Goal: Task Accomplishment & Management: Use online tool/utility

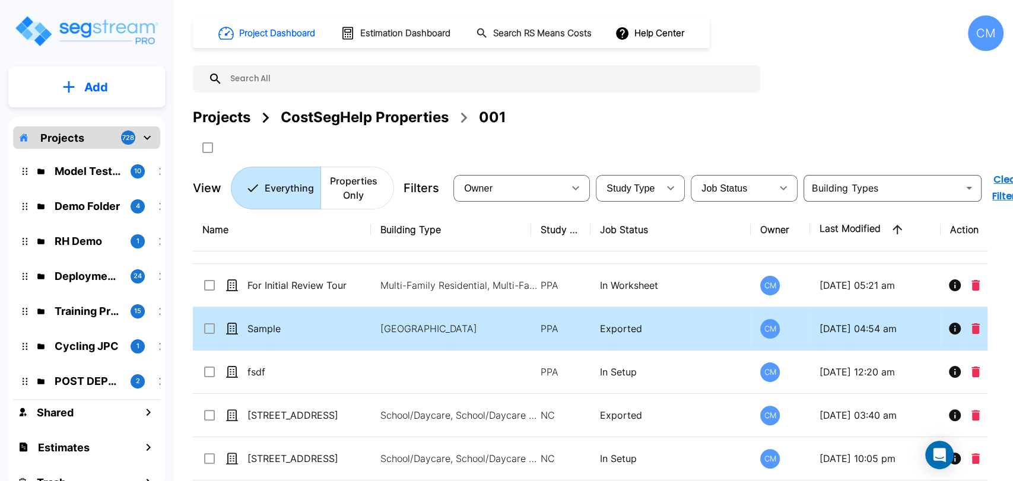
scroll to position [264, 0]
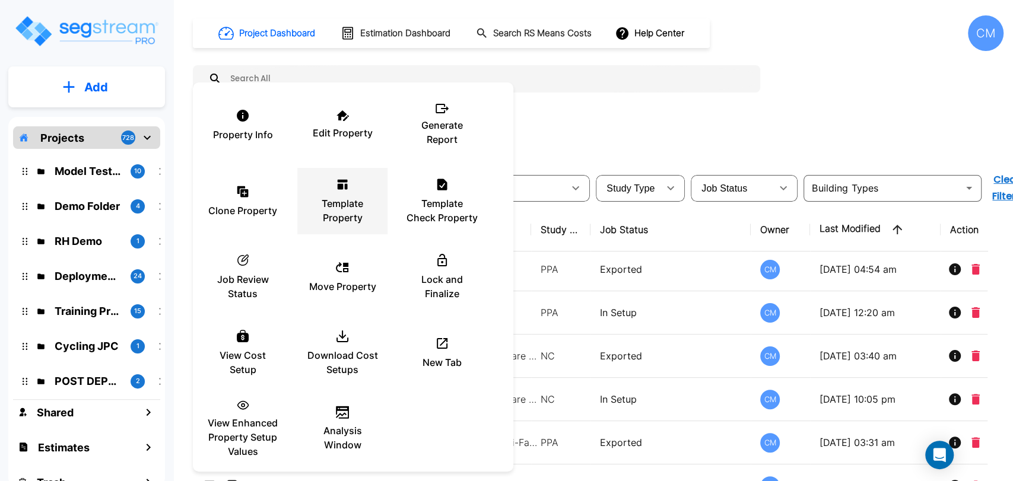
click at [332, 206] on p "Template Property" at bounding box center [342, 211] width 71 height 28
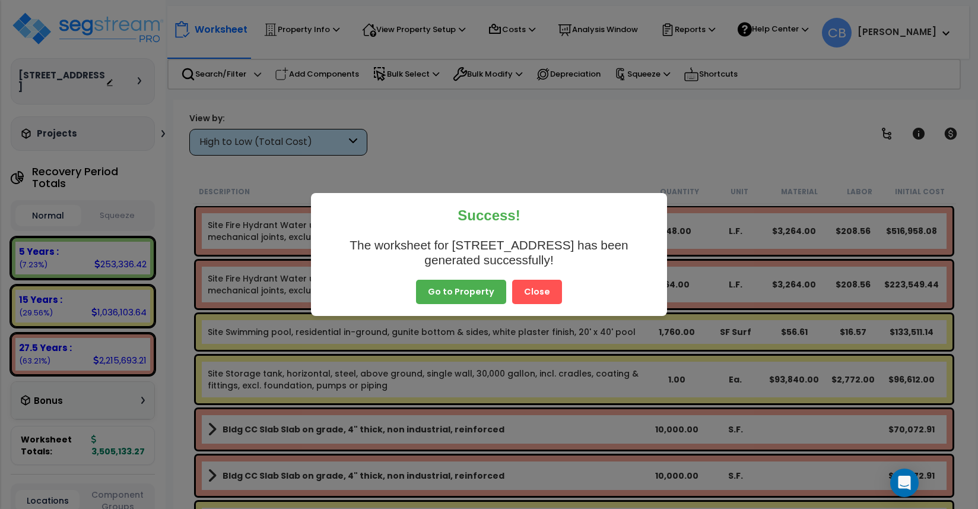
click at [536, 299] on button "Close" at bounding box center [537, 292] width 50 height 25
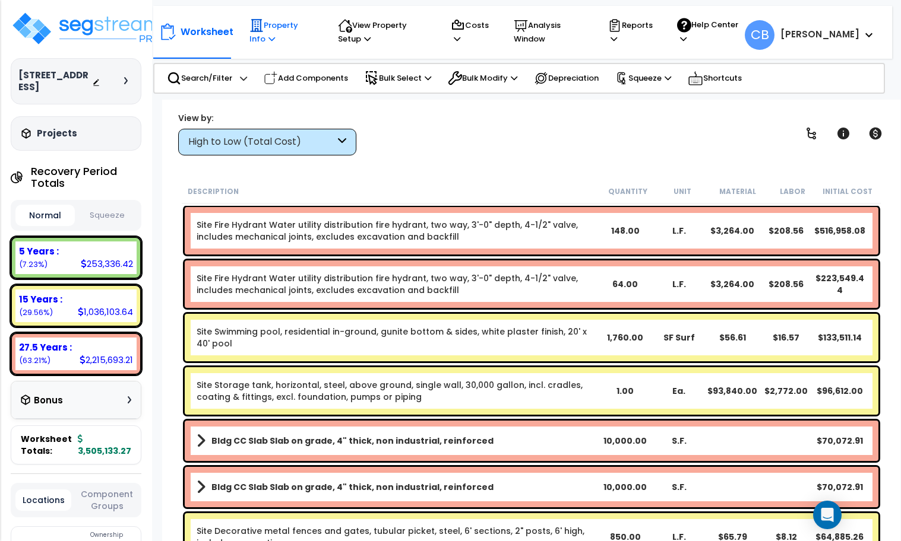
click at [263, 27] on p "Property Info" at bounding box center [282, 31] width 66 height 27
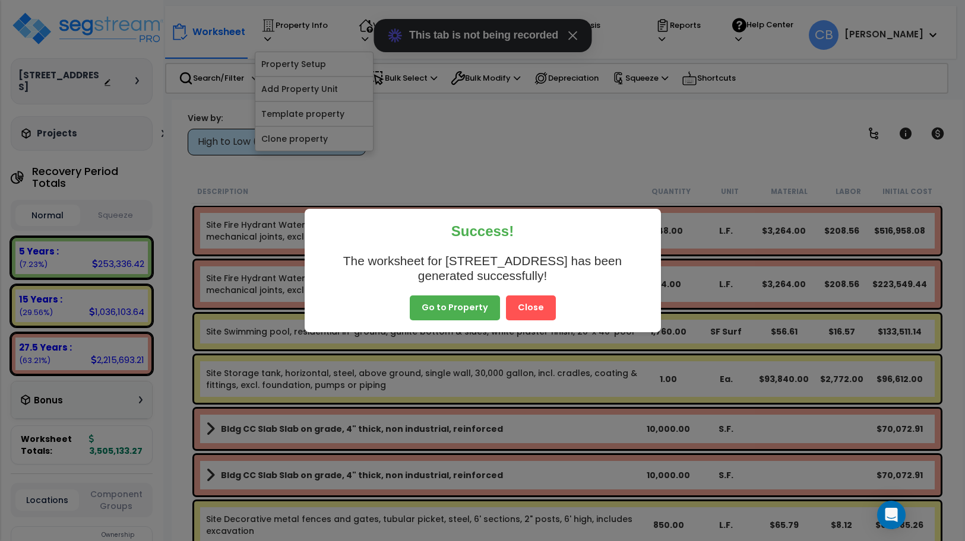
click at [528, 308] on button "Close" at bounding box center [531, 308] width 50 height 25
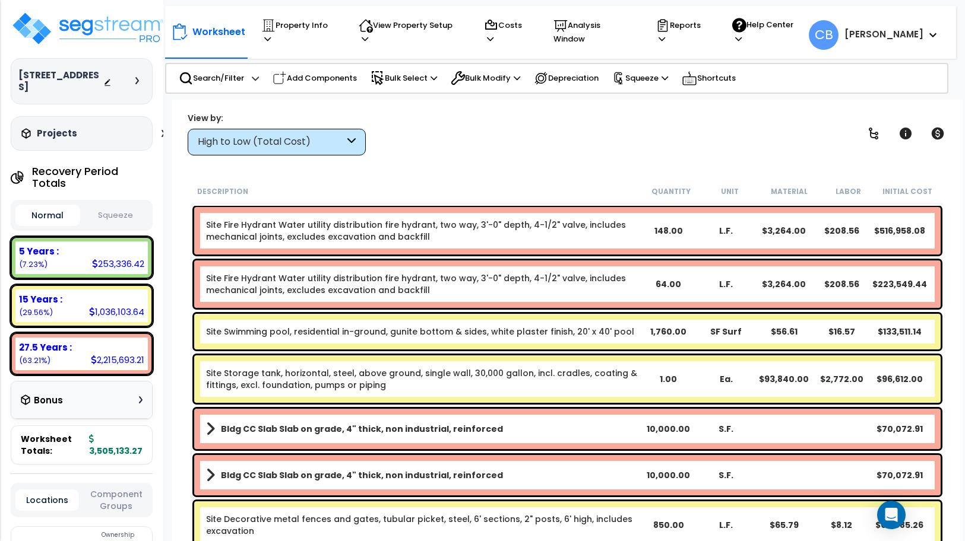
click at [566, 41] on button "Close" at bounding box center [572, 35] width 19 height 19
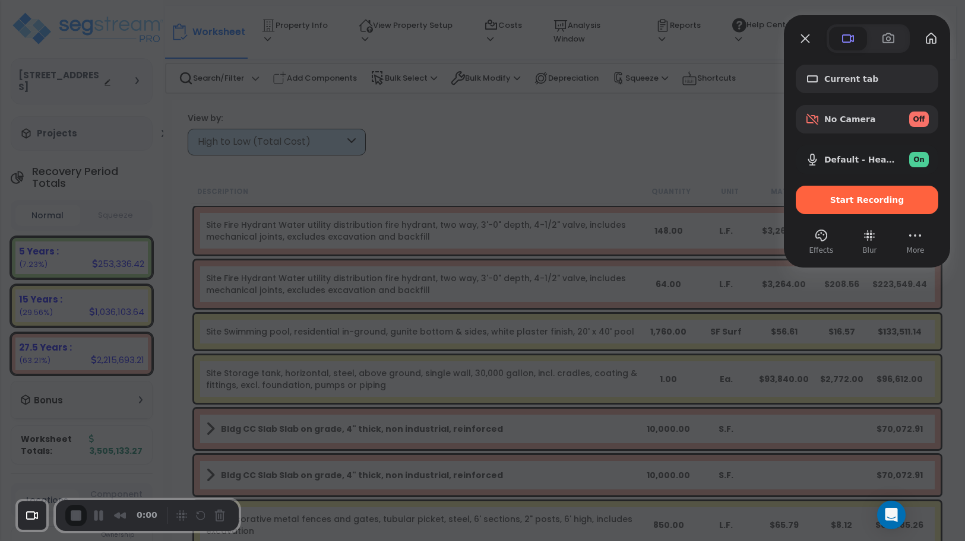
click at [842, 199] on span "Start Recording" at bounding box center [867, 199] width 74 height 9
click at [857, 198] on span "Start Recording" at bounding box center [867, 199] width 74 height 9
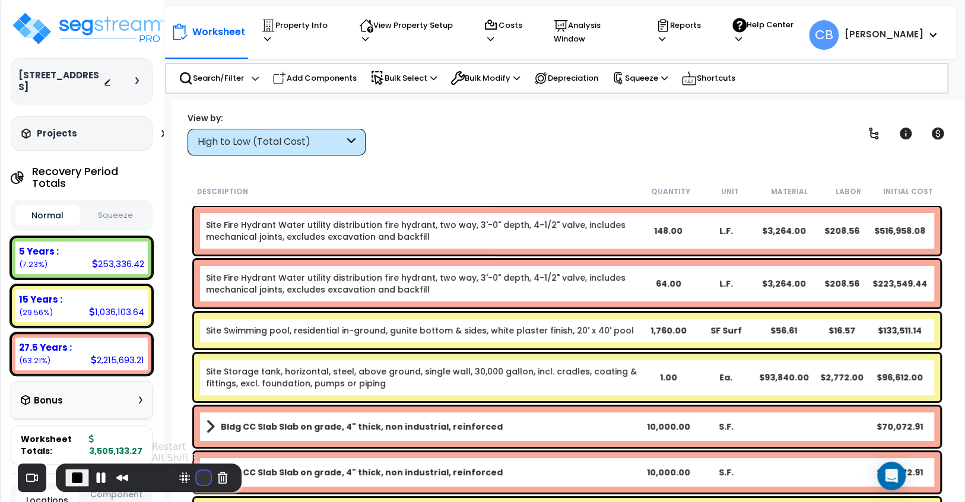
click at [197, 476] on button "Restart Recording" at bounding box center [204, 478] width 14 height 14
click at [222, 480] on button "Cancel Recording" at bounding box center [222, 477] width 19 height 19
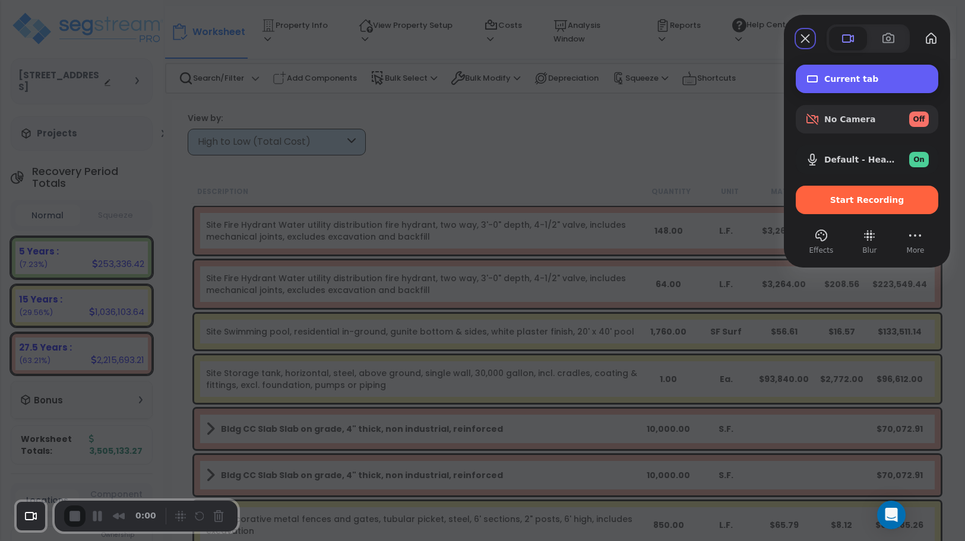
click at [855, 85] on div "Current tab" at bounding box center [866, 79] width 142 height 28
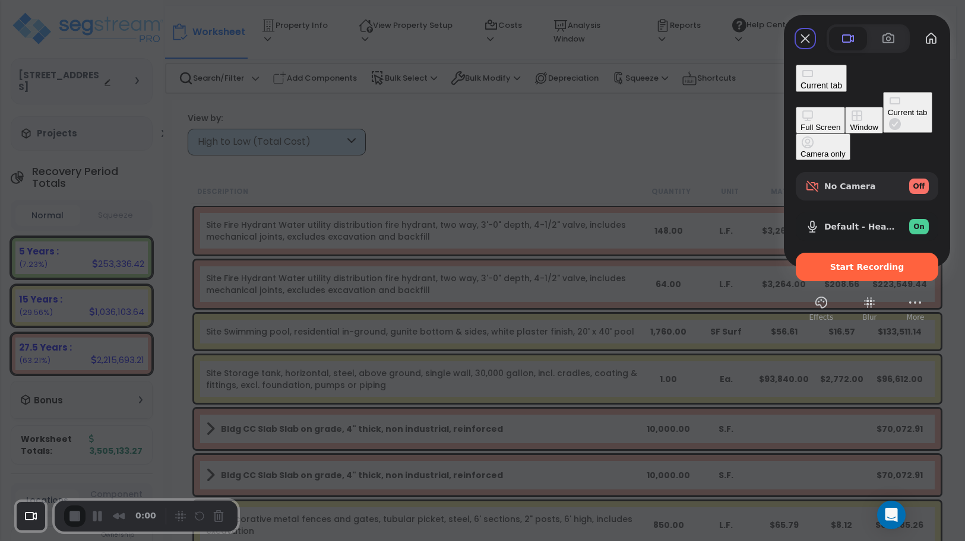
click at [850, 123] on div "Window" at bounding box center [864, 127] width 28 height 9
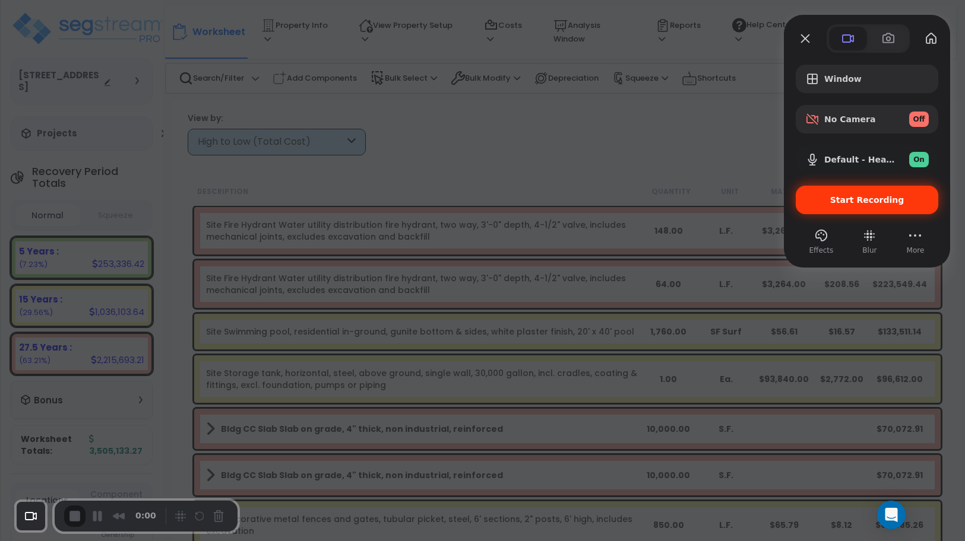
click at [873, 194] on div "Start Recording" at bounding box center [866, 200] width 142 height 28
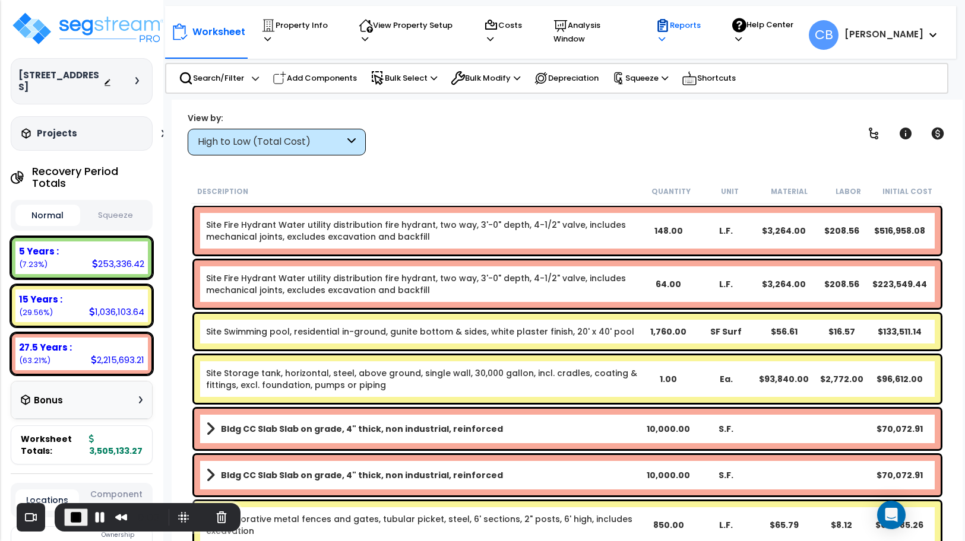
click at [690, 32] on p "Reports" at bounding box center [682, 31] width 54 height 27
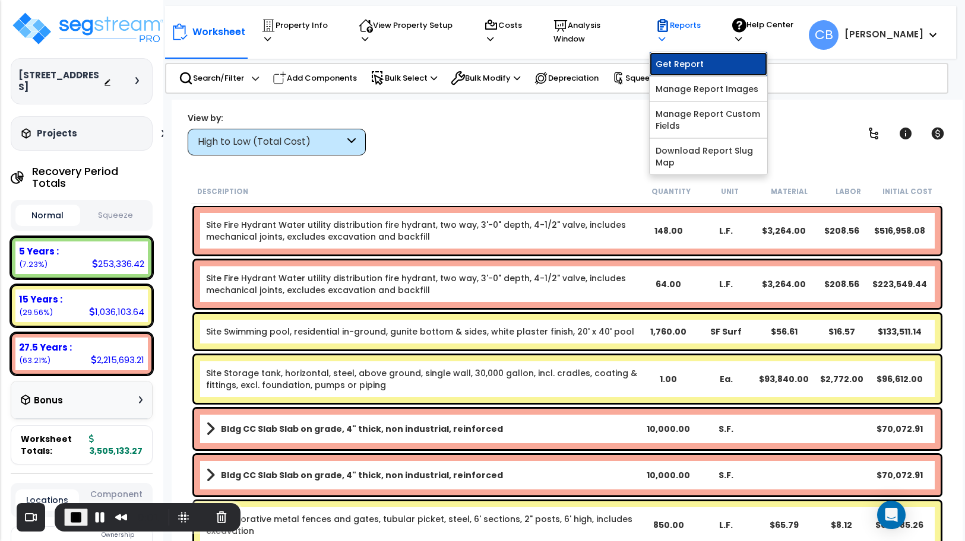
click at [690, 53] on link "Get Report" at bounding box center [708, 64] width 118 height 24
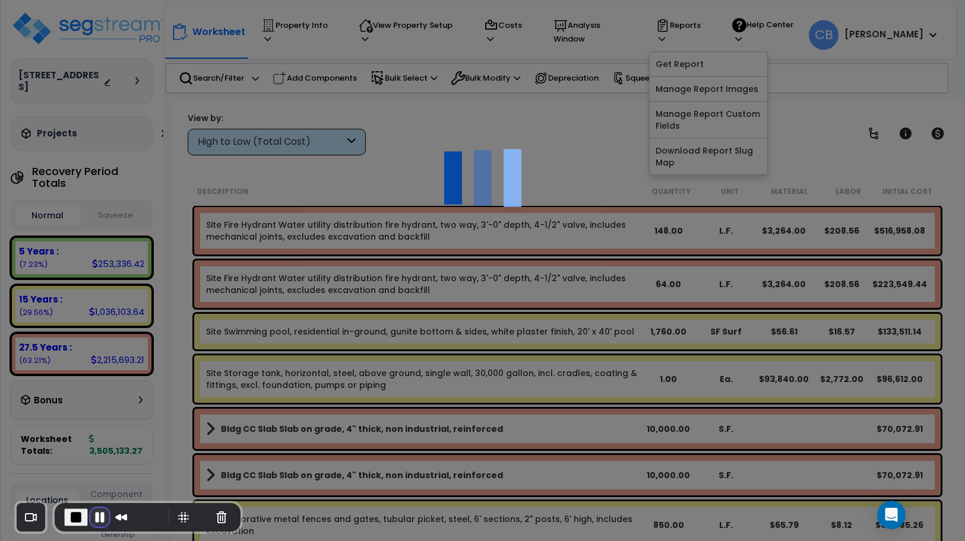
click at [95, 516] on button "Pause Recording" at bounding box center [99, 517] width 19 height 19
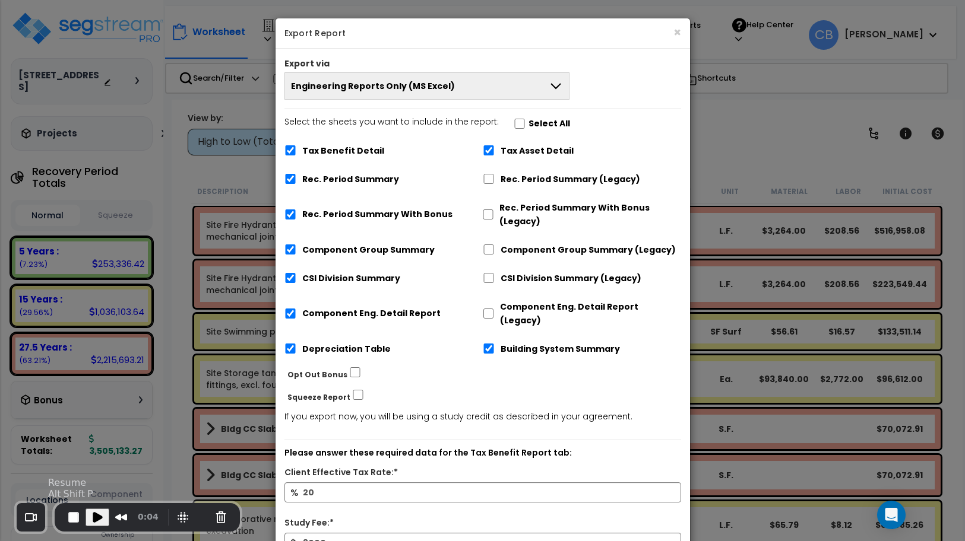
click at [95, 516] on span "Play Recording" at bounding box center [97, 518] width 14 height 14
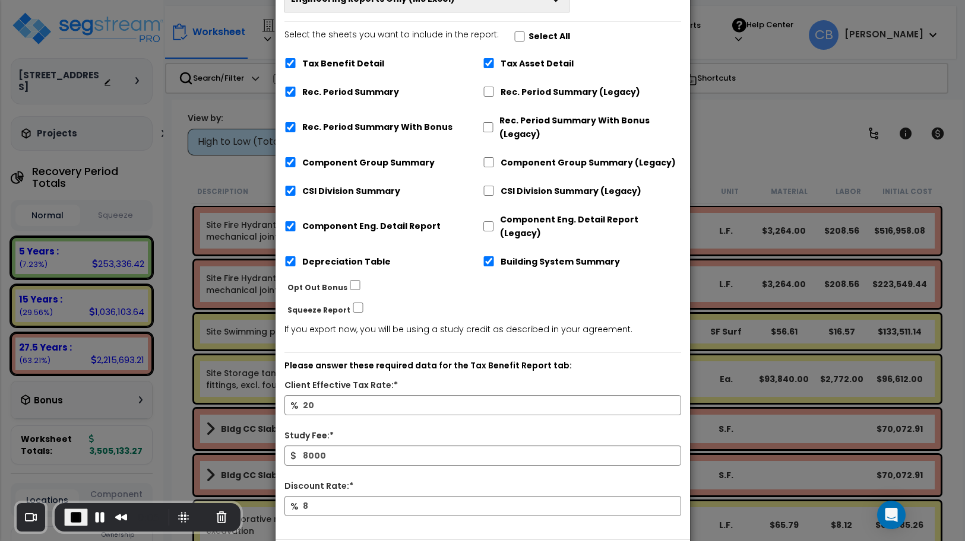
scroll to position [129, 0]
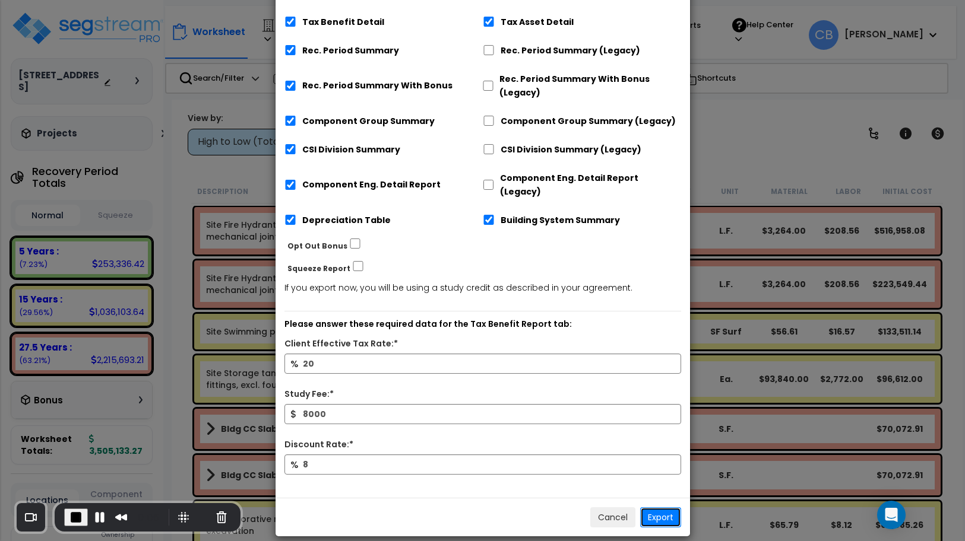
click at [652, 508] on button "Export" at bounding box center [660, 518] width 41 height 20
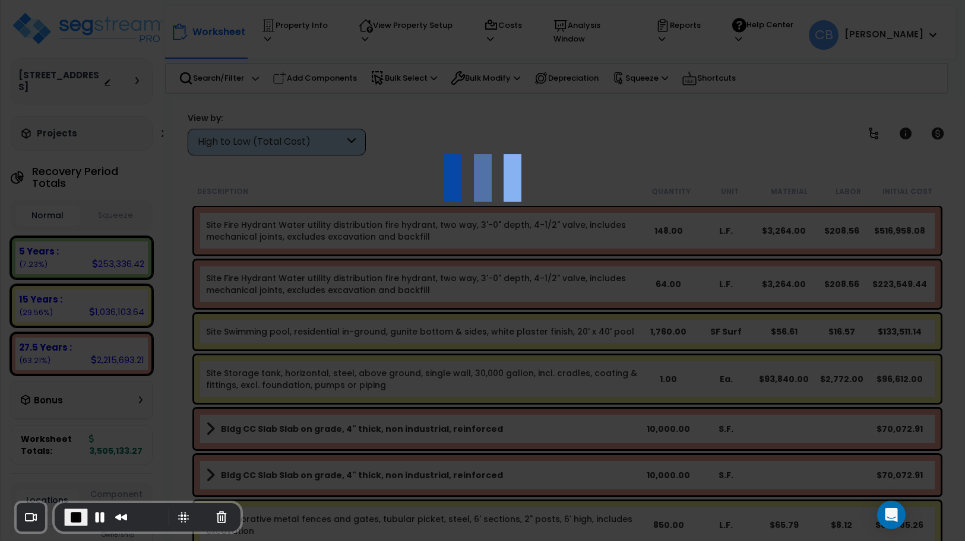
scroll to position [0, 0]
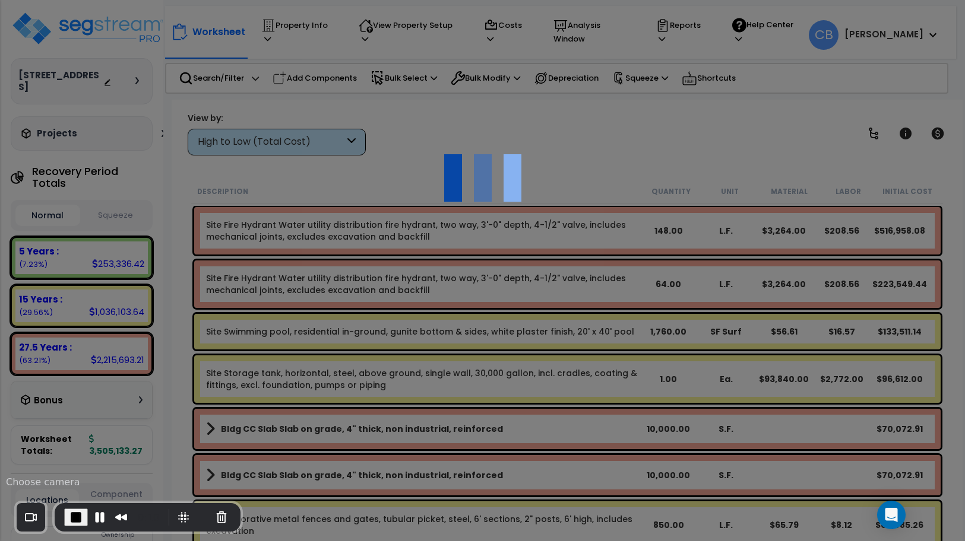
drag, startPoint x: 34, startPoint y: 511, endPoint x: 97, endPoint y: 566, distance: 82.9
click at [97, 541] on html "We are Building your Property. So please grab a coffee and let us do the heavy …" at bounding box center [482, 270] width 965 height 541
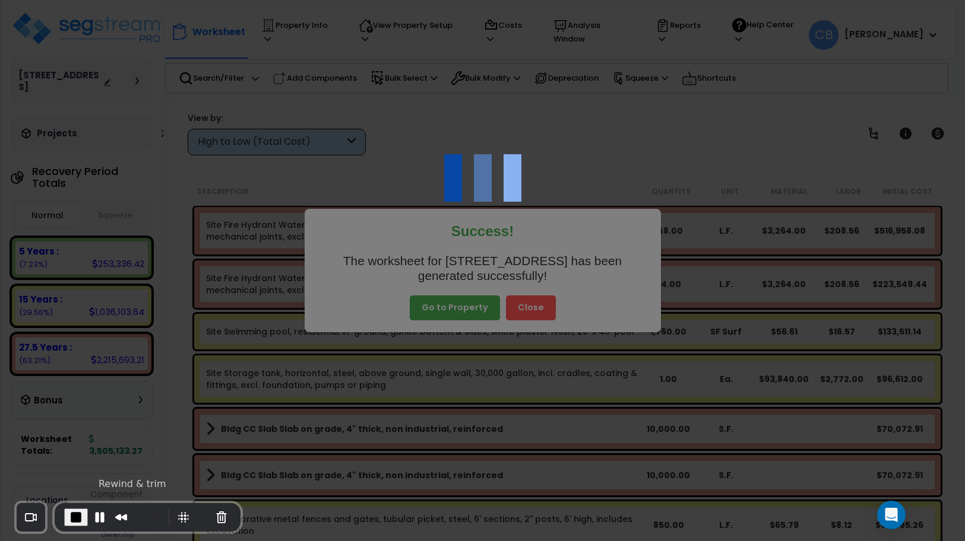
drag, startPoint x: 185, startPoint y: 509, endPoint x: 50, endPoint y: 515, distance: 134.3
click at [50, 515] on div "0:13" at bounding box center [129, 517] width 224 height 28
click at [94, 518] on button "Pause Recording" at bounding box center [99, 517] width 19 height 19
click at [78, 514] on button "End Recording" at bounding box center [73, 517] width 19 height 19
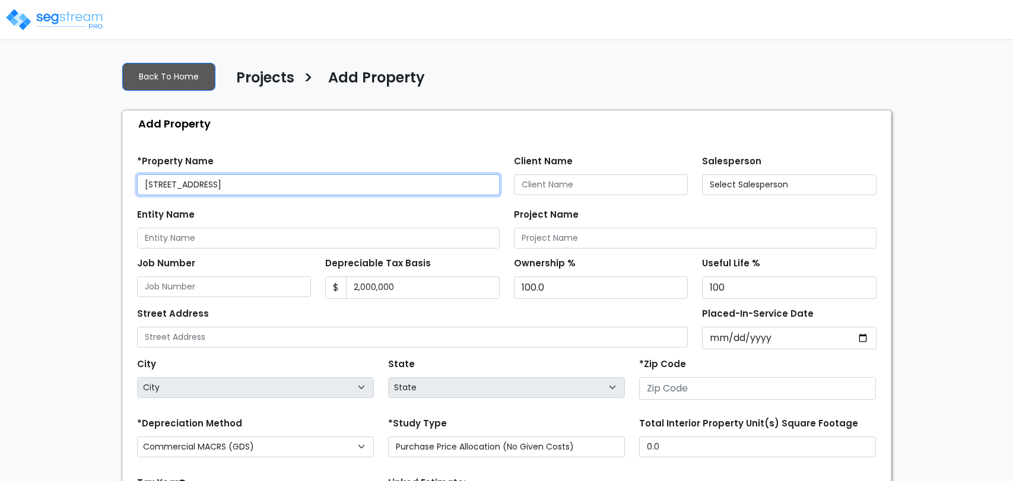
type input "None"
type input "90250"
select select "NEW"
select select "2025"
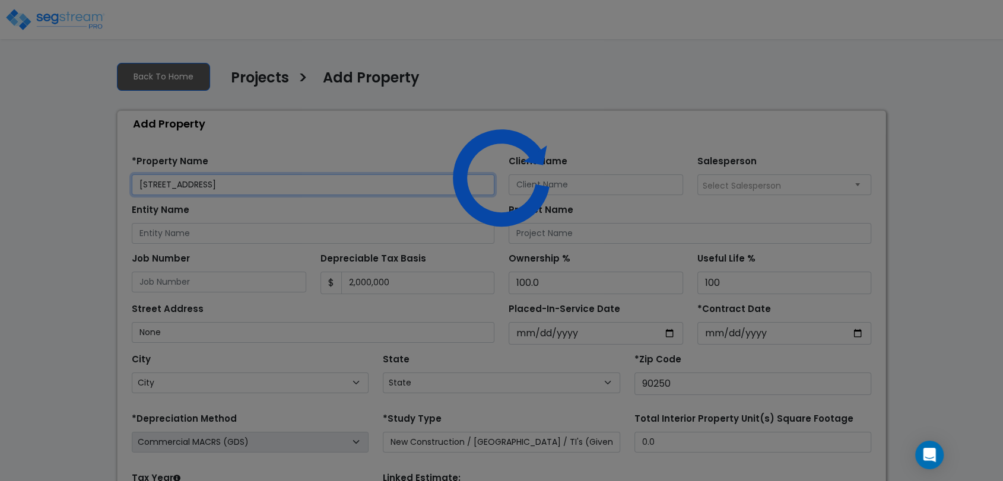
select select "CA"
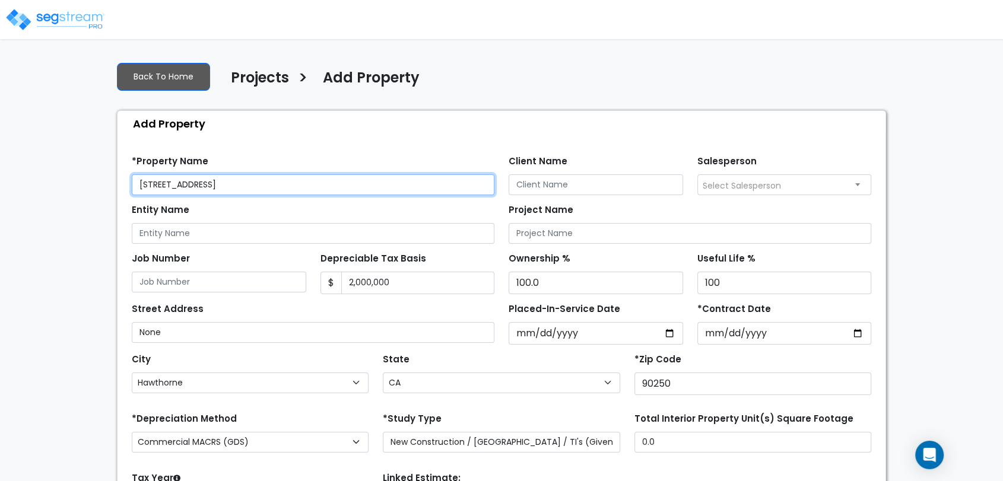
drag, startPoint x: 355, startPoint y: 181, endPoint x: 303, endPoint y: 182, distance: 51.7
click at [303, 182] on input "456 Oak Ave, Dallas, TX 75201_template_template" at bounding box center [313, 185] width 363 height 21
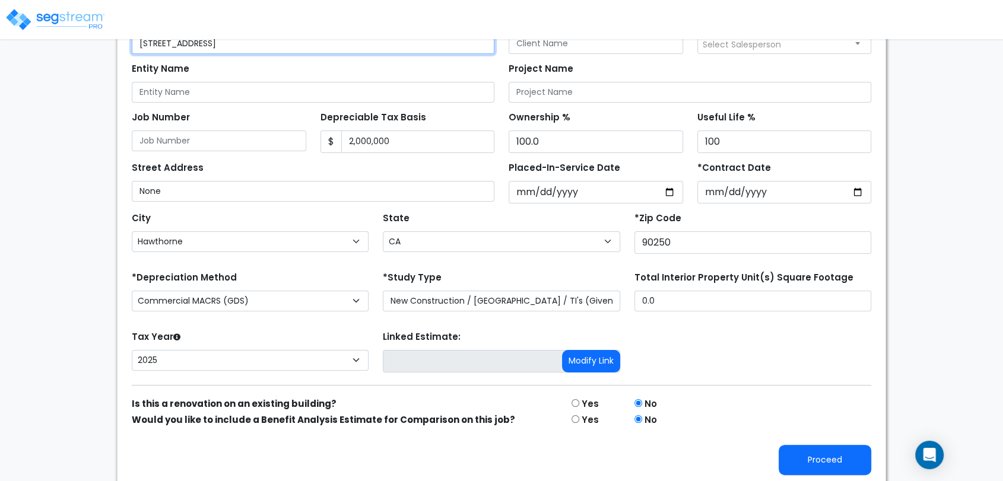
scroll to position [144, 0]
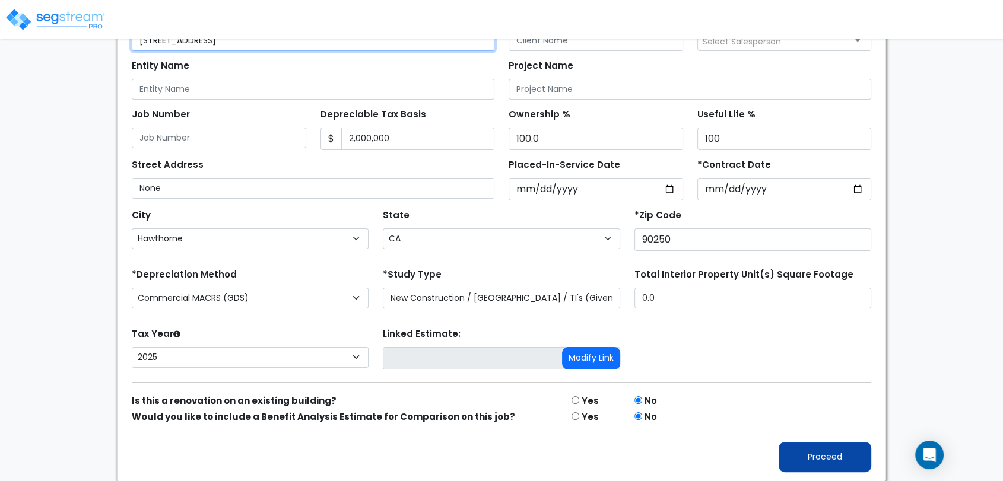
type input "[STREET_ADDRESS]"
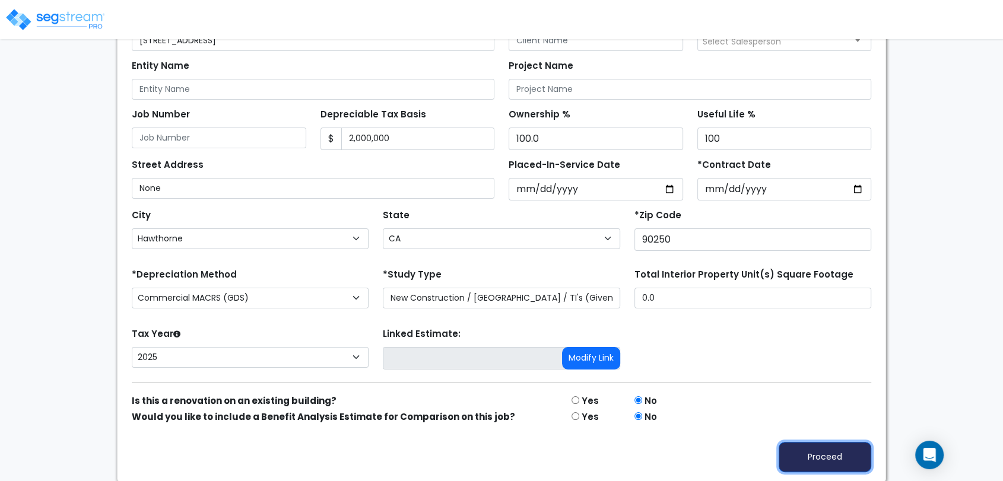
click at [849, 460] on button "Proceed" at bounding box center [825, 457] width 93 height 30
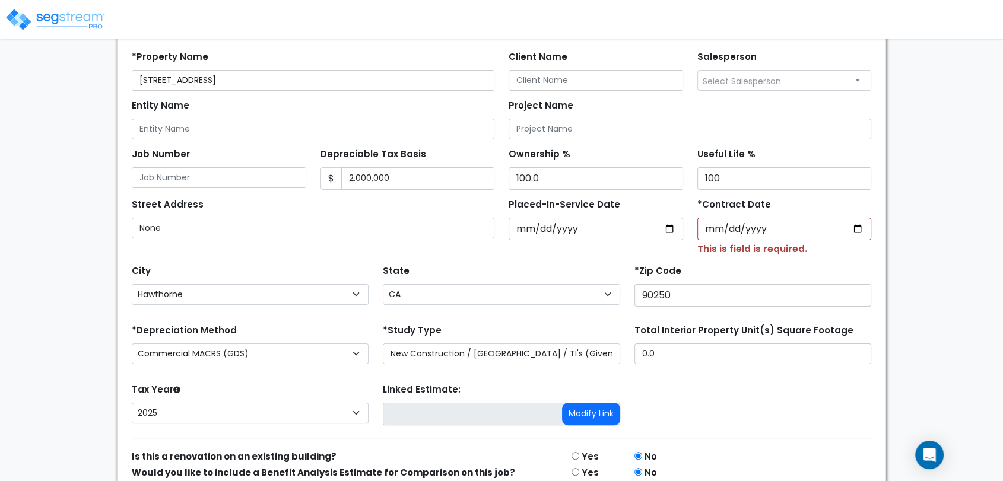
scroll to position [185, 0]
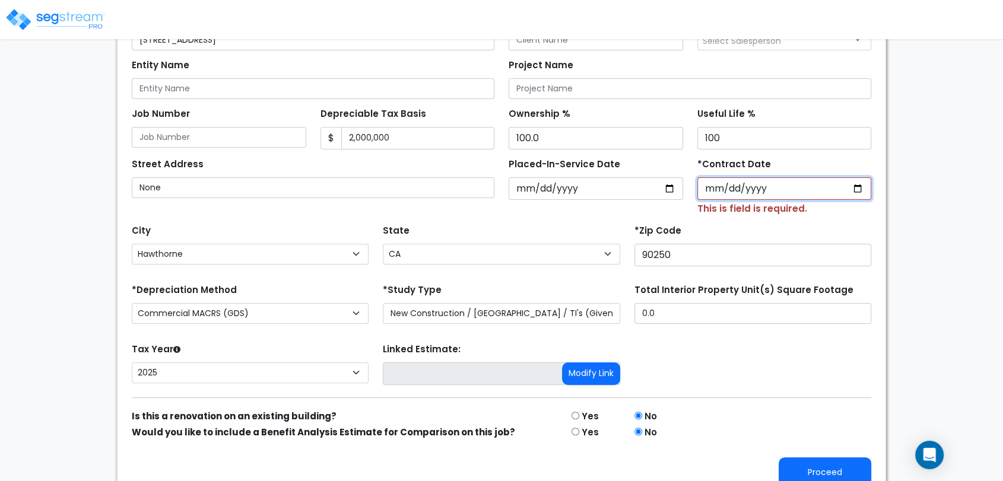
click at [855, 184] on input "*Contract Date" at bounding box center [785, 189] width 175 height 23
type input "2025-09-09"
click at [828, 478] on button "Proceed" at bounding box center [825, 473] width 93 height 30
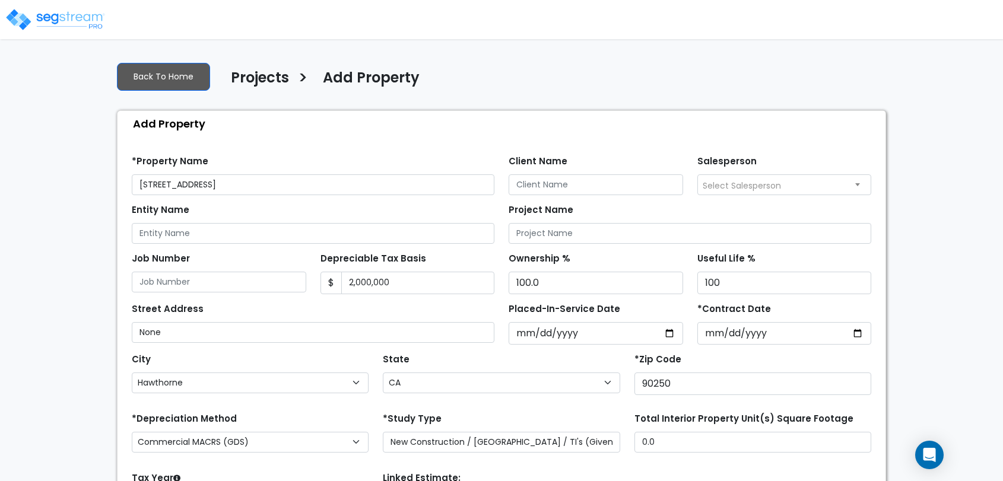
select select "Hawthorne"
select select "CA"
select select "NEW"
select select "2025"
click at [32, 18] on img at bounding box center [55, 20] width 101 height 24
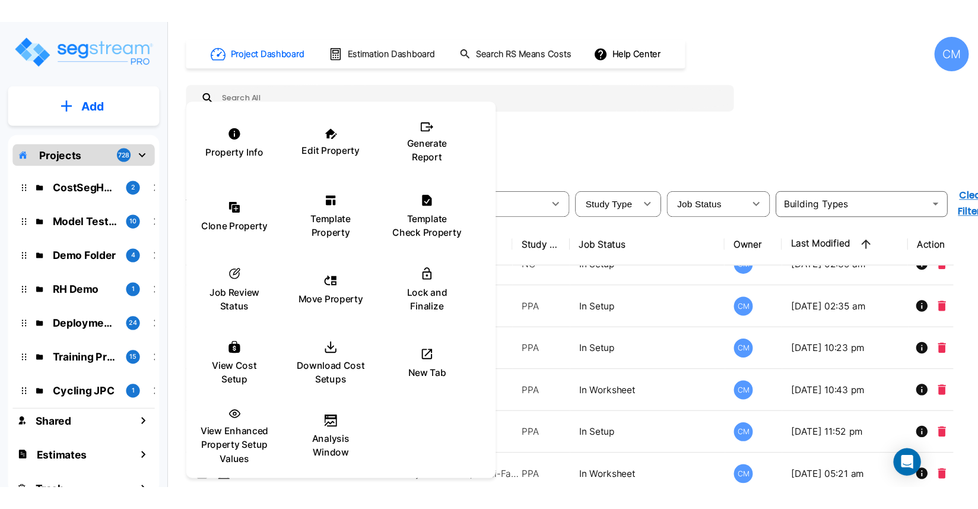
scroll to position [395, 0]
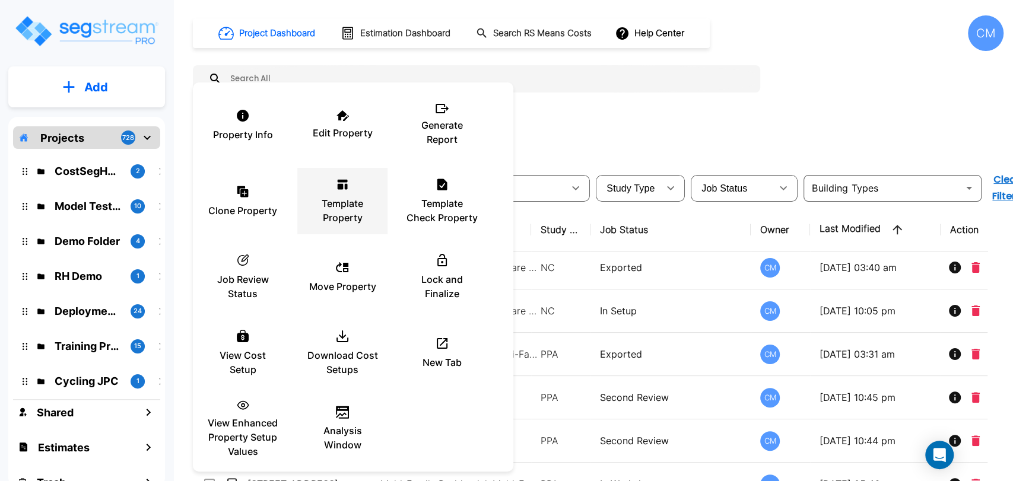
click at [358, 207] on p "Template Property" at bounding box center [342, 211] width 71 height 28
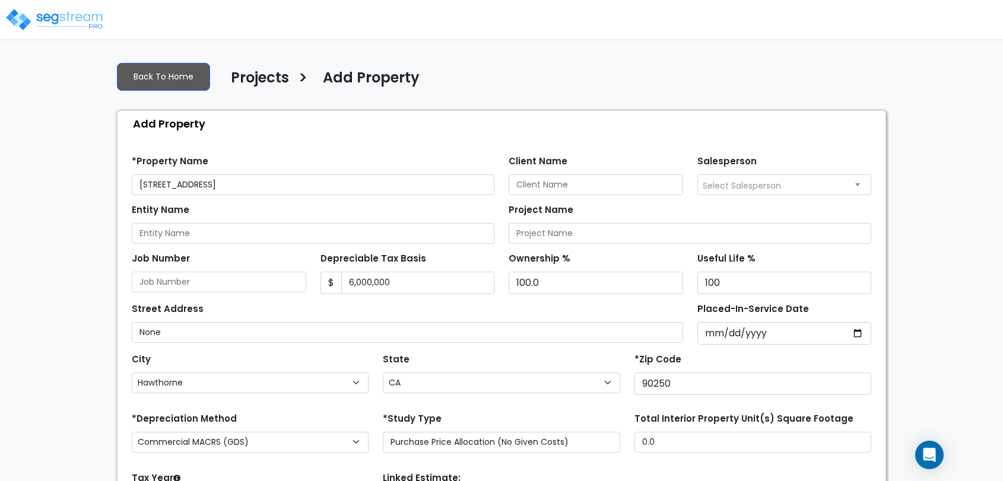
select select "Hawthorne"
select select "CA"
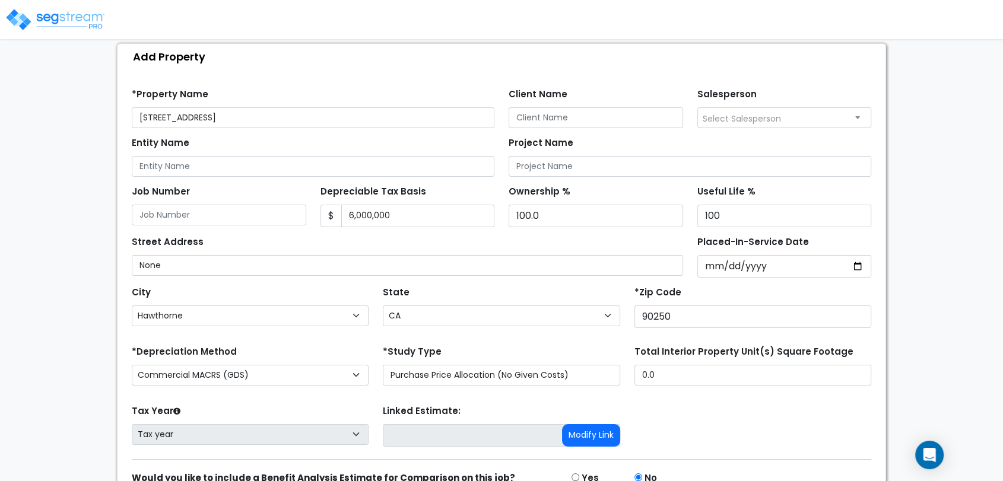
scroll to position [128, 0]
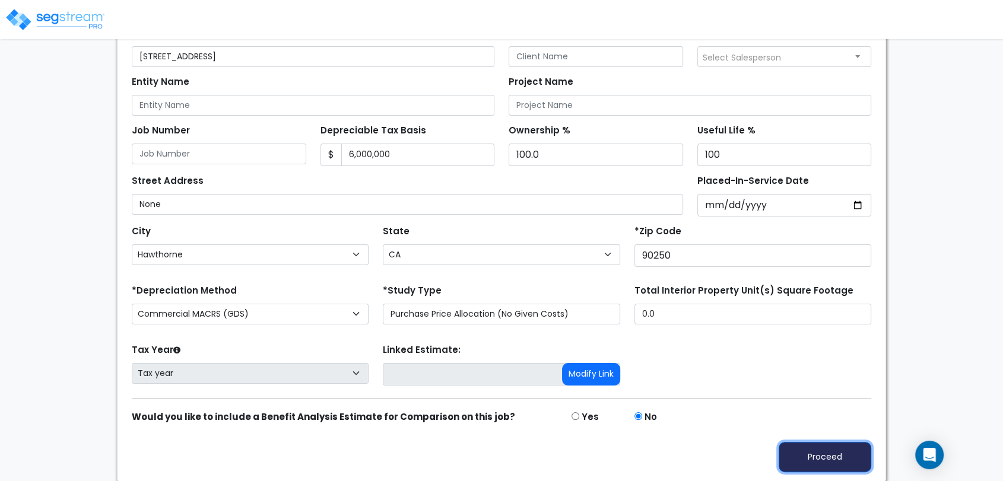
click at [829, 460] on button "Proceed" at bounding box center [825, 457] width 93 height 30
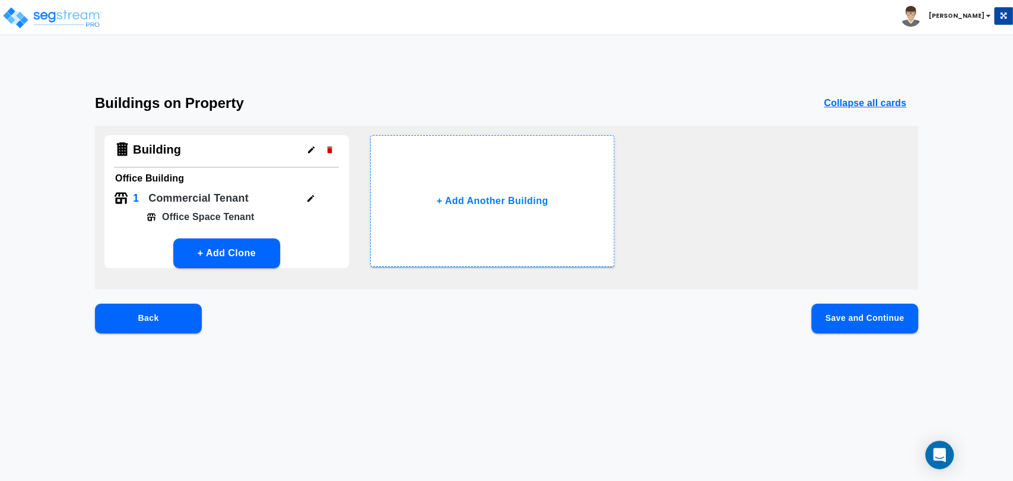
click at [867, 319] on button "Save and Continue" at bounding box center [865, 319] width 107 height 30
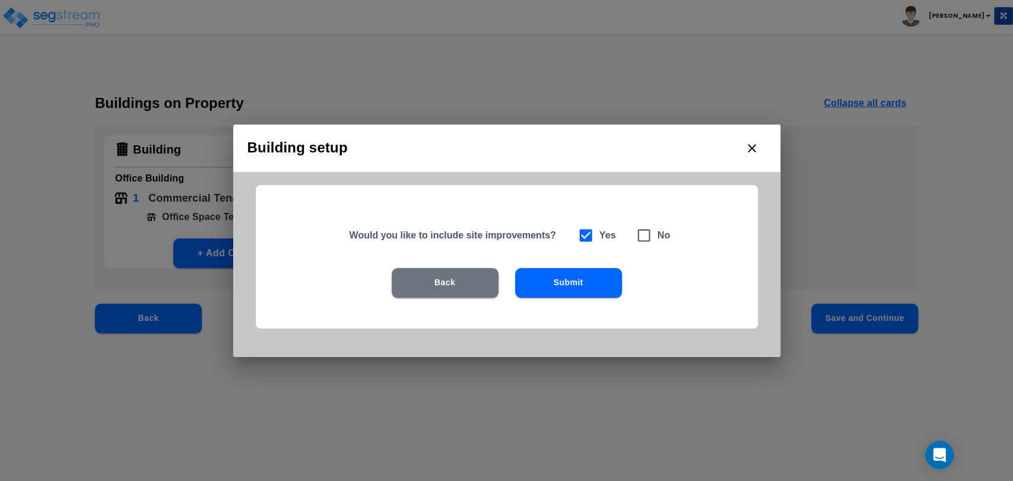
click at [579, 289] on button "Submit" at bounding box center [568, 283] width 107 height 30
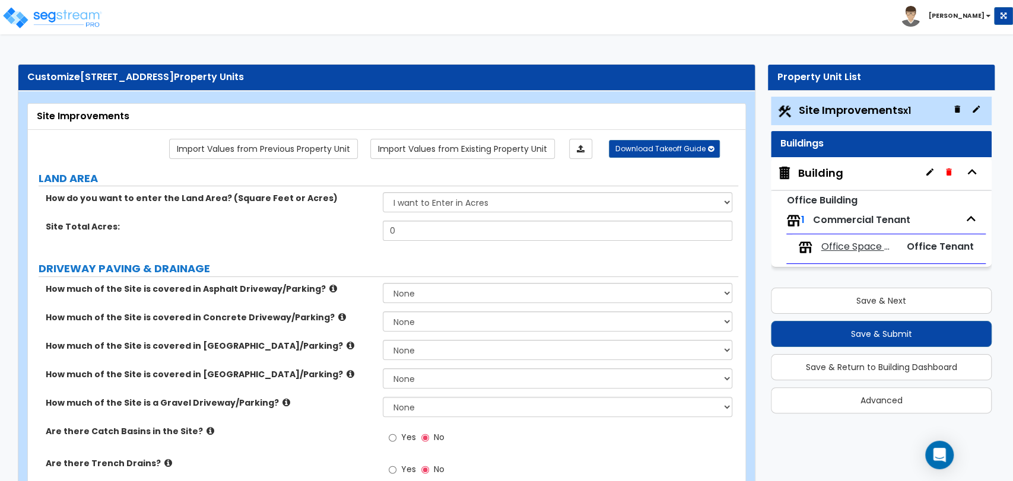
scroll to position [66, 0]
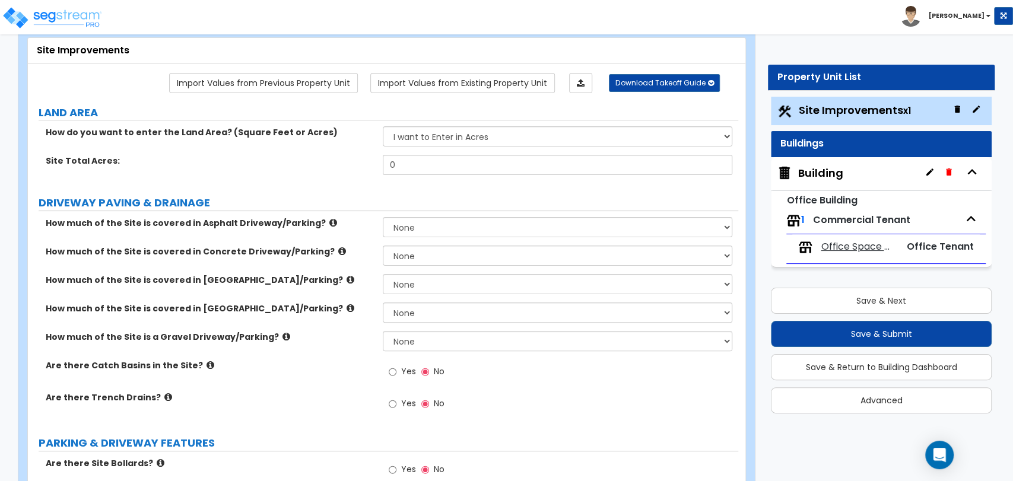
click at [568, 31] on div "Toggle navigation Cherry Mae" at bounding box center [506, 17] width 1013 height 34
click at [541, 74] on link "Import Values from Existing Property Unit" at bounding box center [462, 83] width 185 height 20
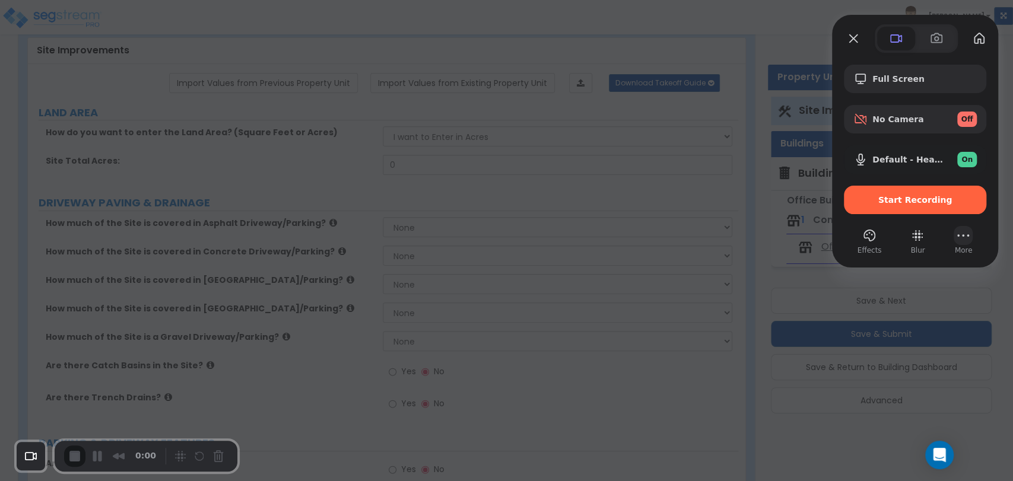
click at [958, 241] on button "More" at bounding box center [963, 235] width 19 height 19
click at [908, 92] on span "Settings" at bounding box center [902, 97] width 39 height 11
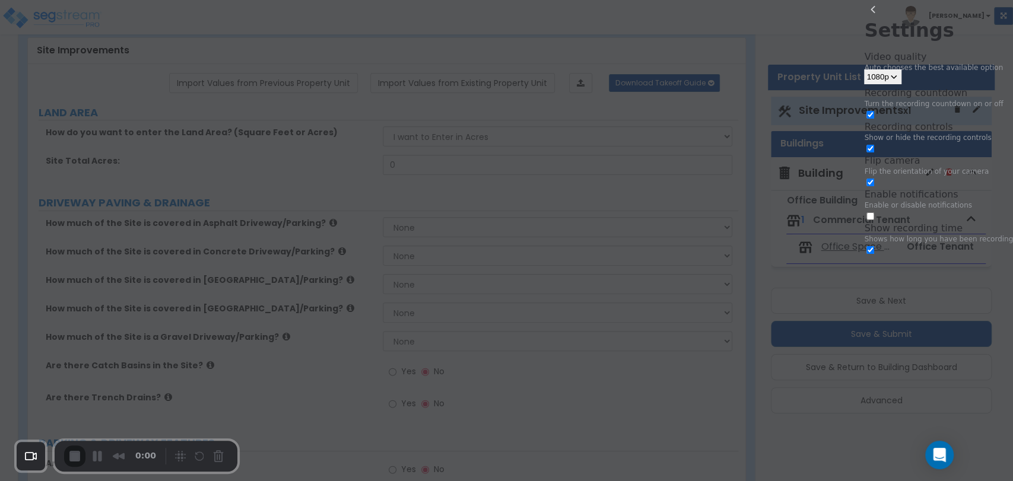
click at [889, 72] on span "1080p" at bounding box center [878, 76] width 22 height 9
click at [927, 107] on span "1080p" at bounding box center [911, 101] width 30 height 11
click at [864, 19] on button "back" at bounding box center [873, 9] width 19 height 19
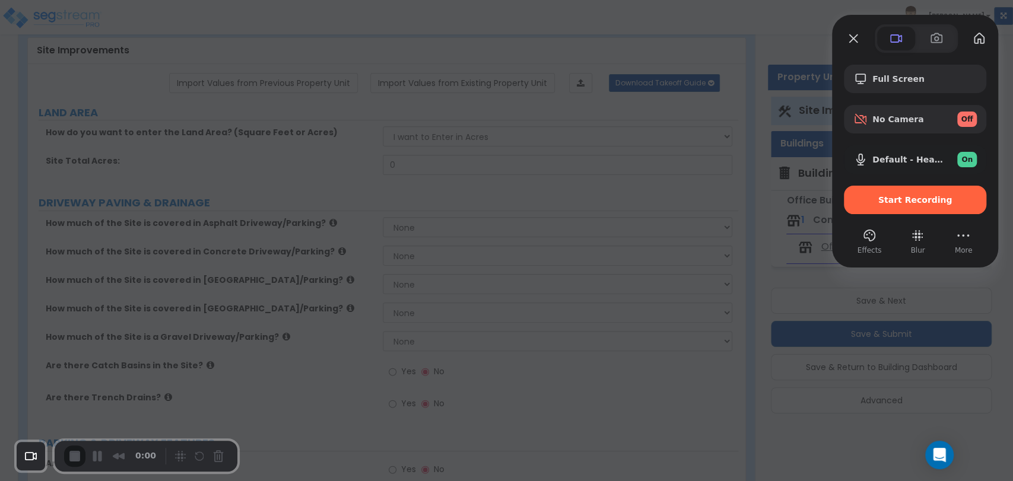
click at [258, 410] on div at bounding box center [506, 240] width 1013 height 481
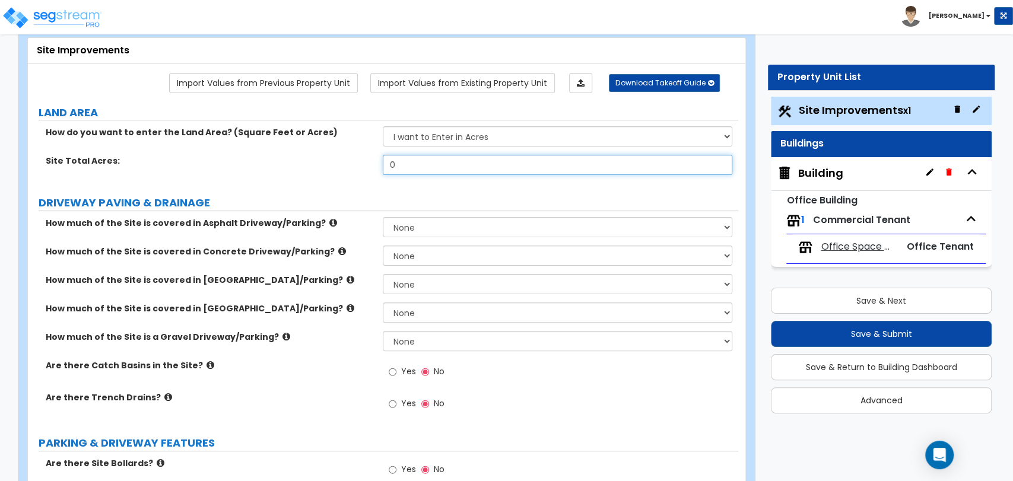
drag, startPoint x: 428, startPoint y: 163, endPoint x: 348, endPoint y: 173, distance: 80.2
click at [350, 173] on div "Site Total Acres: 0" at bounding box center [383, 169] width 711 height 28
drag, startPoint x: 421, startPoint y: 166, endPoint x: 327, endPoint y: 175, distance: 94.8
click at [327, 175] on div "Site Total Acres: 25" at bounding box center [383, 169] width 711 height 28
type input "2"
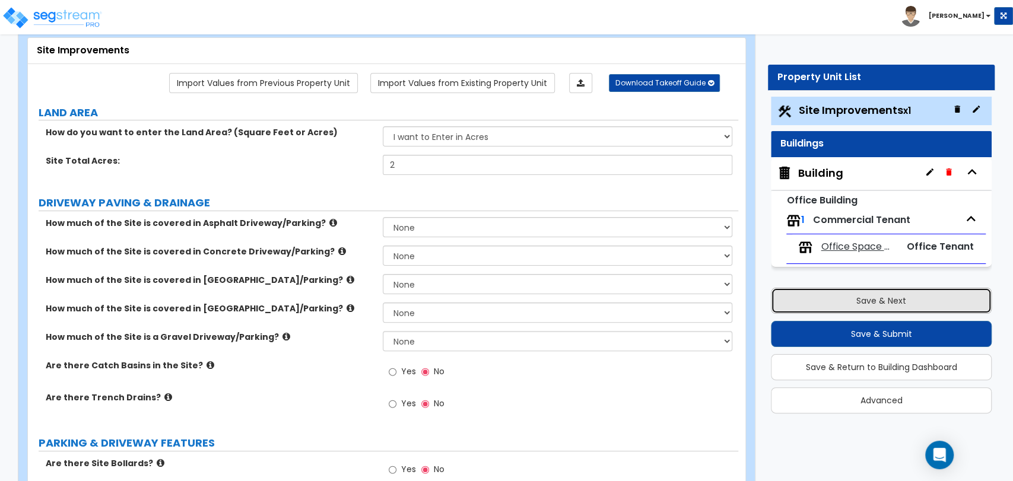
click at [803, 300] on button "Save & Next" at bounding box center [881, 301] width 221 height 26
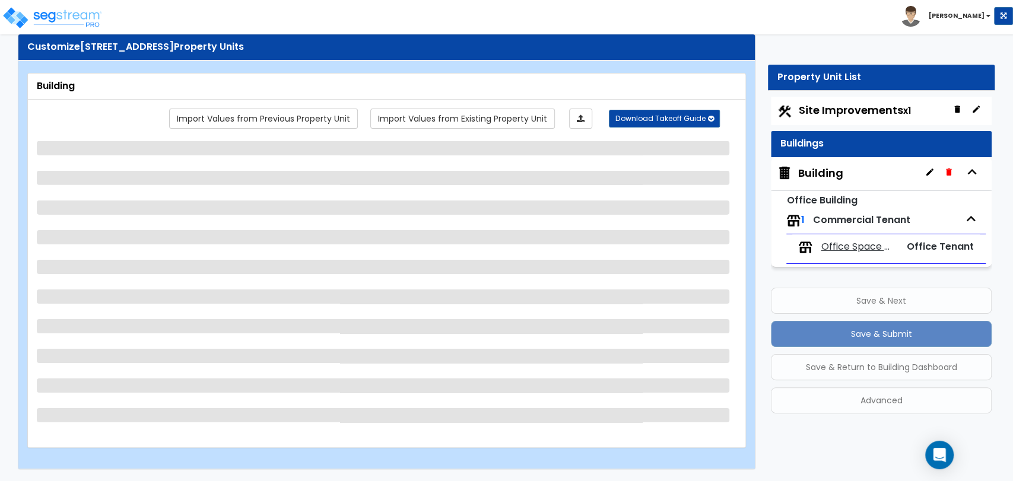
scroll to position [29, 0]
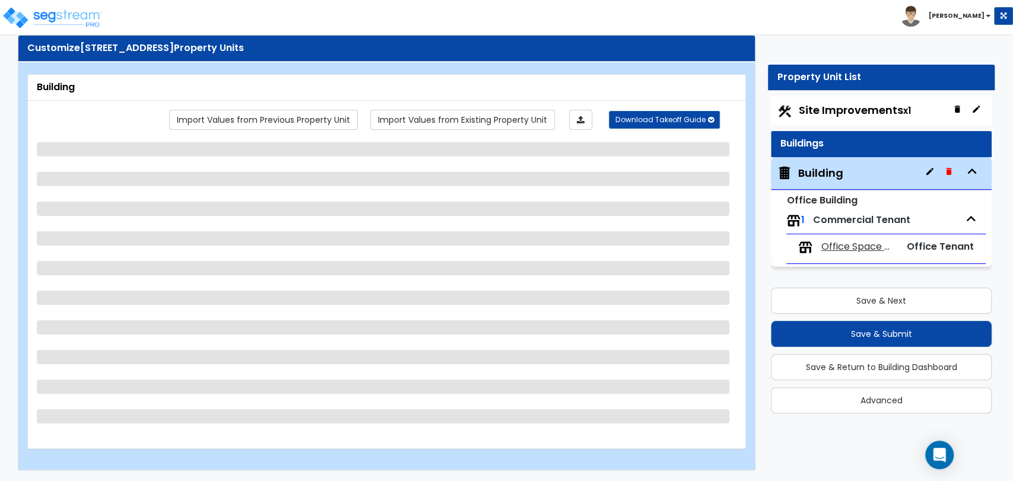
select select "6"
select select "1"
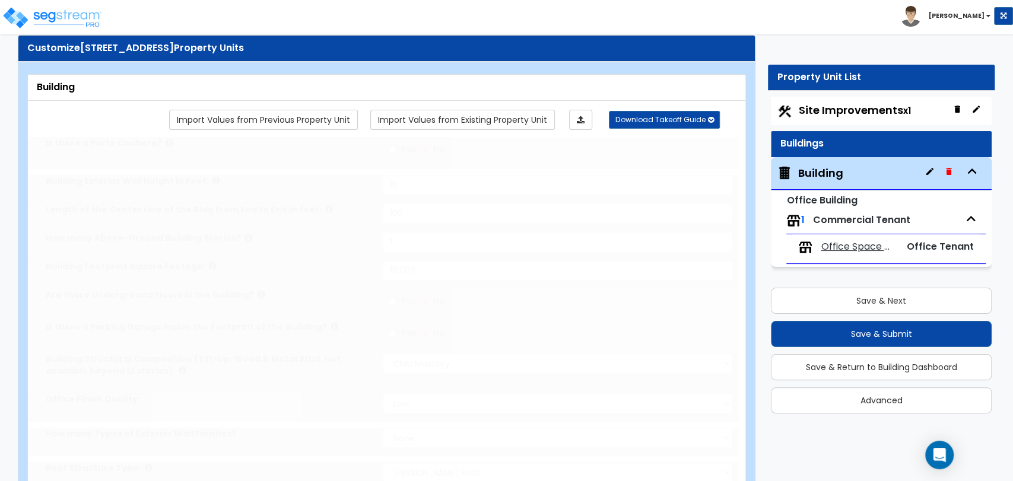
scroll to position [66, 0]
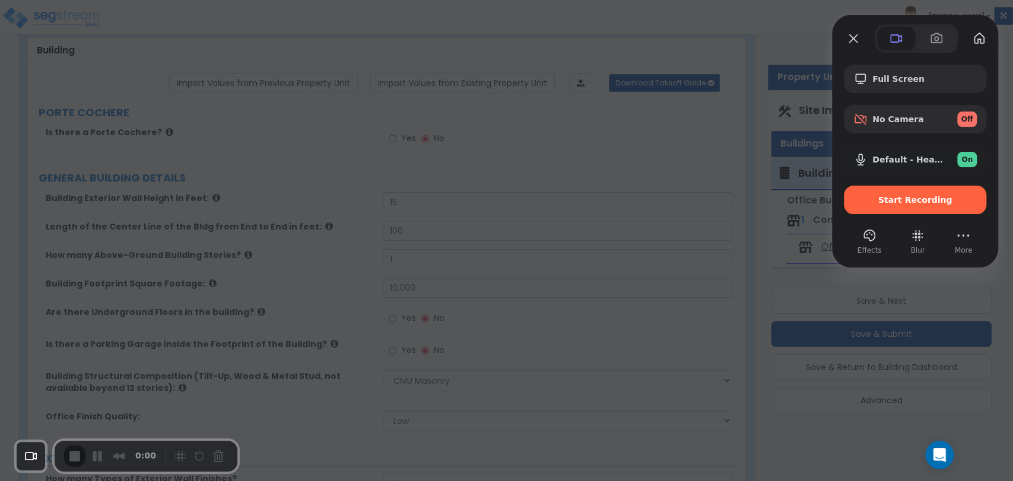
click at [962, 248] on span "More" at bounding box center [964, 250] width 18 height 11
click at [961, 240] on button "More" at bounding box center [963, 235] width 19 height 19
click at [915, 92] on span "Settings" at bounding box center [902, 97] width 39 height 11
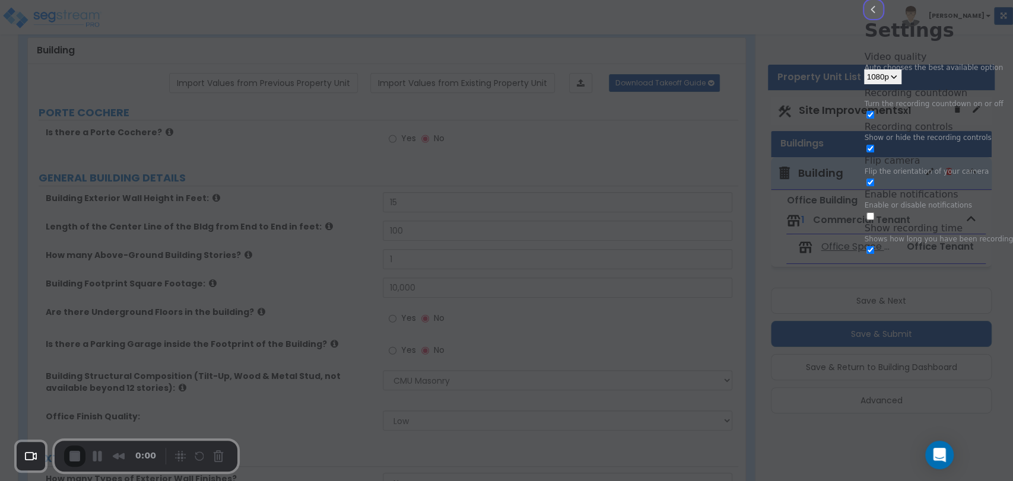
click at [864, 19] on button "back" at bounding box center [873, 9] width 19 height 19
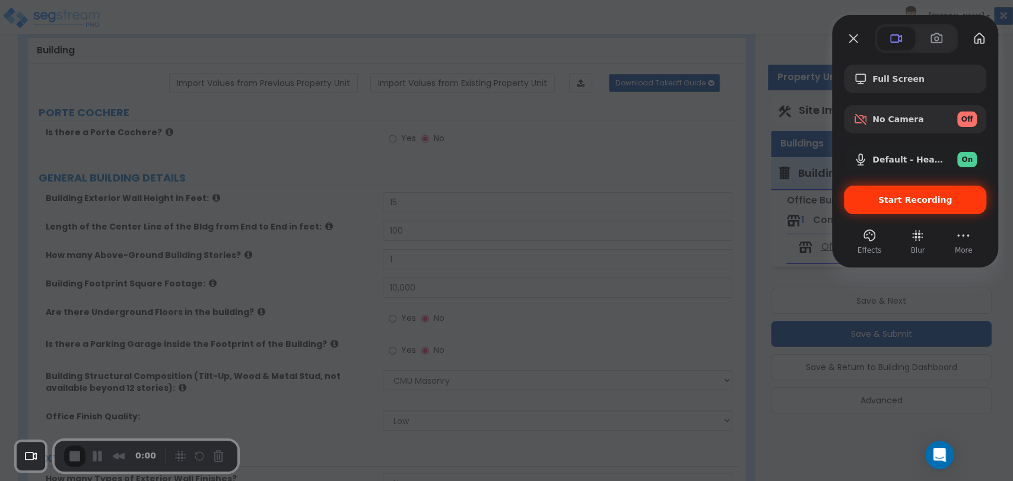
click at [864, 199] on span "Start Recording" at bounding box center [915, 199] width 123 height 9
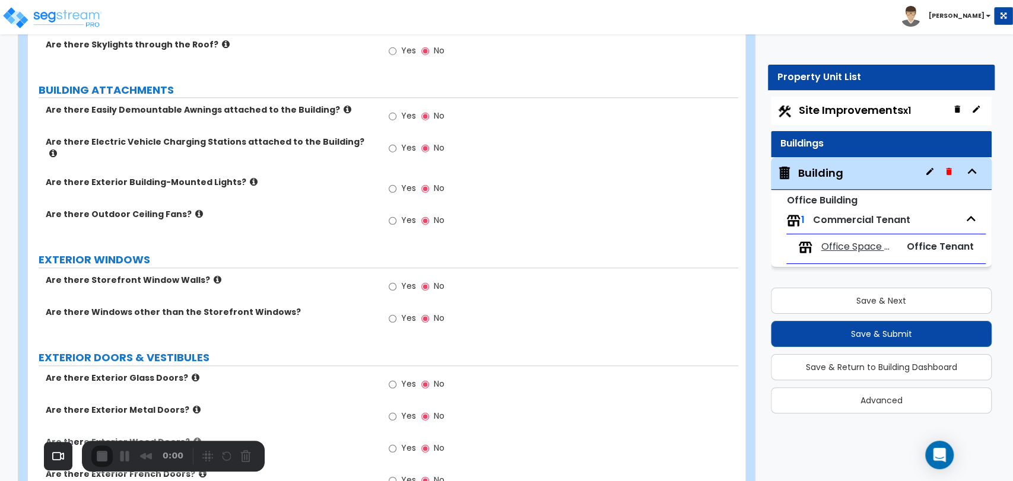
scroll to position [746, 0]
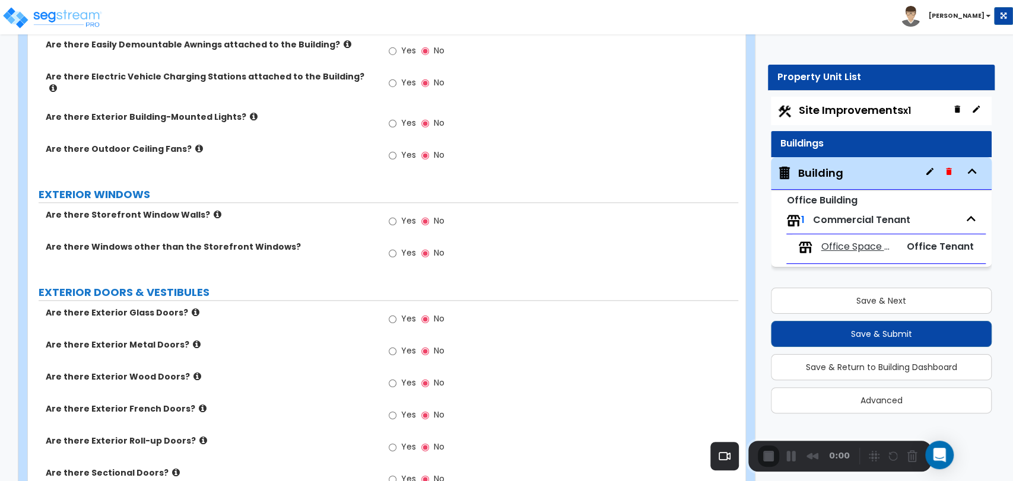
drag, startPoint x: 88, startPoint y: 448, endPoint x: 588, endPoint y: 480, distance: 501.5
click at [758, 466] on div "0:00" at bounding box center [806, 456] width 97 height 21
click at [588, 477] on body "Toggle navigation Cherry Mae" at bounding box center [506, 57] width 1013 height 1501
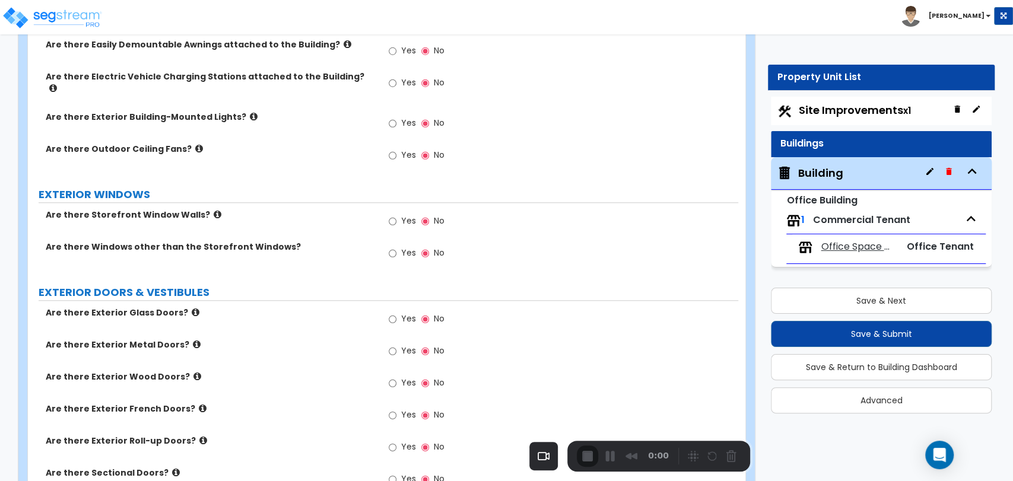
scroll to position [752, 0]
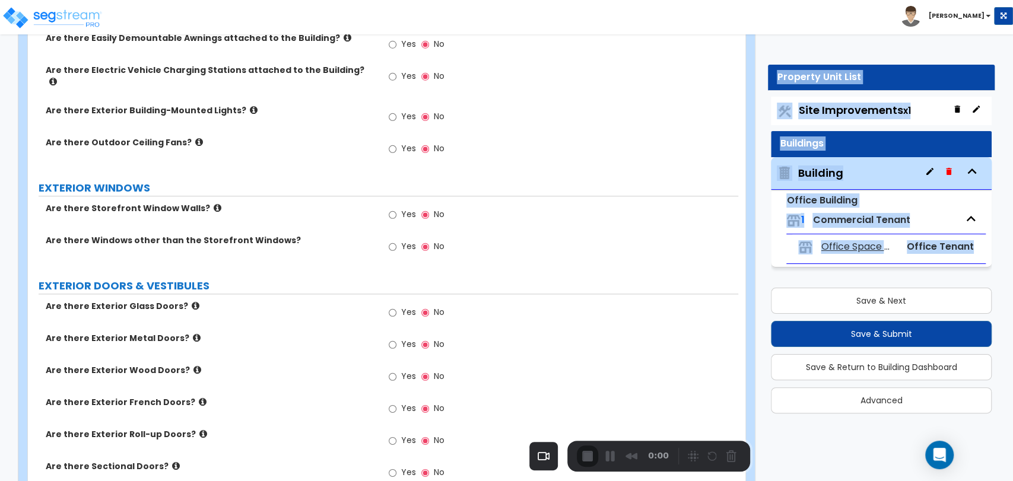
drag, startPoint x: 741, startPoint y: 461, endPoint x: 582, endPoint y: 454, distance: 159.9
click at [764, 357] on div "Customize 909 Dogwood Ave, Columbus, OH 43215_template Property Units Building …" at bounding box center [506, 50] width 1013 height 1501
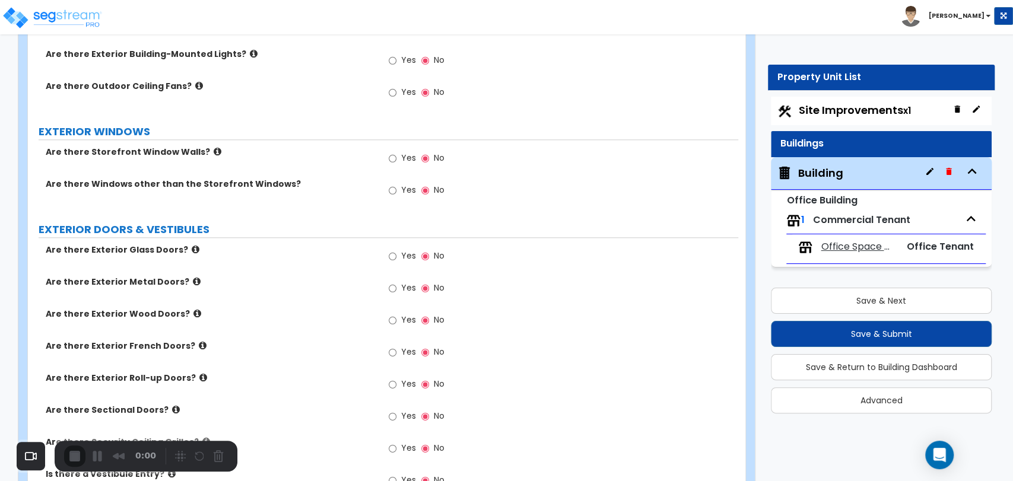
scroll to position [906, 0]
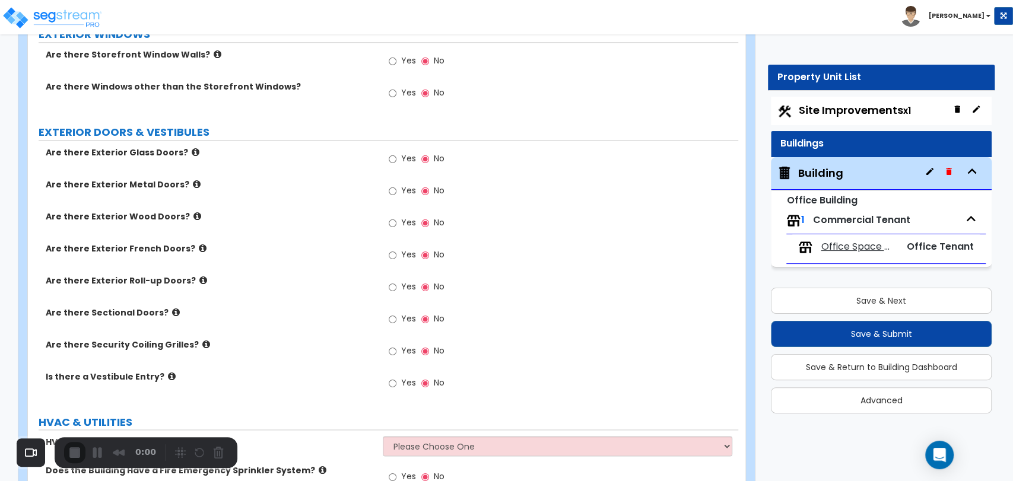
drag, startPoint x: 610, startPoint y: 449, endPoint x: 93, endPoint y: 445, distance: 517.7
click at [93, 445] on div "0:00" at bounding box center [112, 452] width 97 height 21
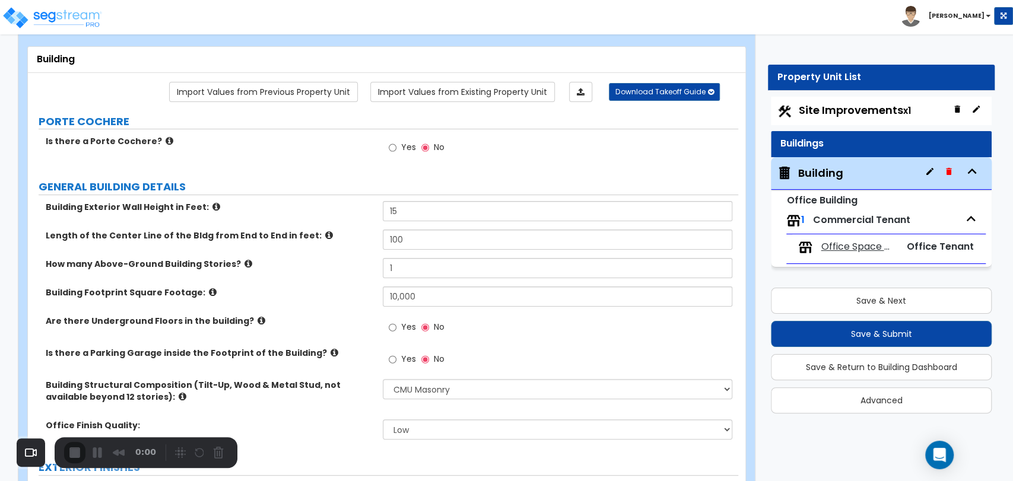
scroll to position [0, 0]
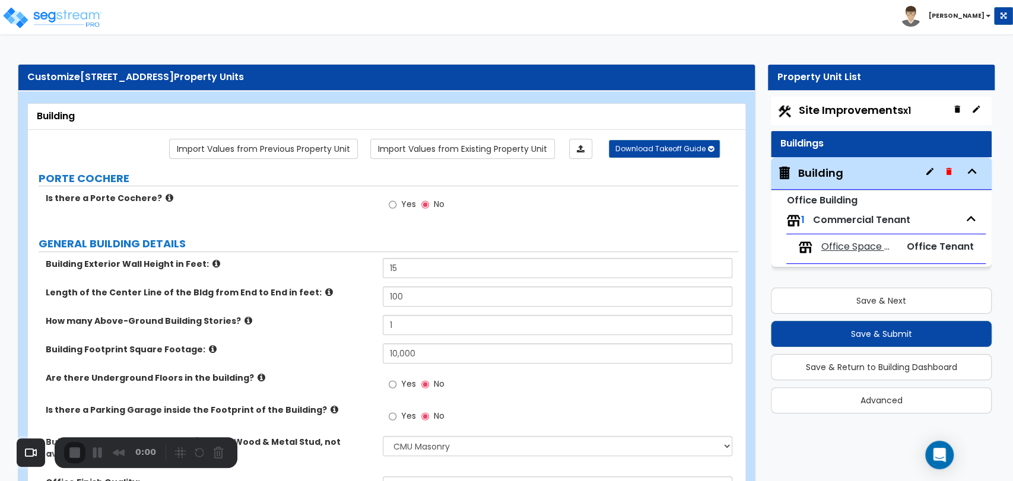
click at [331, 411] on icon at bounding box center [335, 409] width 8 height 9
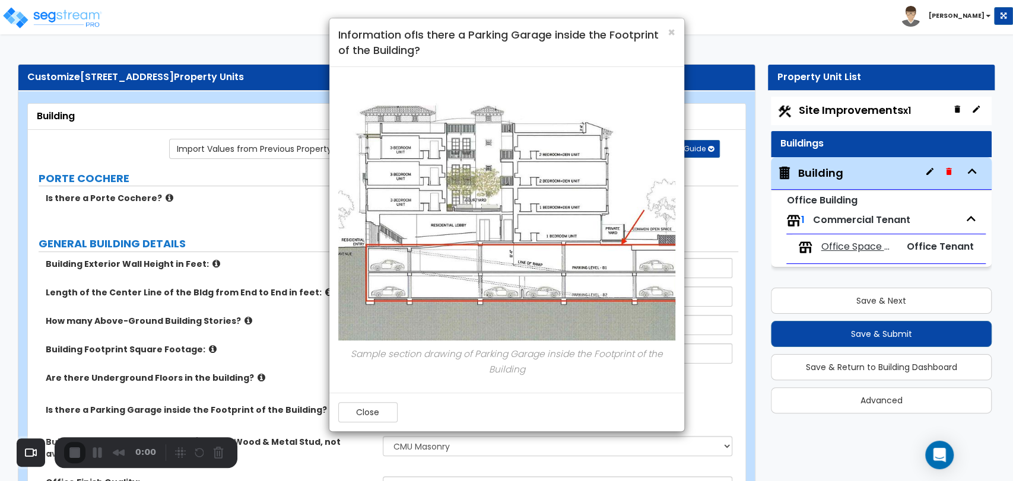
click at [874, 39] on div "× Information of Is there a Parking Garage inside the Footprint of the Building…" at bounding box center [506, 240] width 1013 height 481
click at [663, 30] on h4 "Information of Is there a Parking Garage inside the Footprint of the Building?" at bounding box center [506, 42] width 337 height 30
click at [670, 30] on span "×" at bounding box center [672, 32] width 8 height 17
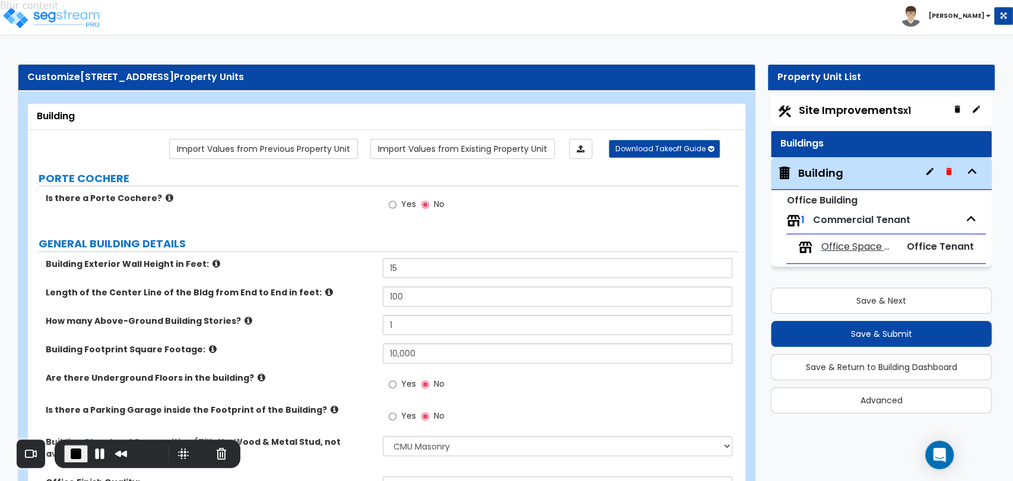
click at [176, 458] on button "Blur Content" at bounding box center [183, 454] width 19 height 19
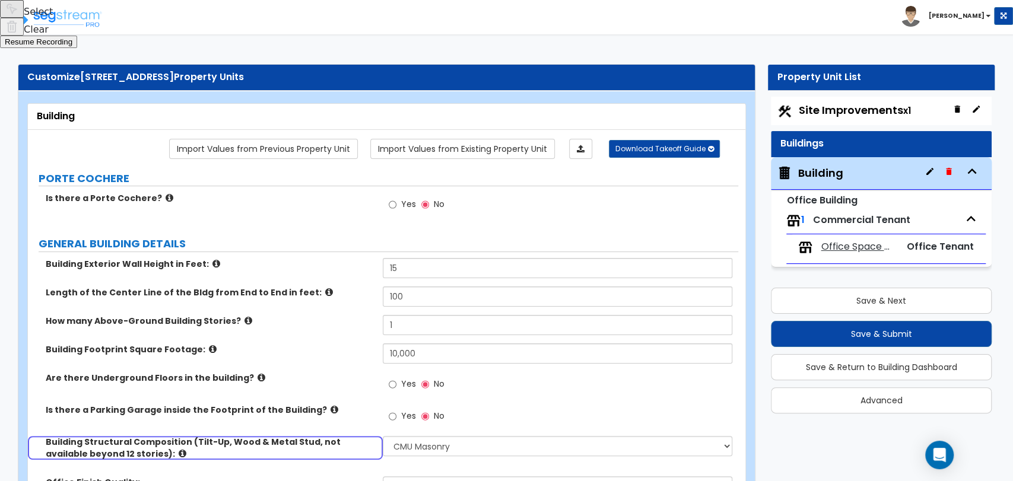
click at [24, 36] on button "Select to clear all blurs" at bounding box center [12, 27] width 24 height 18
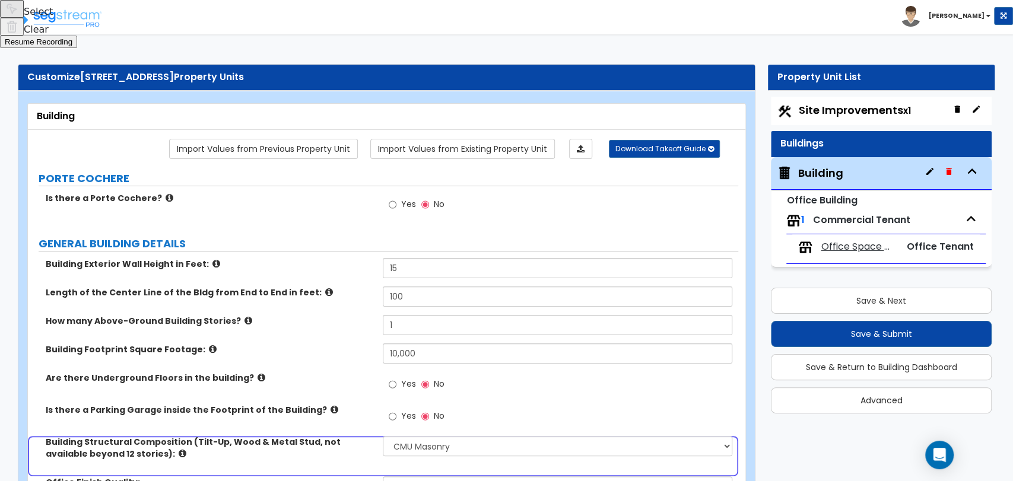
click at [72, 46] on span "Resume Recording" at bounding box center [39, 41] width 68 height 9
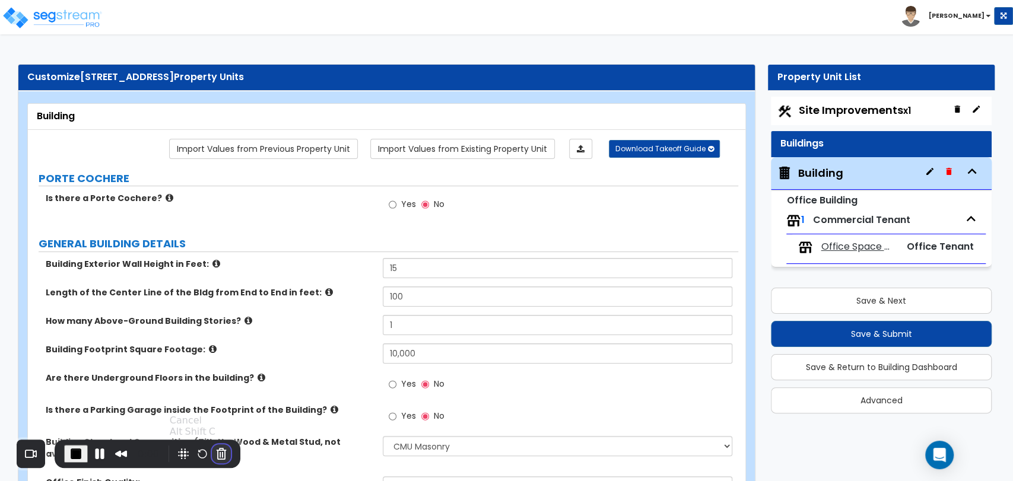
click at [218, 457] on button "Cancel Recording" at bounding box center [221, 454] width 19 height 19
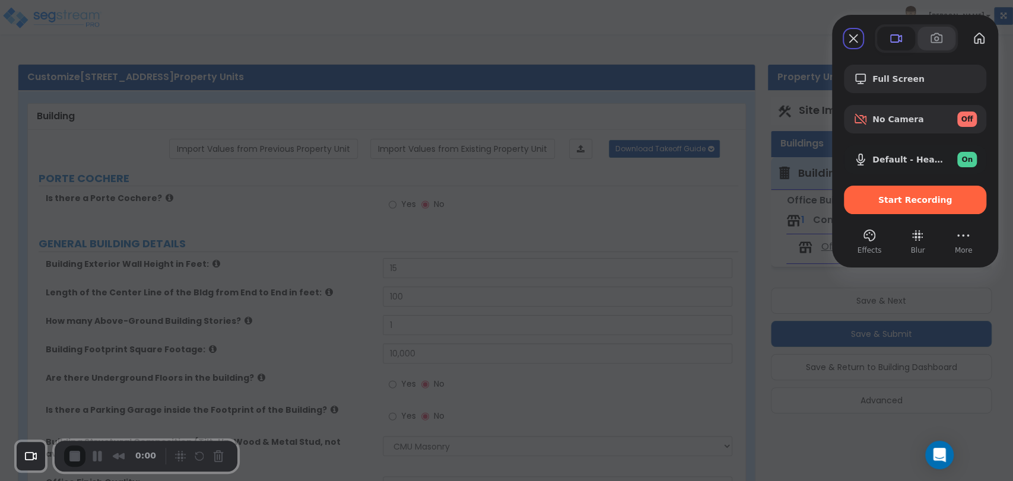
click at [946, 39] on button at bounding box center [937, 39] width 38 height 24
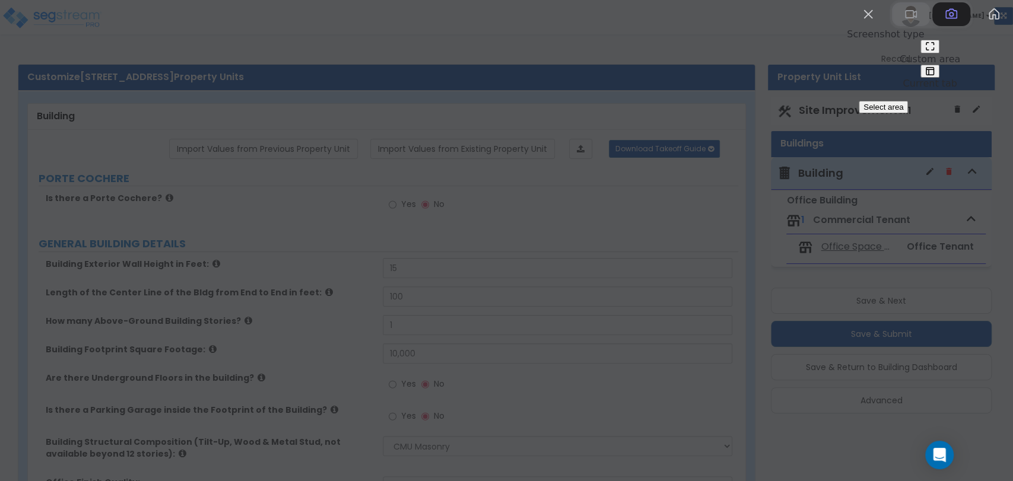
click at [904, 21] on span at bounding box center [911, 14] width 14 height 14
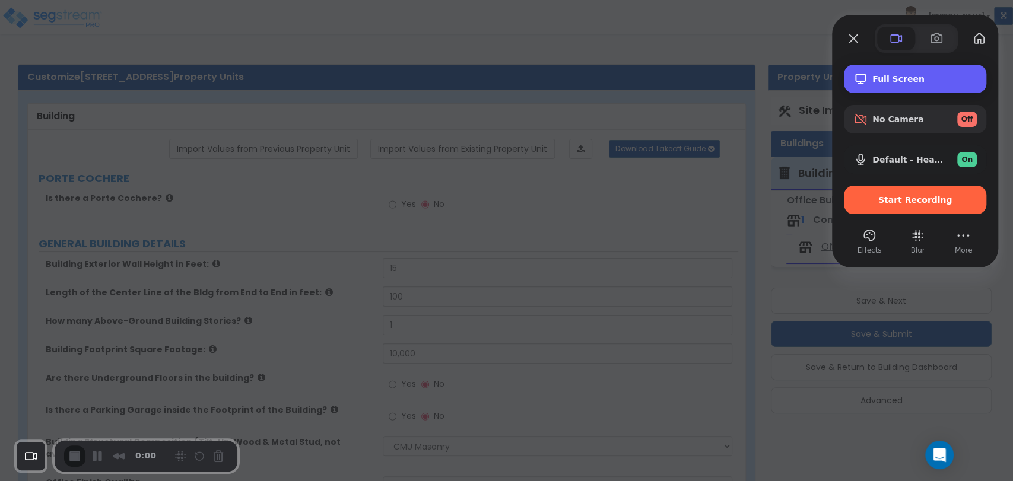
click at [926, 87] on div "Full Screen" at bounding box center [915, 79] width 142 height 28
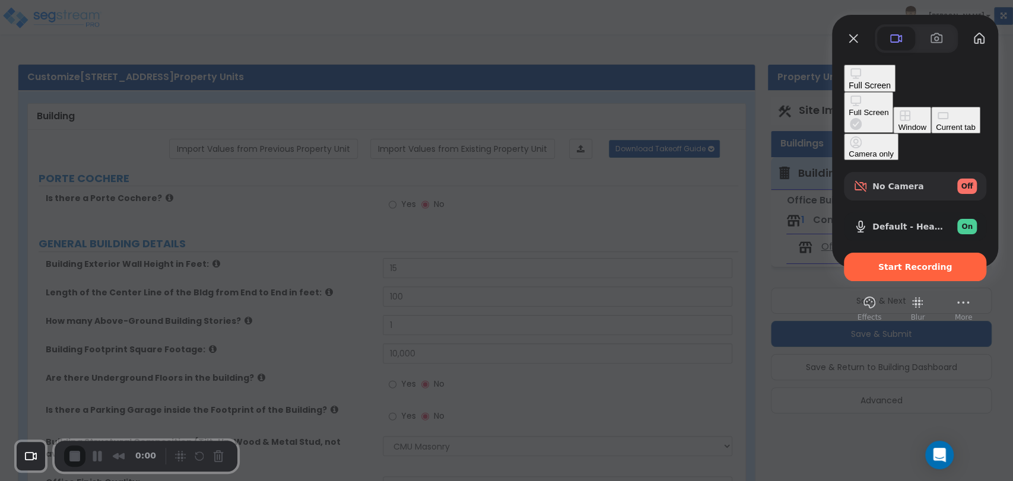
click at [898, 123] on div "Window" at bounding box center [912, 127] width 28 height 9
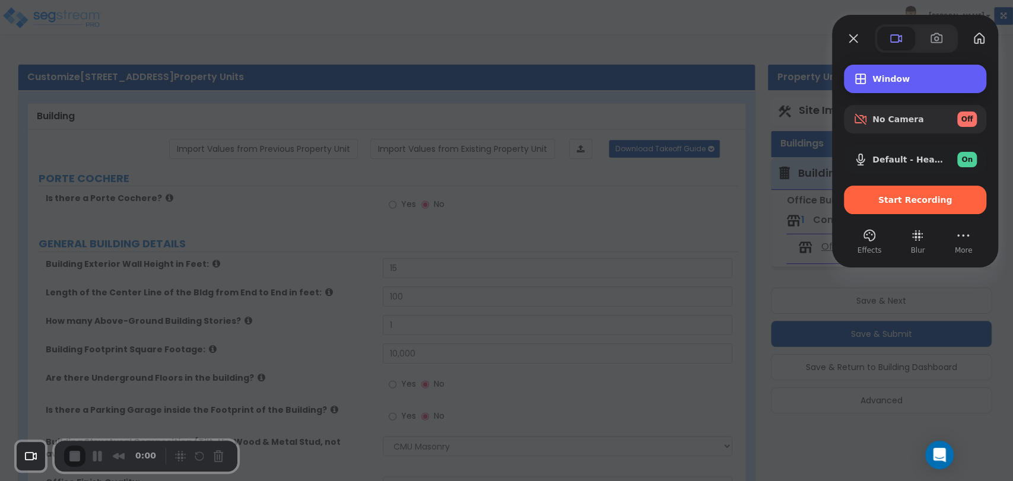
click at [870, 87] on div "Window" at bounding box center [915, 79] width 142 height 28
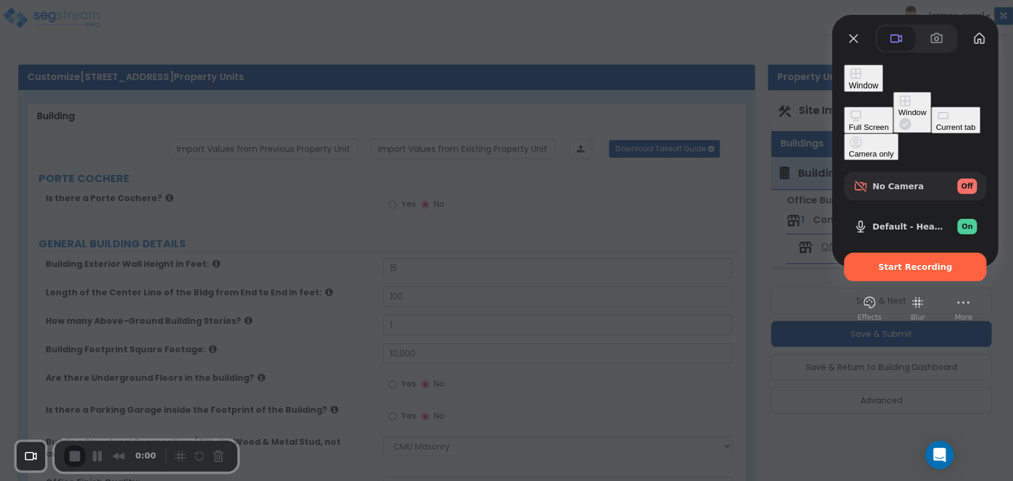
click at [936, 132] on div "Current tab" at bounding box center [956, 127] width 40 height 9
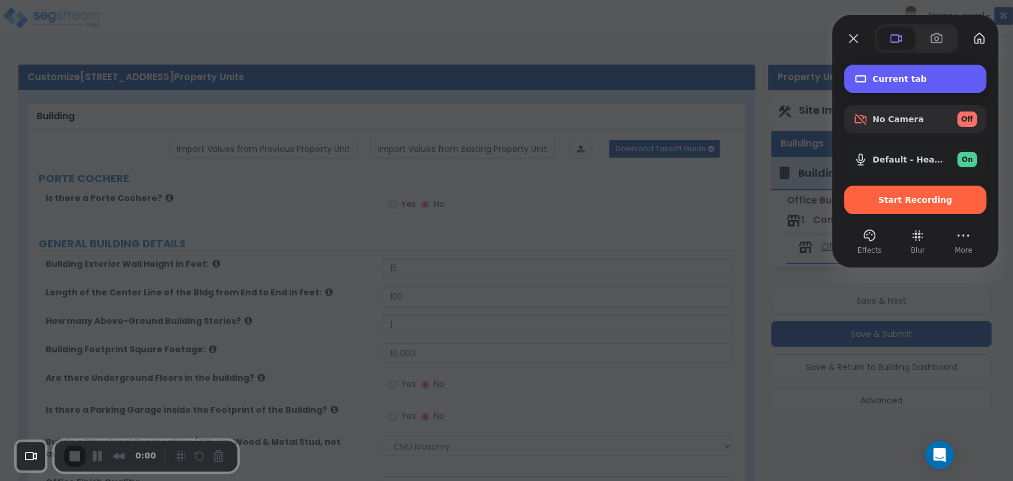
click at [882, 84] on div "Current tab" at bounding box center [915, 79] width 142 height 28
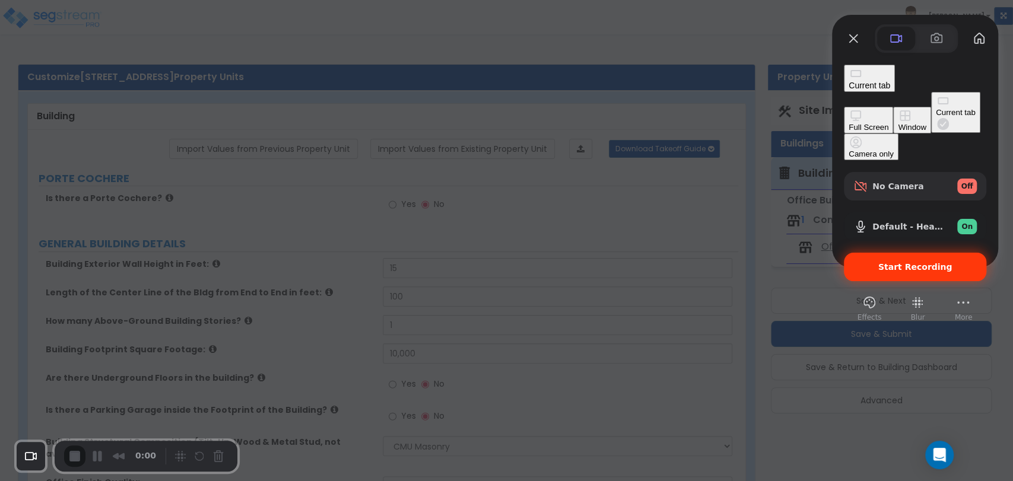
click at [893, 262] on span "Start Recording" at bounding box center [916, 266] width 74 height 9
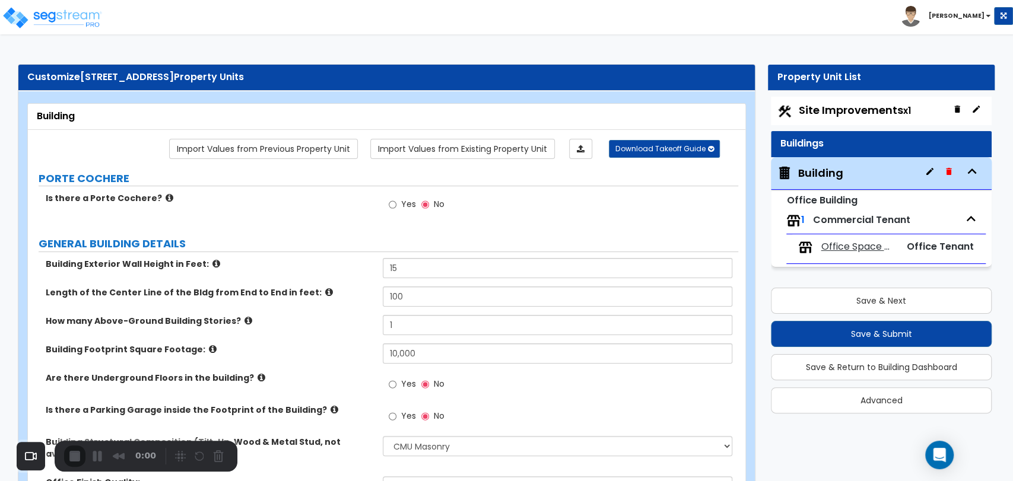
click at [513, 481] on div at bounding box center [506, 481] width 1013 height 0
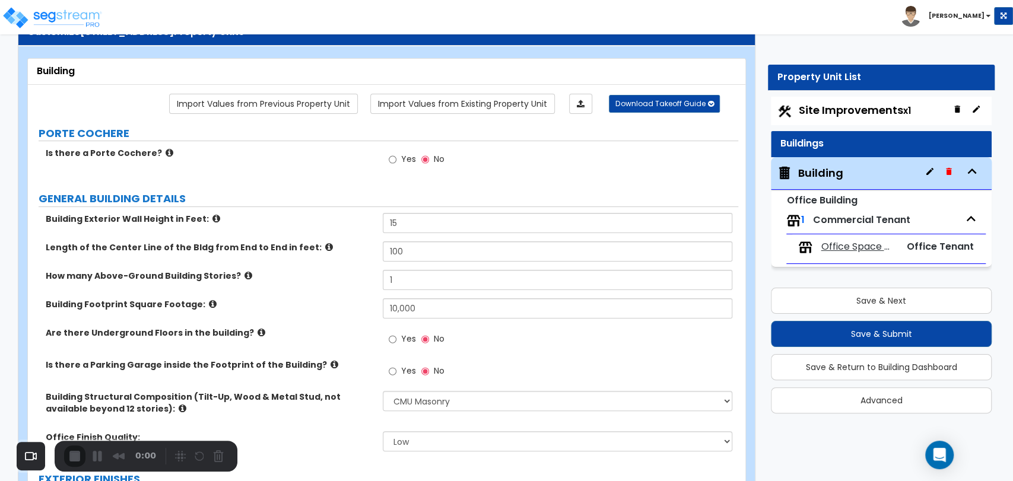
scroll to position [66, 0]
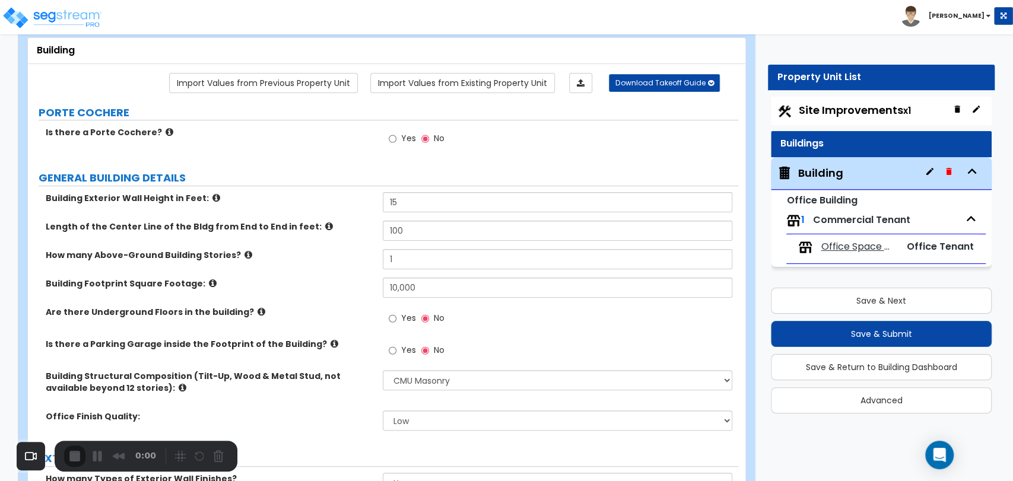
click at [358, 300] on div "Building Footprint Square Footage: 10,000" at bounding box center [383, 292] width 711 height 28
click at [167, 448] on div "Recorder controls - play pause" at bounding box center [197, 457] width 67 height 19
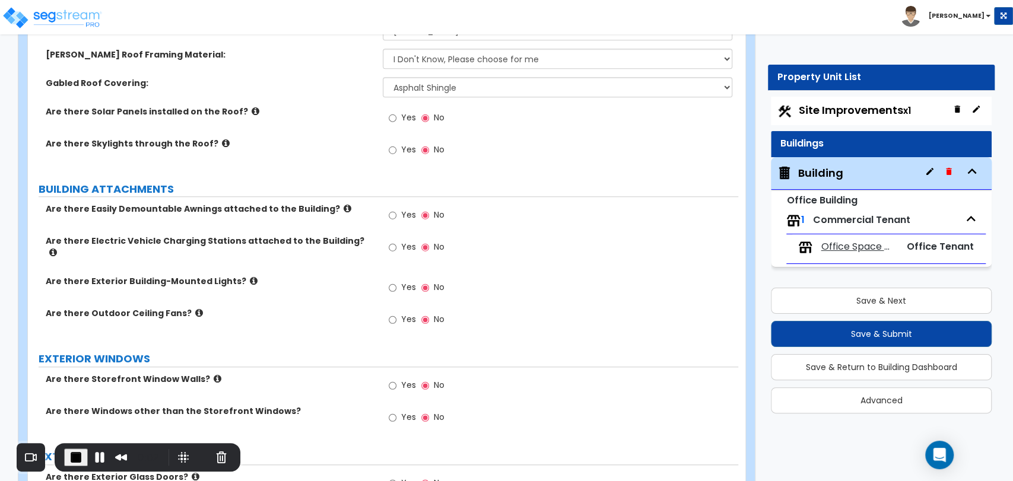
drag, startPoint x: 136, startPoint y: 448, endPoint x: 126, endPoint y: 436, distance: 15.6
click at [121, 448] on div "0:02" at bounding box center [114, 457] width 100 height 19
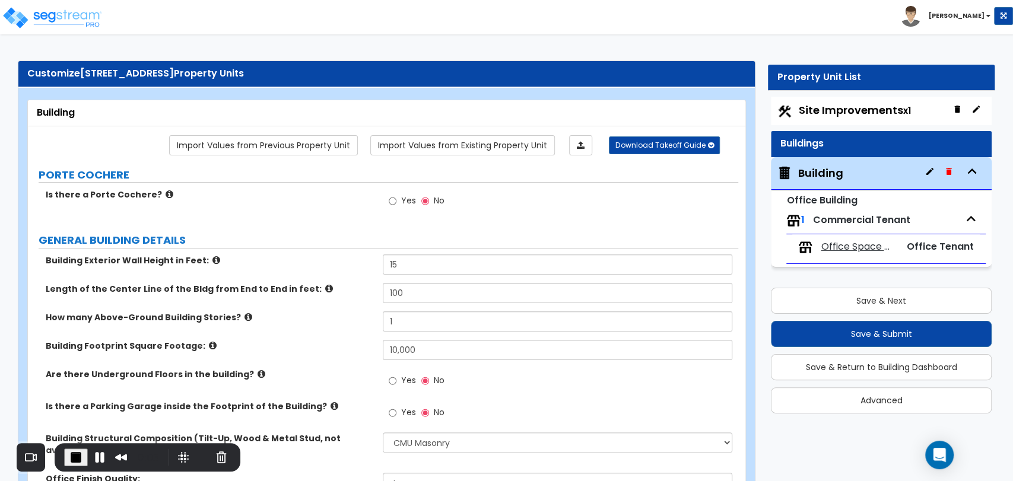
scroll to position [0, 0]
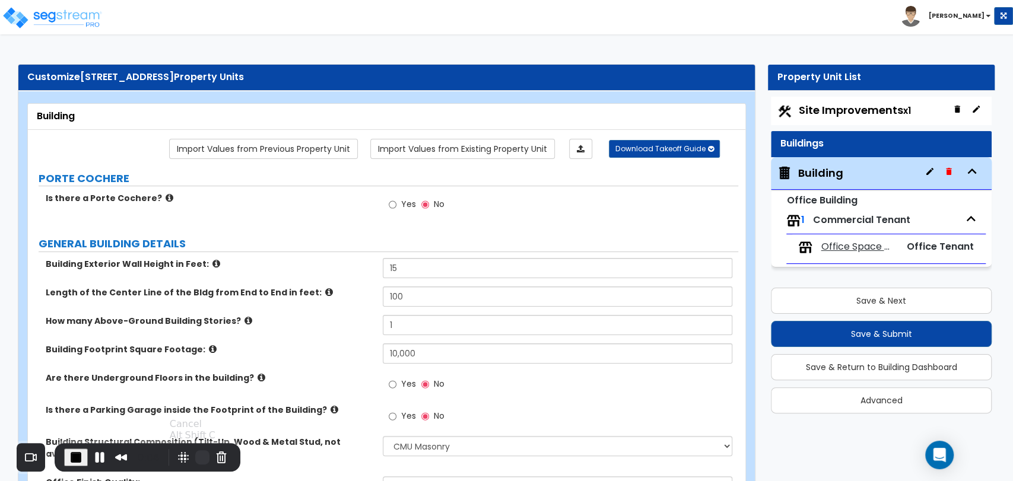
click at [199, 457] on button "Restart Recording" at bounding box center [202, 458] width 14 height 14
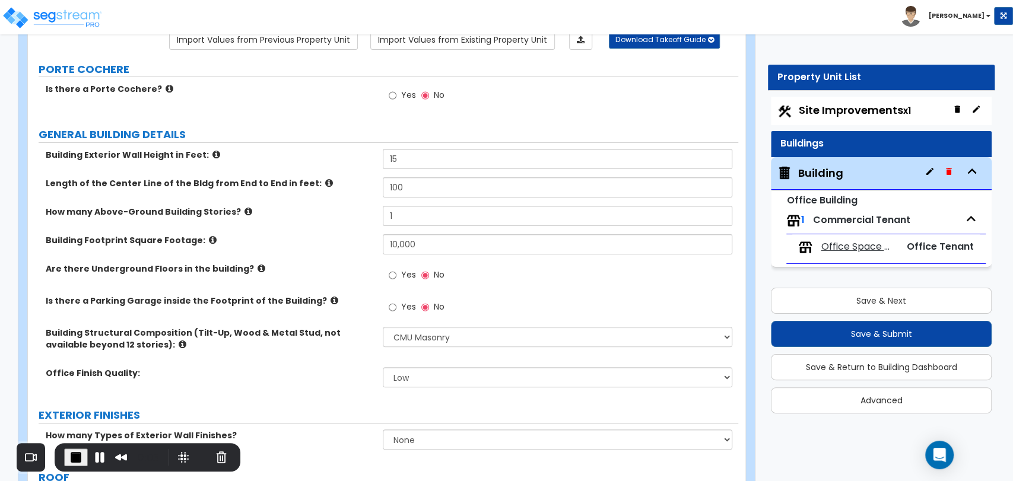
scroll to position [132, 0]
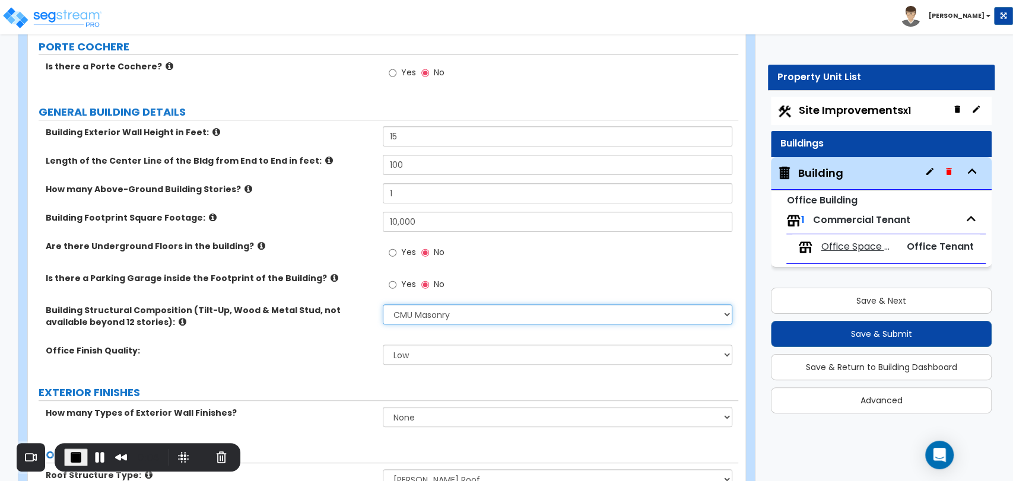
click at [460, 312] on select "Please Choose One Tilt-up Wall Construction Reinforced Concrete Structural Stee…" at bounding box center [557, 315] width 349 height 20
click at [383, 305] on select "Please Choose One Tilt-up Wall Construction Reinforced Concrete Structural Stee…" at bounding box center [557, 315] width 349 height 20
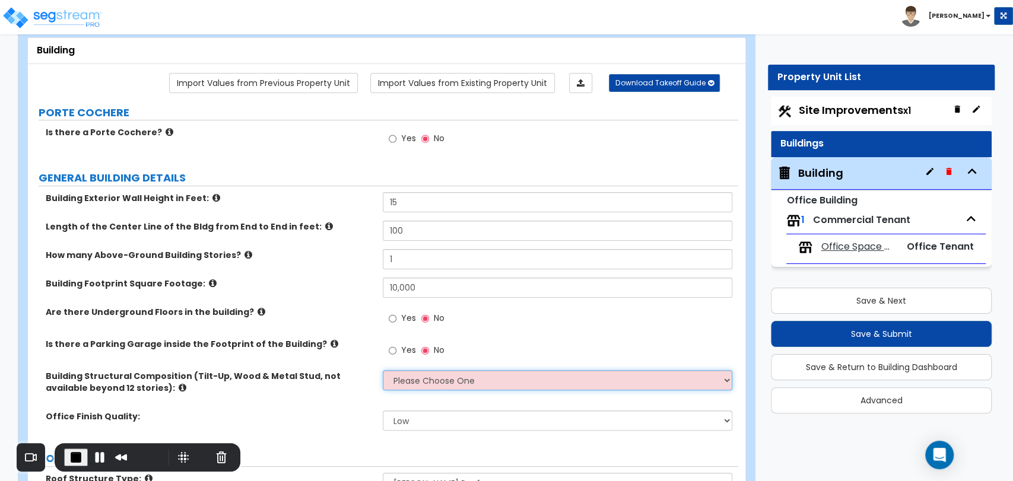
scroll to position [198, 0]
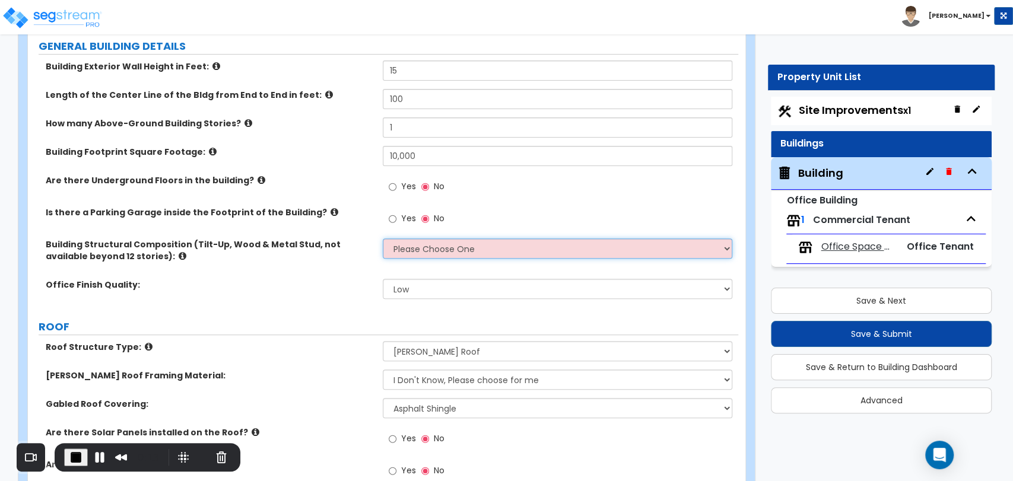
click at [470, 249] on select "Please Choose One Tilt-up Wall Construction Reinforced Concrete Structural Stee…" at bounding box center [557, 249] width 349 height 20
select select "3"
click at [383, 239] on select "Please Choose One Tilt-up Wall Construction Reinforced Concrete Structural Stee…" at bounding box center [557, 249] width 349 height 20
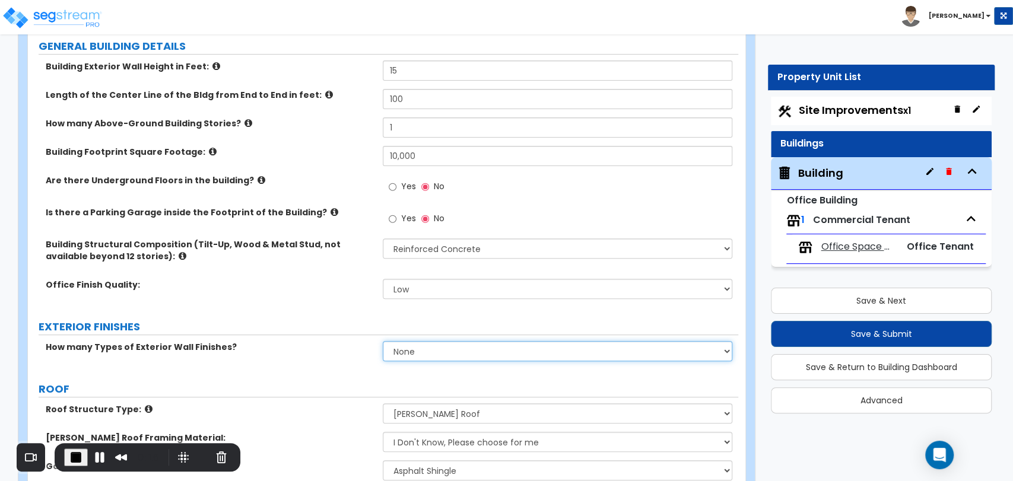
click at [429, 347] on select "None 1 2 3" at bounding box center [557, 351] width 349 height 20
select select "1"
click at [383, 341] on select "None 1 2 3" at bounding box center [557, 351] width 349 height 20
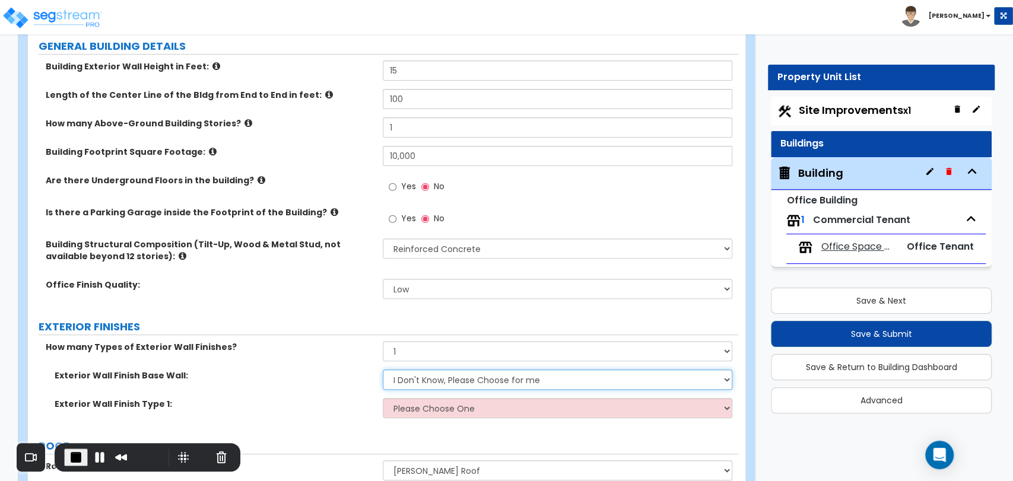
click at [419, 378] on select "I Don't Know, Please Choose for me Concrete Masonry Units (CMU) Cast-in-Place C…" at bounding box center [557, 380] width 349 height 20
select select "4"
click at [383, 370] on select "I Don't Know, Please Choose for me Concrete Masonry Units (CMU) Cast-in-Place C…" at bounding box center [557, 380] width 349 height 20
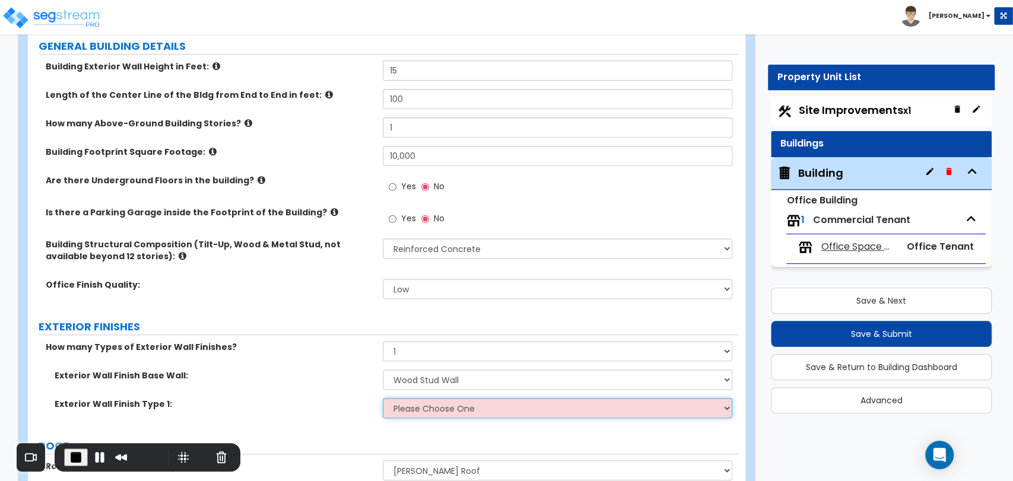
click at [440, 414] on select "Please Choose One No Finish/Shared Wall No Wall Brick Veneer Stone Veneer Wood …" at bounding box center [557, 408] width 349 height 20
click at [313, 403] on label "Exterior Wall Finish Type 1:" at bounding box center [214, 404] width 319 height 12
click at [408, 413] on select "Please Choose One No Finish/Shared Wall No Wall Brick Veneer Stone Veneer Wood …" at bounding box center [557, 408] width 349 height 20
select select "10"
click at [383, 398] on select "Please Choose One No Finish/Shared Wall No Wall Brick Veneer Stone Veneer Wood …" at bounding box center [557, 408] width 349 height 20
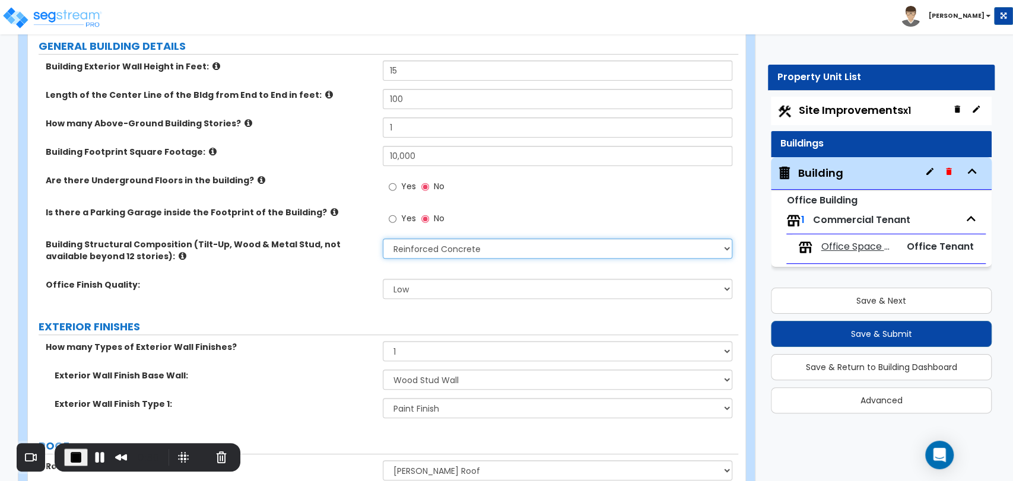
click at [436, 251] on select "Please Choose One Tilt-up Wall Construction Reinforced Concrete Structural Stee…" at bounding box center [557, 249] width 349 height 20
click at [383, 239] on select "Please Choose One Tilt-up Wall Construction Reinforced Concrete Structural Stee…" at bounding box center [557, 249] width 349 height 20
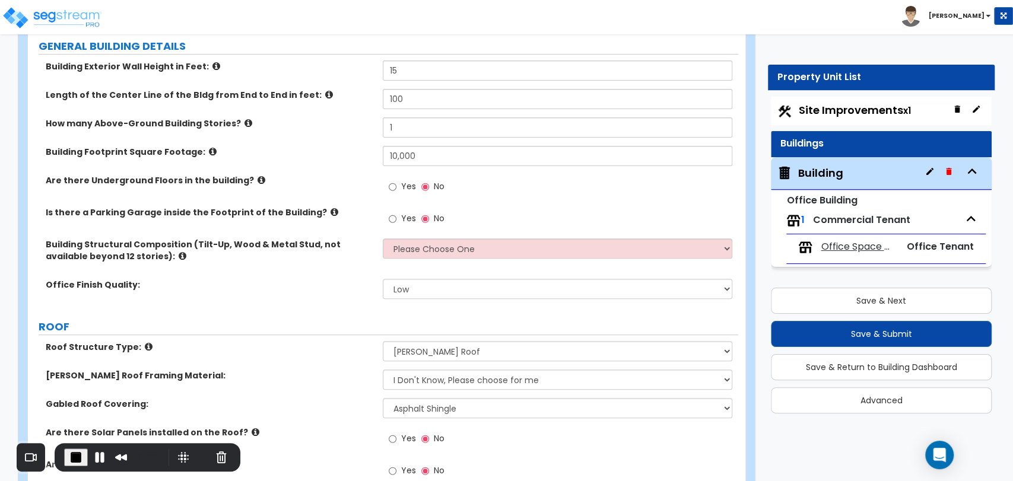
click at [324, 286] on label "Office Finish Quality:" at bounding box center [210, 285] width 328 height 12
click at [195, 457] on button "Restart Recording" at bounding box center [202, 458] width 14 height 14
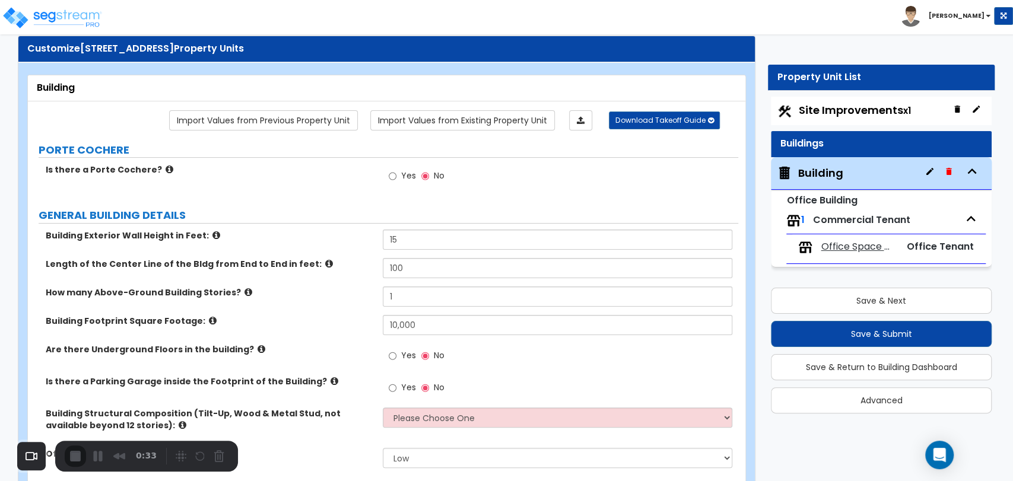
scroll to position [0, 0]
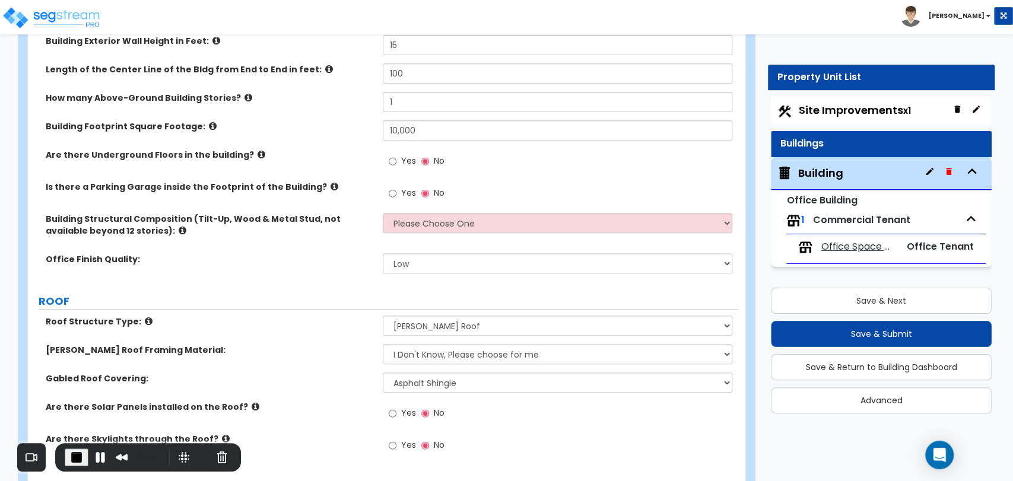
scroll to position [264, 0]
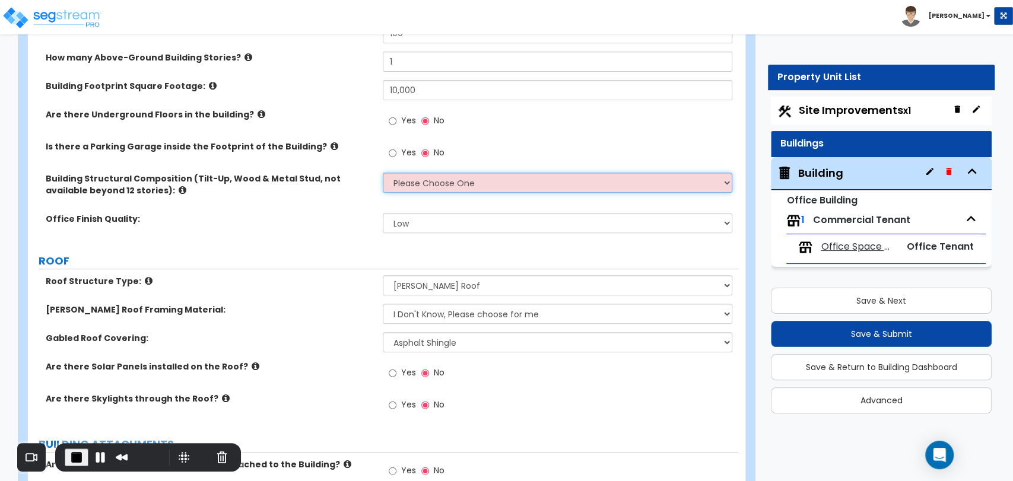
click at [516, 188] on select "Please Choose One Tilt-up Wall Construction Reinforced Concrete Structural Stee…" at bounding box center [557, 183] width 349 height 20
select select "3"
click at [383, 173] on select "Please Choose One Tilt-up Wall Construction Reinforced Concrete Structural Stee…" at bounding box center [557, 183] width 349 height 20
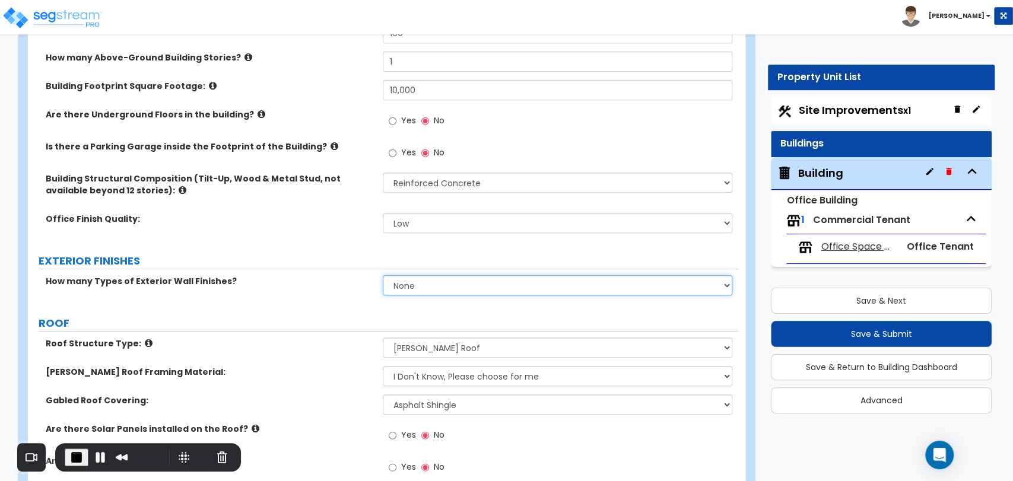
click at [460, 287] on select "None 1 2 3" at bounding box center [557, 285] width 349 height 20
select select "1"
click at [383, 275] on select "None 1 2 3" at bounding box center [557, 285] width 349 height 20
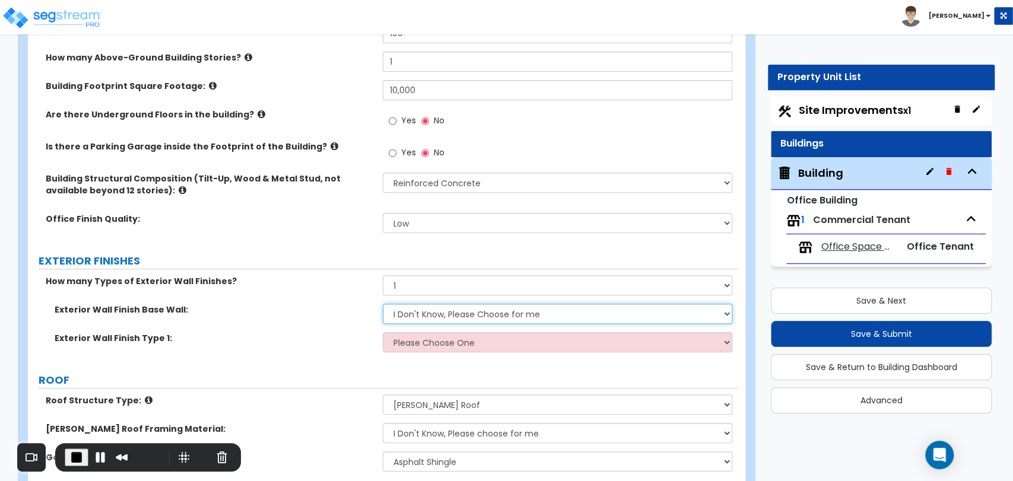
click at [456, 316] on select "I Don't Know, Please Choose for me Concrete Masonry Units (CMU) Cast-in-Place C…" at bounding box center [557, 314] width 349 height 20
select select "5"
click at [383, 304] on select "I Don't Know, Please Choose for me Concrete Masonry Units (CMU) Cast-in-Place C…" at bounding box center [557, 314] width 349 height 20
click at [442, 343] on select "Please Choose One No Finish/Shared Wall No Wall Brick Veneer Stone Veneer Wood …" at bounding box center [557, 342] width 349 height 20
select select "10"
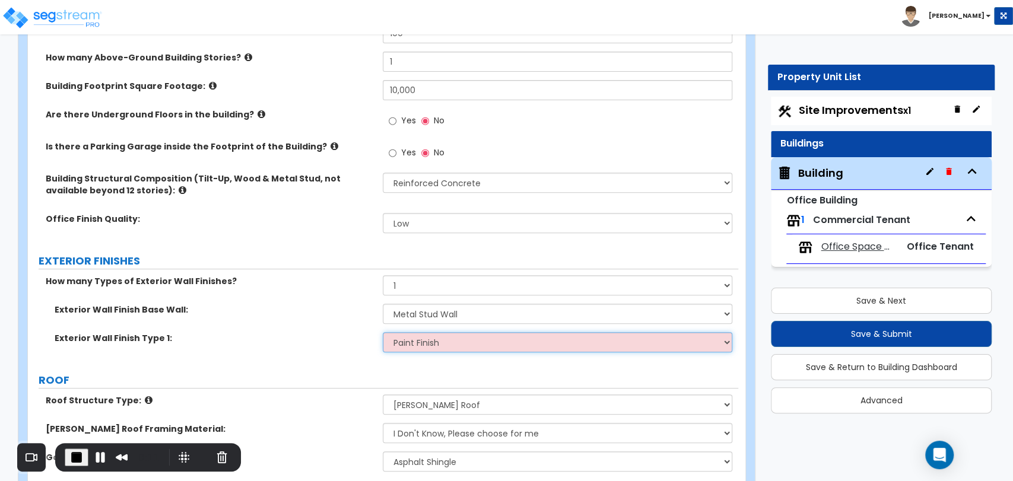
click at [383, 332] on select "Please Choose One No Finish/Shared Wall No Wall Brick Veneer Stone Veneer Wood …" at bounding box center [557, 342] width 349 height 20
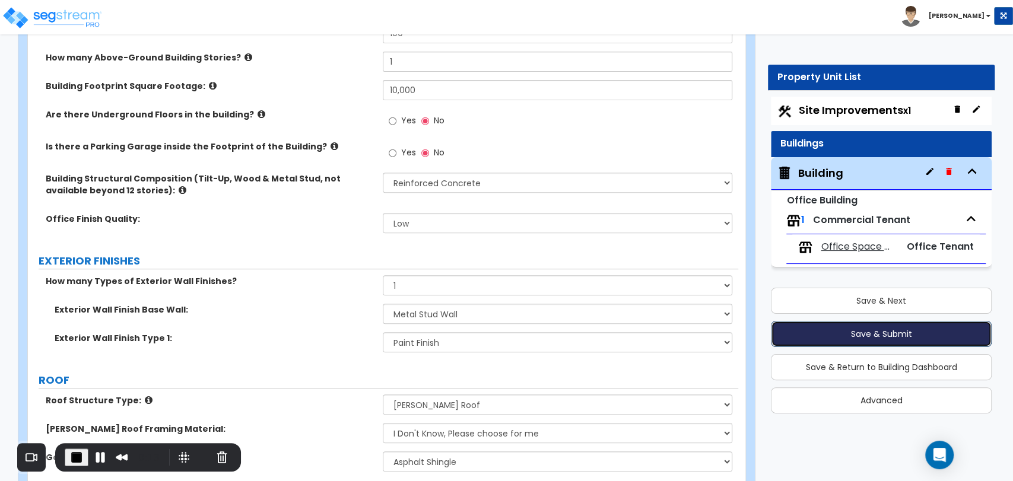
click at [863, 331] on button "Save & Submit" at bounding box center [881, 334] width 221 height 26
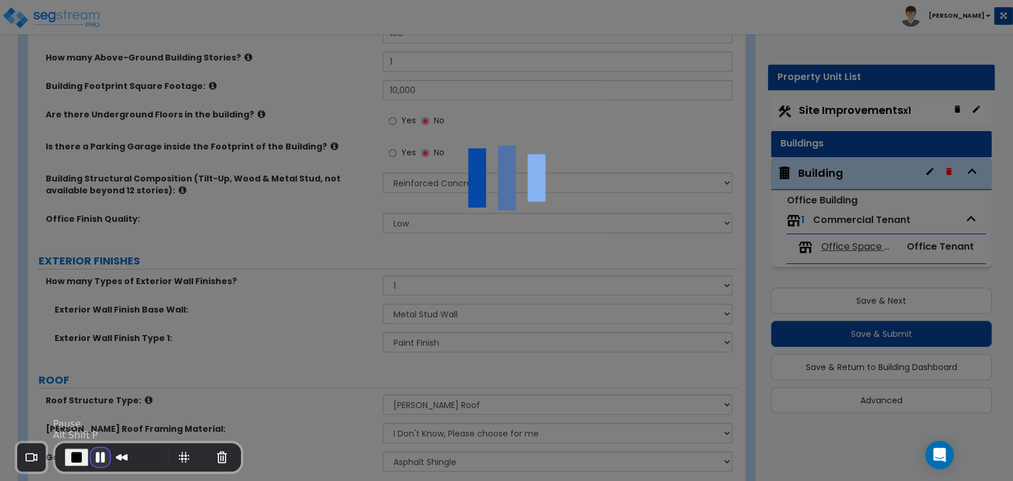
click at [94, 453] on button "Pause Recording" at bounding box center [100, 457] width 19 height 19
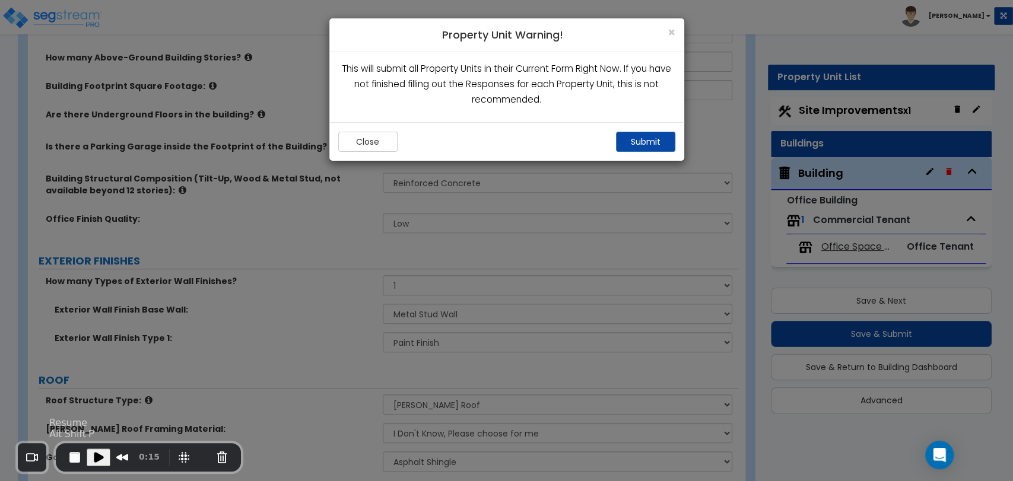
click at [97, 461] on span "Play Recording" at bounding box center [98, 458] width 14 height 14
click at [646, 137] on button "Submit" at bounding box center [645, 142] width 59 height 20
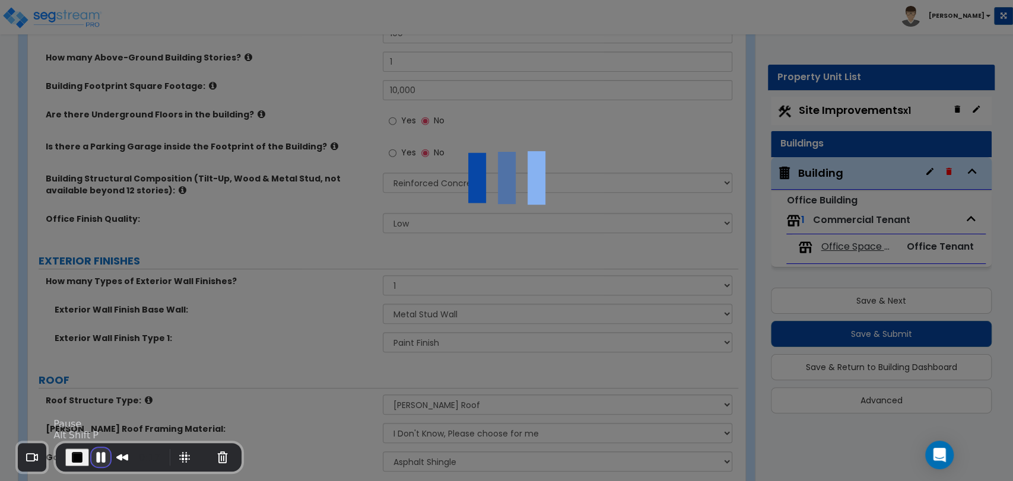
click at [100, 456] on button "Pause Recording" at bounding box center [100, 457] width 19 height 19
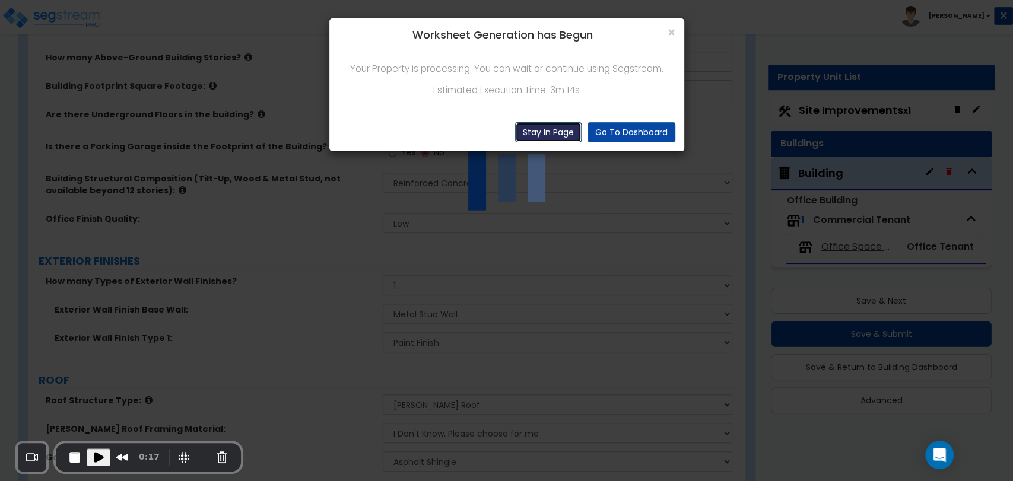
click at [535, 134] on button "Stay In Page" at bounding box center [548, 132] width 66 height 20
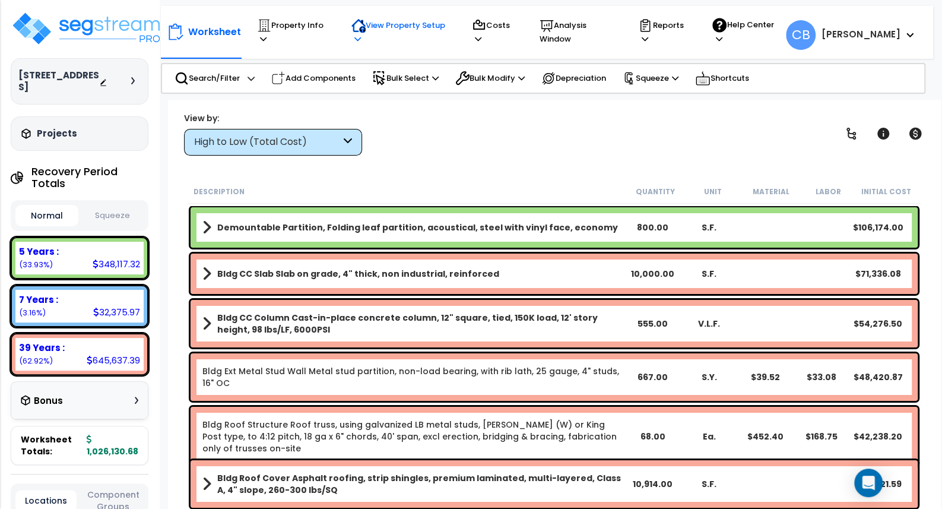
click at [358, 33] on p "View Property Setup" at bounding box center [400, 31] width 98 height 27
click at [382, 64] on link "Building Setup" at bounding box center [405, 64] width 118 height 24
click at [446, 18] on p "View Property Setup" at bounding box center [400, 31] width 98 height 27
click at [375, 91] on link "View Questionnaire" at bounding box center [405, 89] width 118 height 24
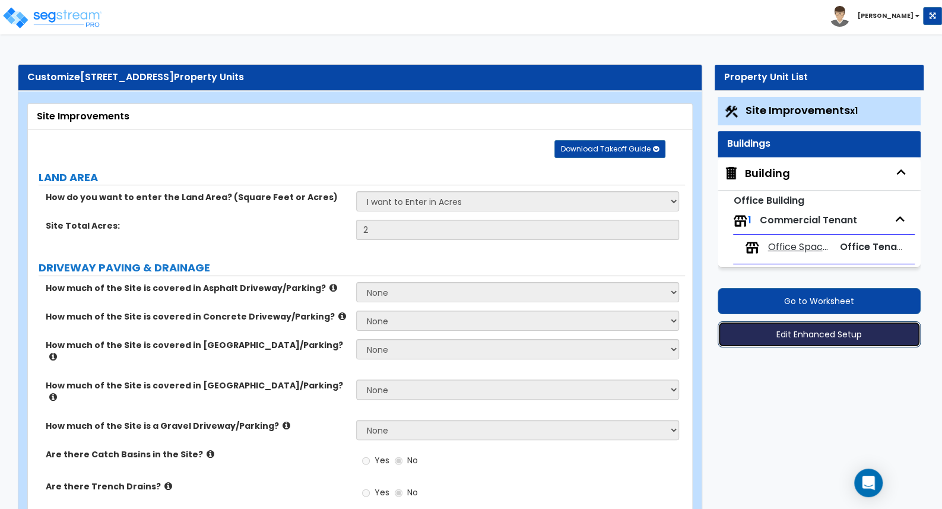
click at [797, 335] on button "Edit Enhanced Setup" at bounding box center [819, 334] width 203 height 26
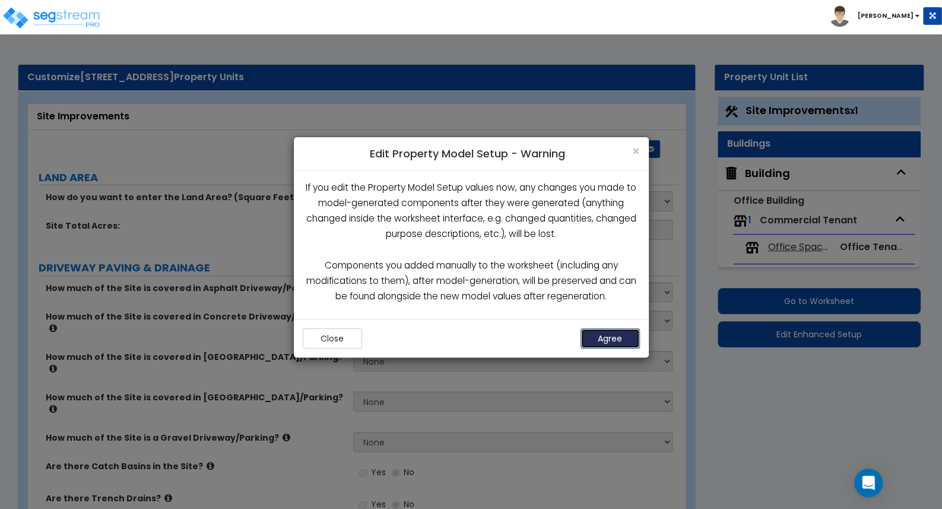
click at [597, 340] on button "Agree" at bounding box center [610, 338] width 59 height 20
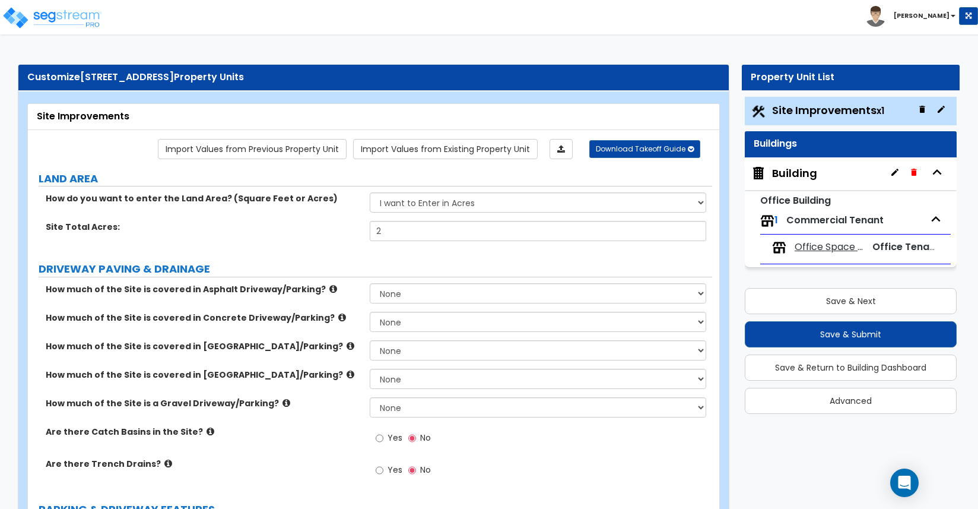
click at [795, 172] on div "Building" at bounding box center [794, 173] width 45 height 15
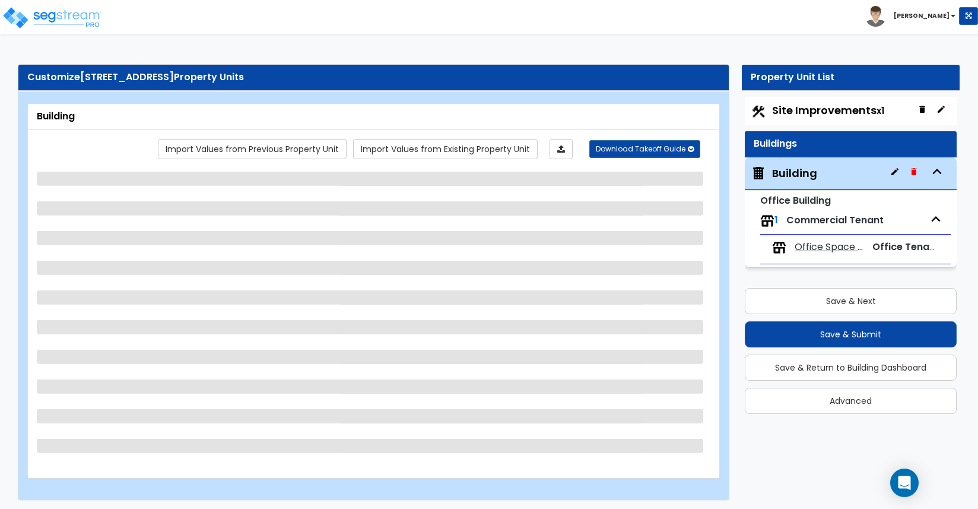
select select "3"
select select "1"
select select "5"
select select "10"
select select "1"
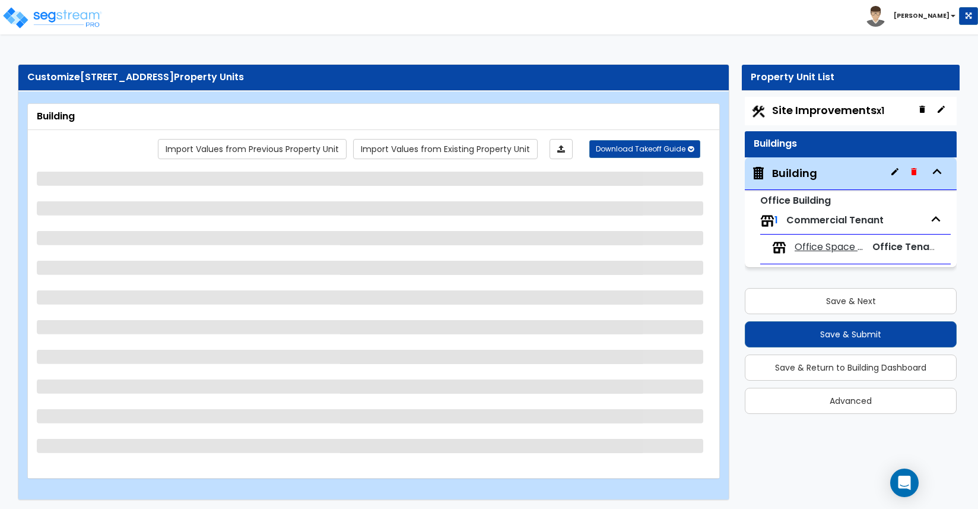
select select "1"
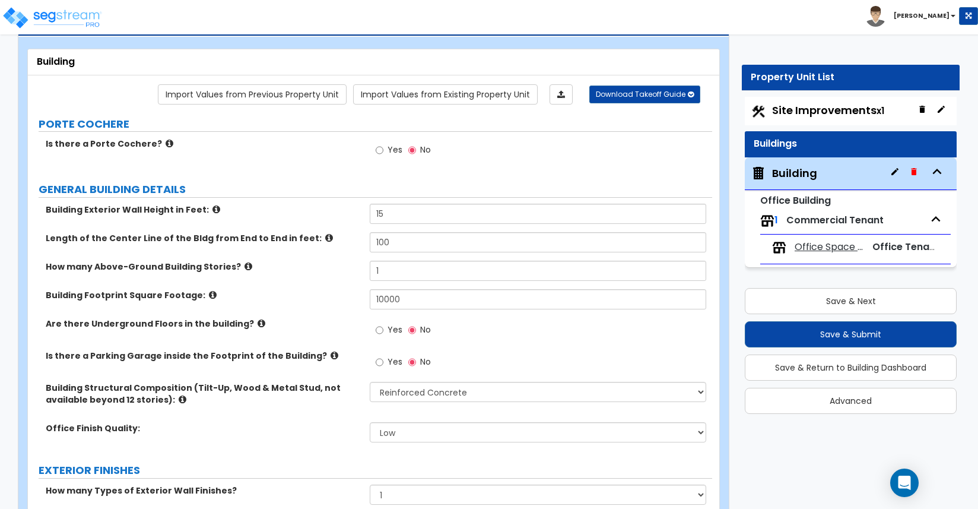
scroll to position [132, 0]
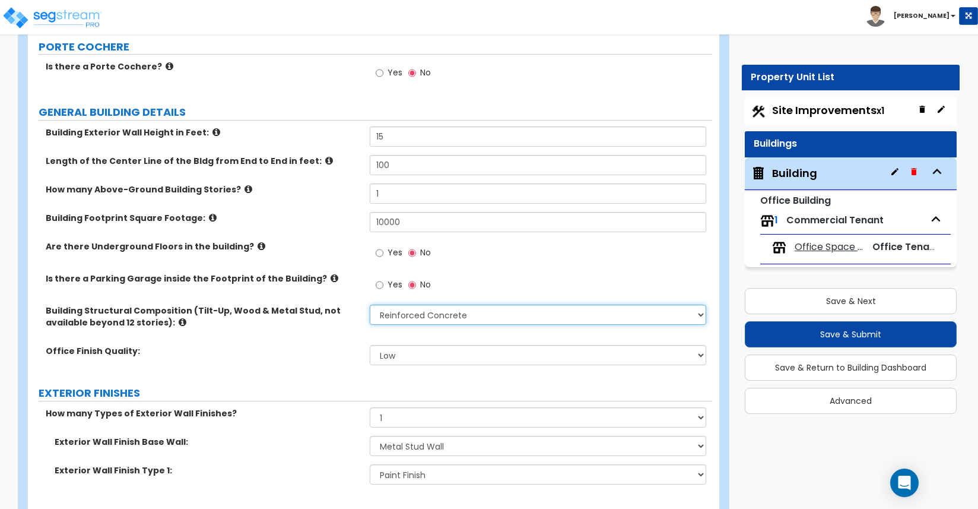
click at [405, 322] on select "Please Choose One Tilt-up Wall Construction Reinforced Concrete Structural Stee…" at bounding box center [538, 315] width 336 height 20
click at [370, 305] on select "Please Choose One Tilt-up Wall Construction Reinforced Concrete Structural Stee…" at bounding box center [538, 315] width 336 height 20
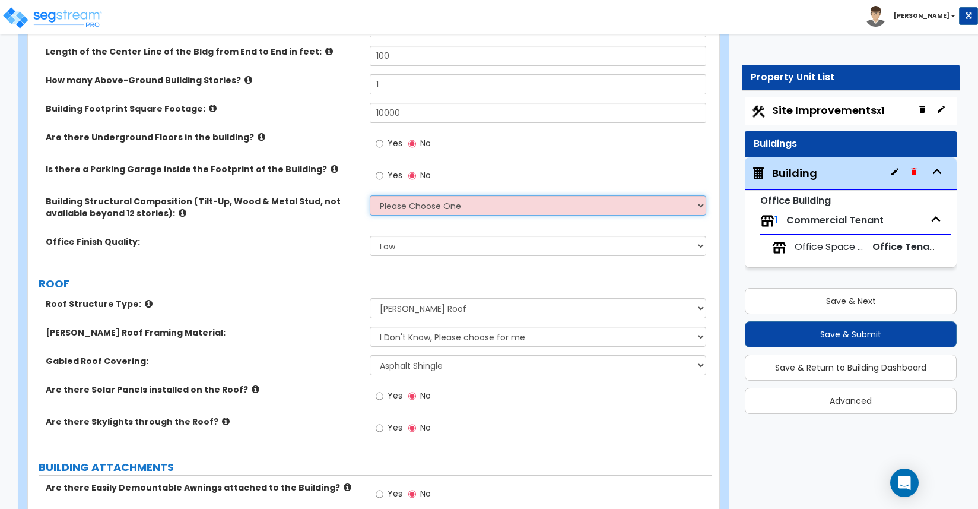
scroll to position [264, 0]
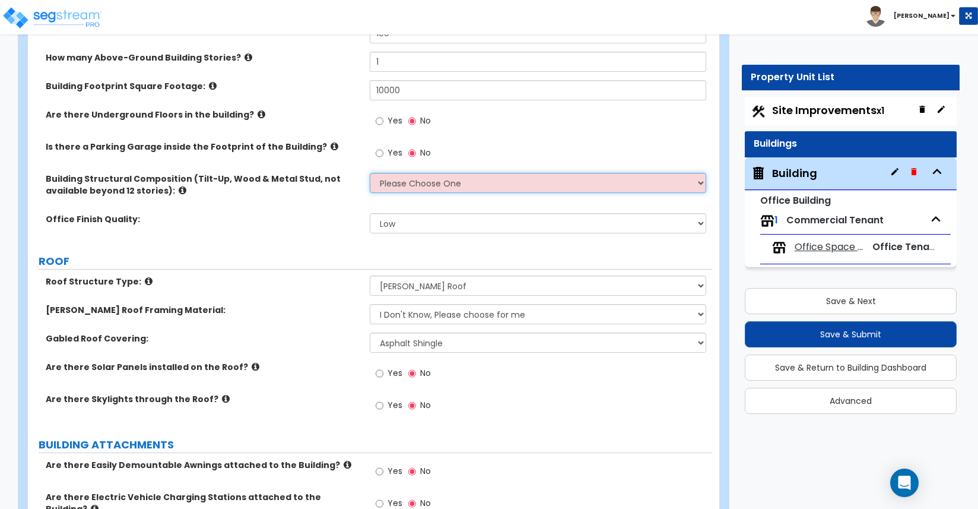
click at [413, 182] on select "Please Choose One Tilt-up Wall Construction Reinforced Concrete Structural Stee…" at bounding box center [538, 183] width 336 height 20
select select "7"
click at [370, 173] on select "Please Choose One Tilt-up Wall Construction Reinforced Concrete Structural Stee…" at bounding box center [538, 183] width 336 height 20
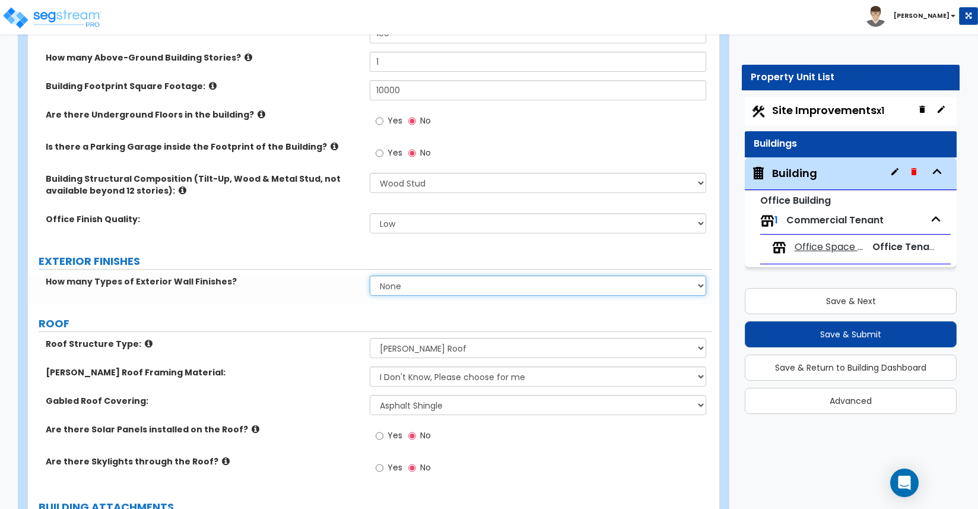
click at [390, 289] on select "None 1 2 3" at bounding box center [538, 285] width 336 height 20
select select "1"
click at [370, 275] on select "None 1 2 3" at bounding box center [538, 285] width 336 height 20
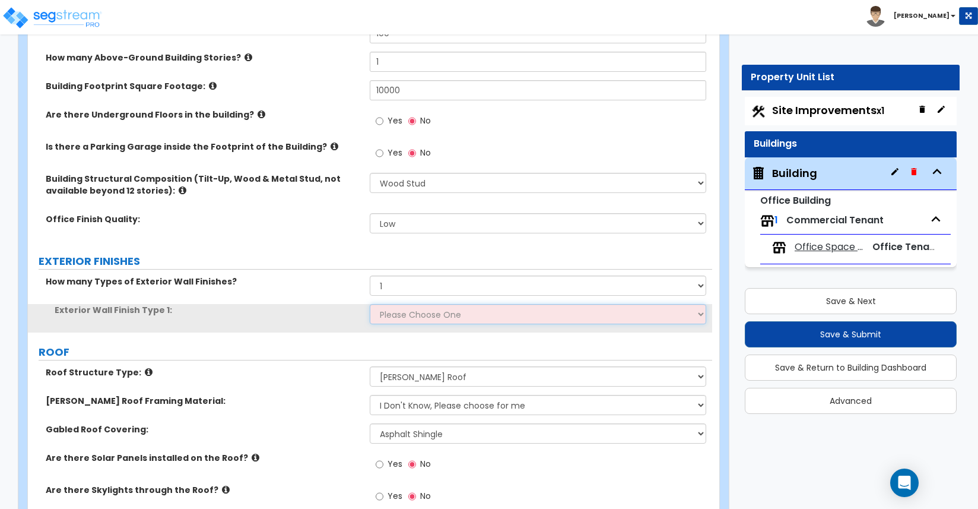
click at [394, 319] on select "Please Choose One No Finish/Shared Wall No Wall Brick Veneer Stone Veneer Wood …" at bounding box center [538, 314] width 336 height 20
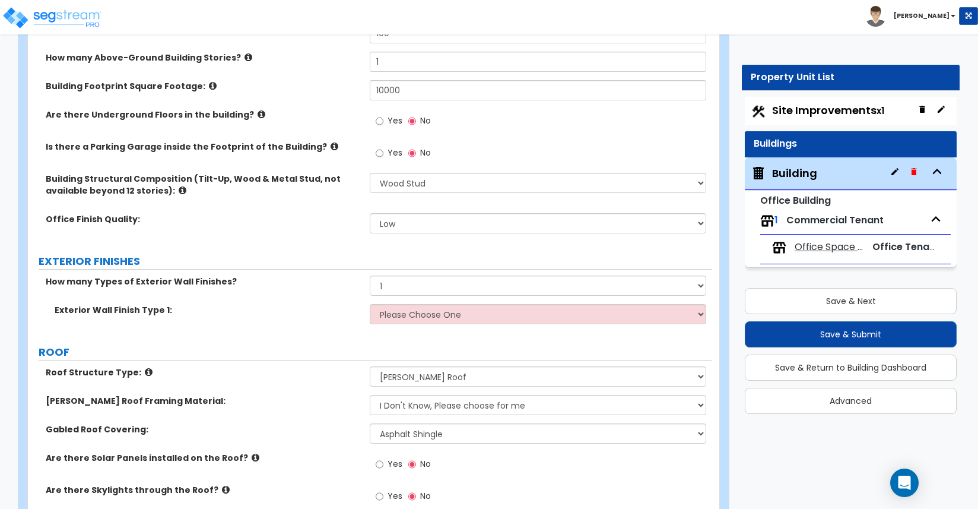
click at [322, 224] on label "Office Finish Quality:" at bounding box center [203, 219] width 315 height 12
click at [407, 175] on select "Please Choose One Tilt-up Wall Construction Reinforced Concrete Structural Stee…" at bounding box center [538, 183] width 336 height 20
click at [370, 173] on select "Please Choose One Tilt-up Wall Construction Reinforced Concrete Structural Stee…" at bounding box center [538, 183] width 336 height 20
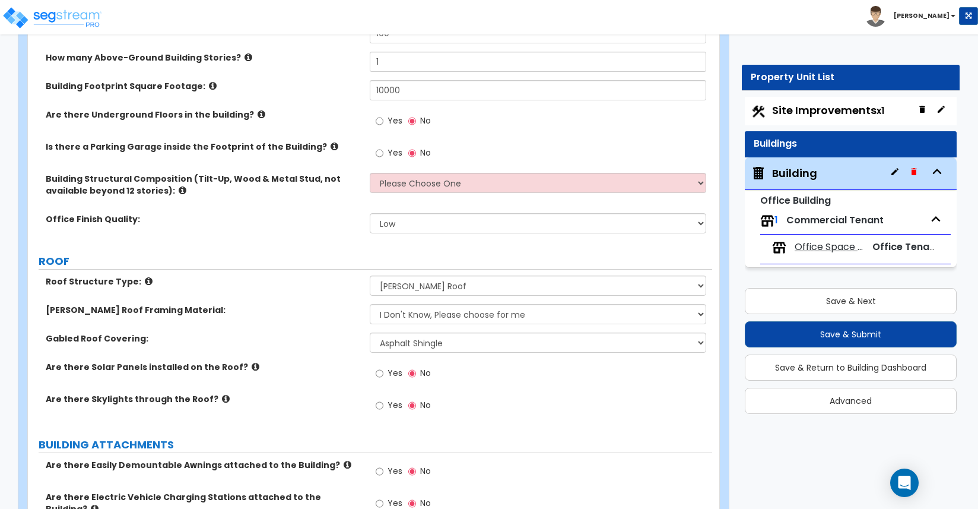
click at [315, 221] on label "Office Finish Quality:" at bounding box center [203, 219] width 315 height 12
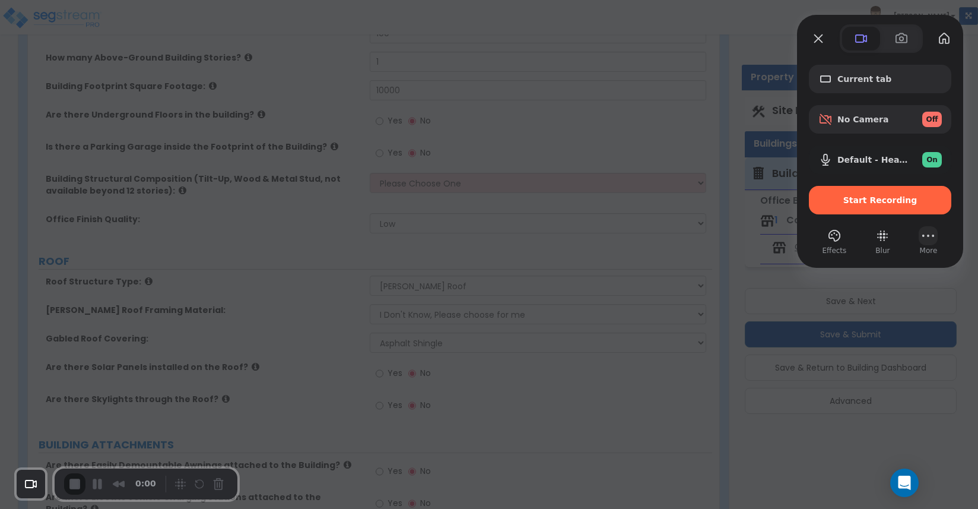
click at [924, 243] on button "More" at bounding box center [928, 235] width 19 height 19
click at [869, 92] on span "Settings" at bounding box center [867, 97] width 39 height 11
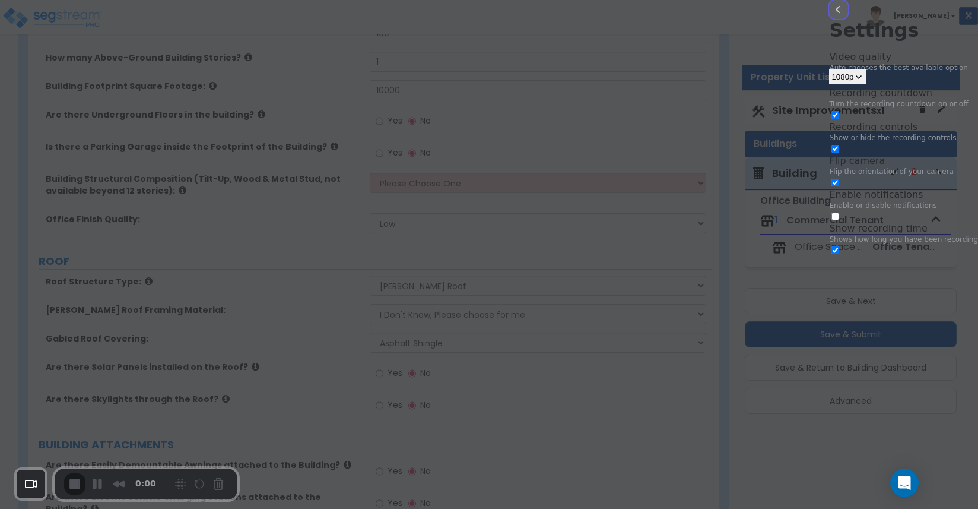
click at [829, 19] on button "back" at bounding box center [838, 9] width 19 height 19
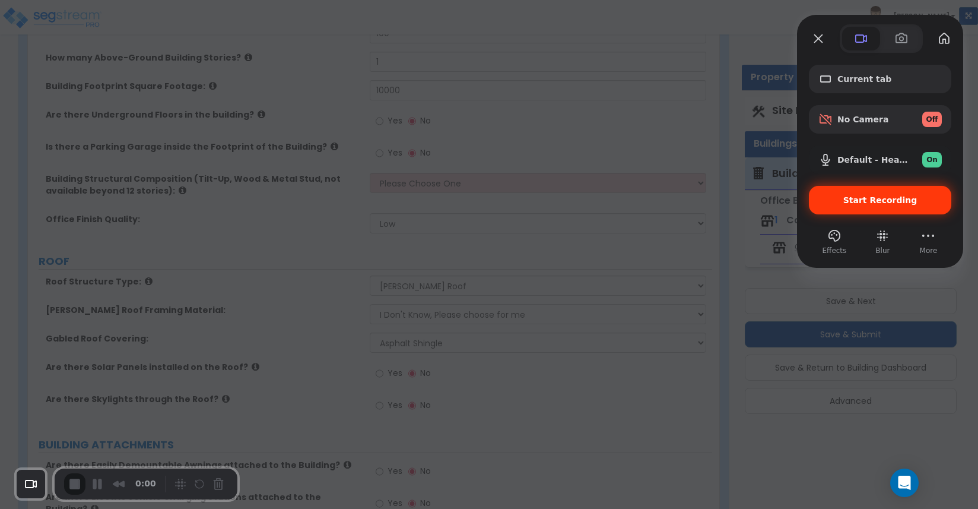
click at [843, 197] on span "Start Recording" at bounding box center [880, 199] width 123 height 9
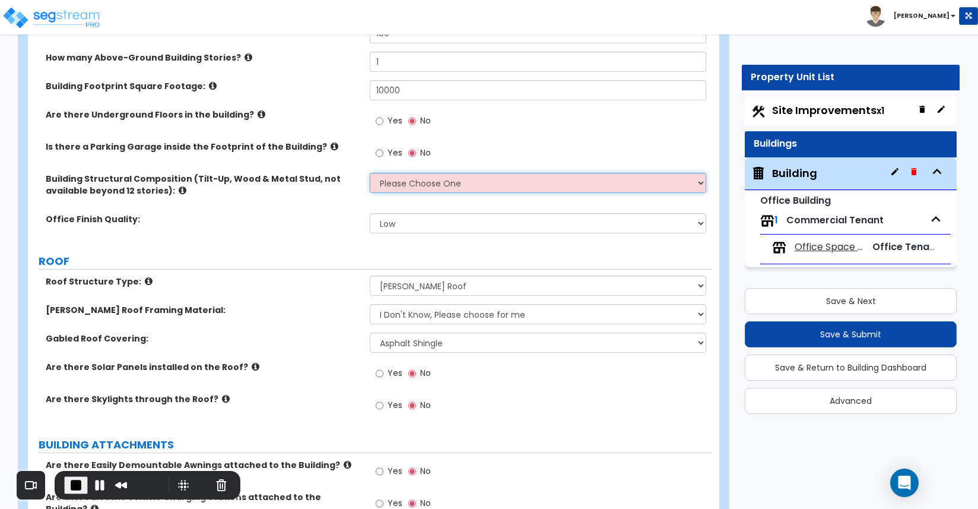
click at [509, 183] on select "Please Choose One Tilt-up Wall Construction Reinforced Concrete Structural Stee…" at bounding box center [538, 183] width 336 height 20
select select "7"
click at [370, 173] on select "Please Choose One Tilt-up Wall Construction Reinforced Concrete Structural Stee…" at bounding box center [538, 183] width 336 height 20
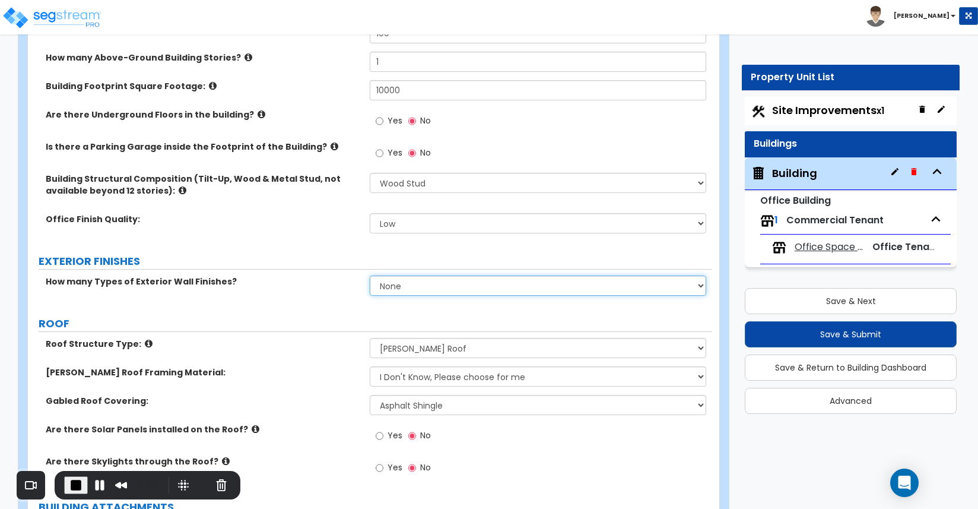
click at [427, 289] on select "None 1 2 3" at bounding box center [538, 285] width 336 height 20
select select "1"
click at [370, 275] on select "None 1 2 3" at bounding box center [538, 285] width 336 height 20
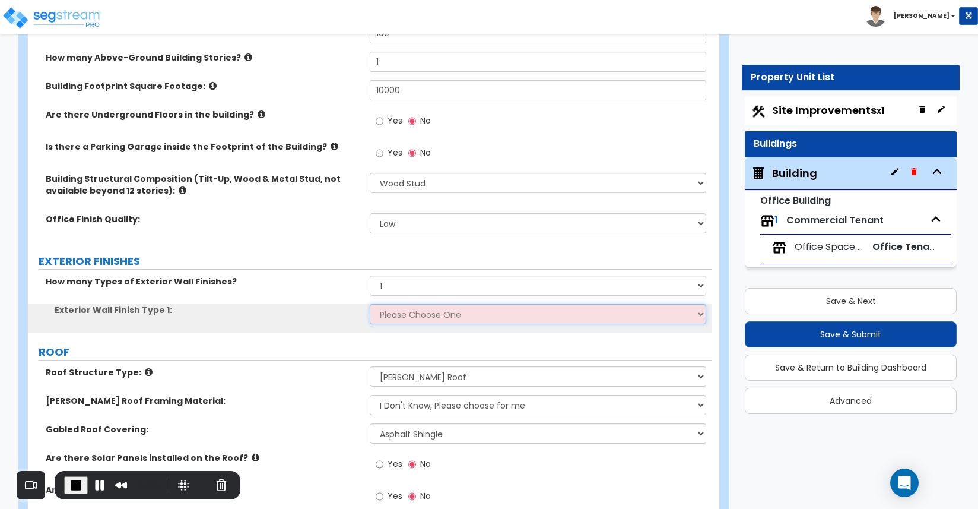
click at [423, 318] on select "Please Choose One No Finish/Shared Wall No Wall Brick Veneer Stone Veneer Wood …" at bounding box center [538, 314] width 336 height 20
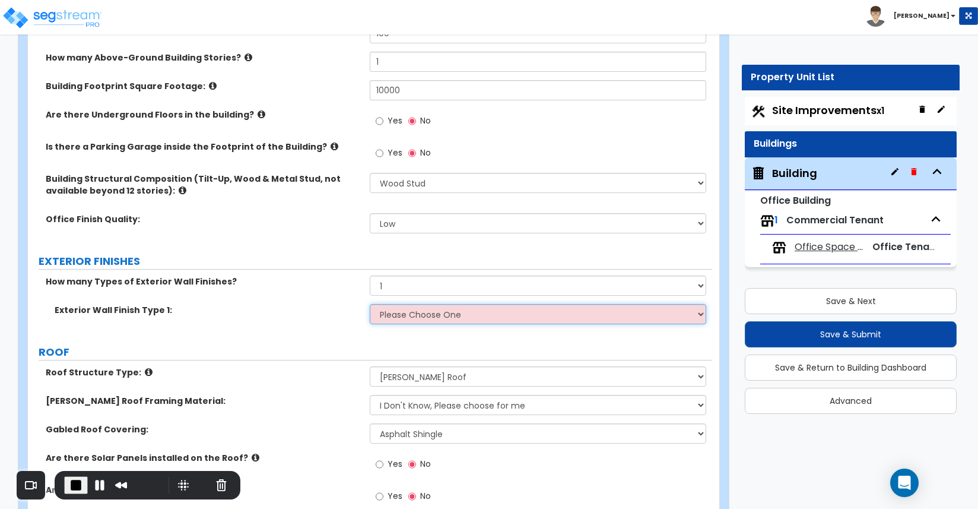
select select "7"
click at [370, 304] on select "Please Choose One No Finish/Shared Wall No Wall Brick Veneer Stone Veneer Wood …" at bounding box center [538, 314] width 336 height 20
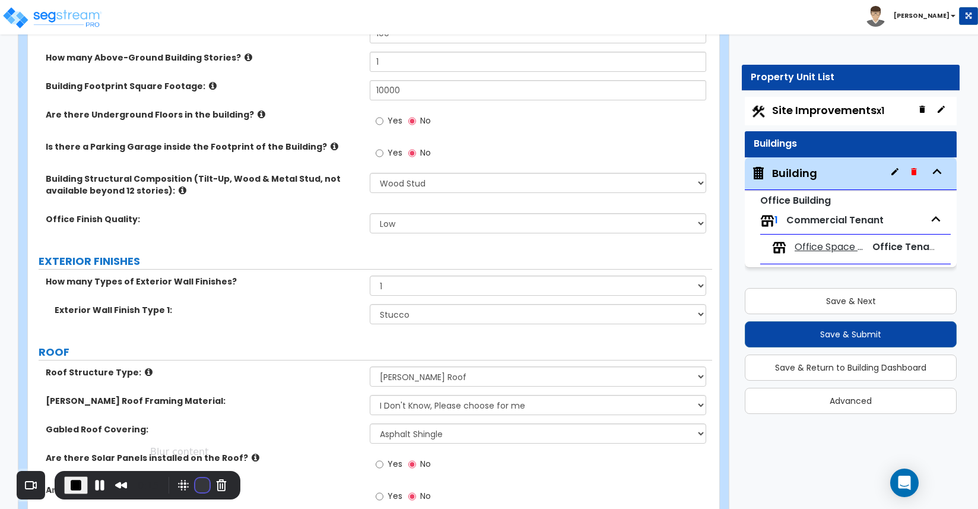
click at [196, 480] on button "Restart Recording" at bounding box center [202, 485] width 14 height 14
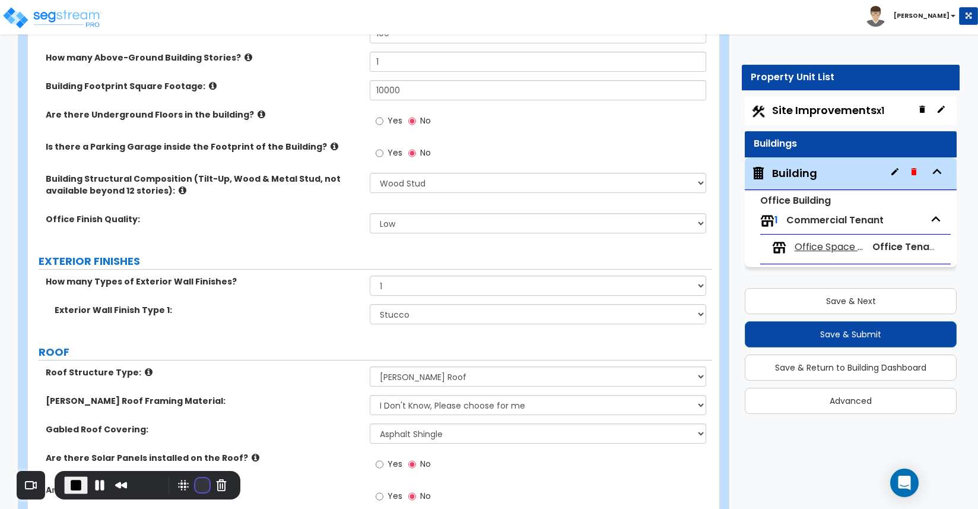
click at [196, 480] on button "Restart Recording" at bounding box center [202, 485] width 14 height 14
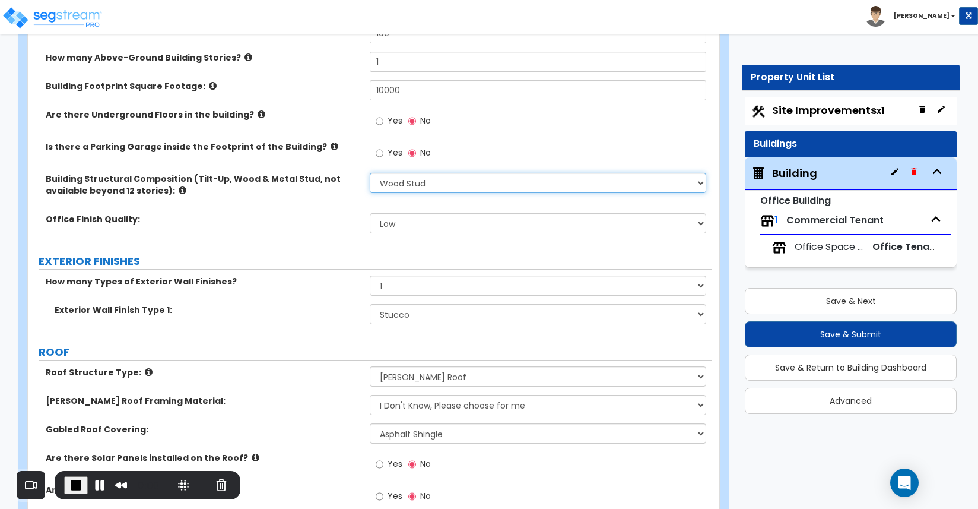
click at [446, 186] on select "Please Choose One Tilt-up Wall Construction Reinforced Concrete Structural Stee…" at bounding box center [538, 183] width 336 height 20
click at [370, 173] on select "Please Choose One Tilt-up Wall Construction Reinforced Concrete Structural Stee…" at bounding box center [538, 183] width 336 height 20
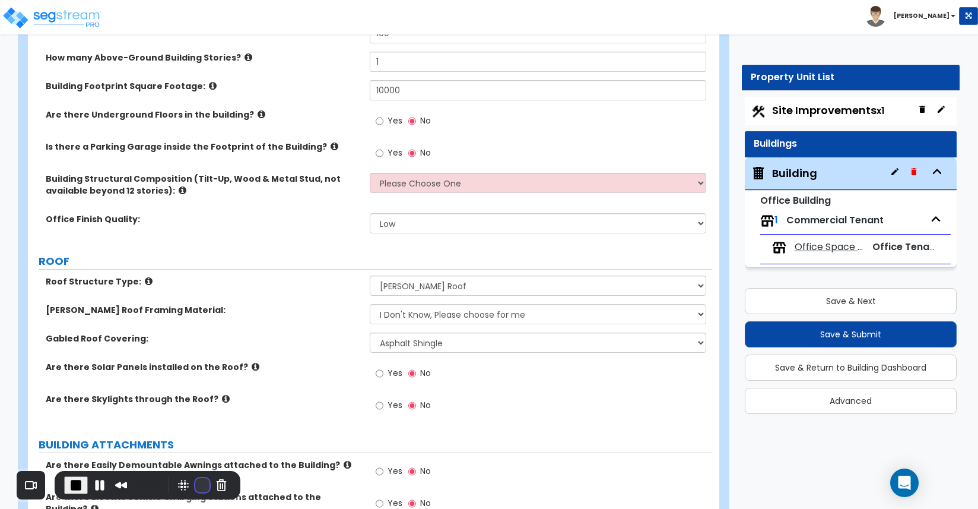
click at [197, 481] on button "Restart Recording" at bounding box center [202, 485] width 14 height 14
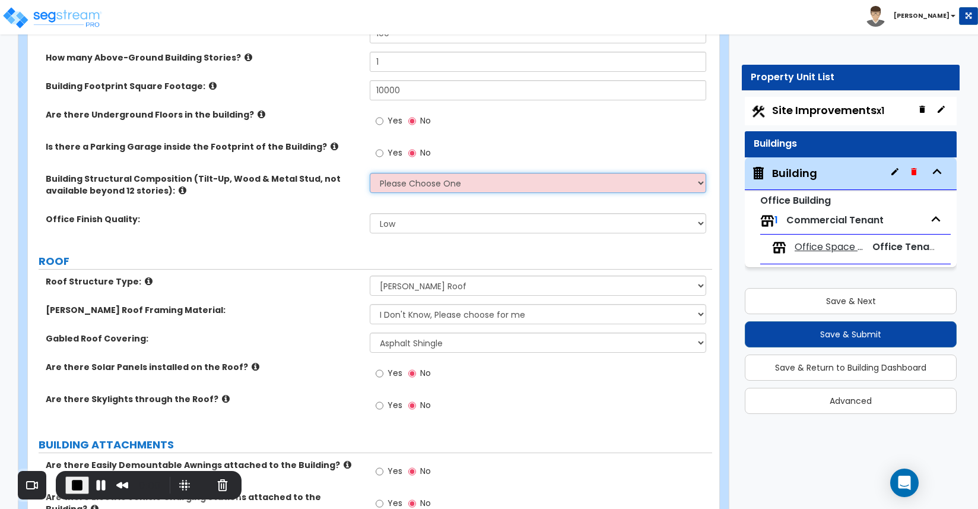
click at [503, 185] on select "Please Choose One Tilt-up Wall Construction Reinforced Concrete Structural Stee…" at bounding box center [538, 183] width 336 height 20
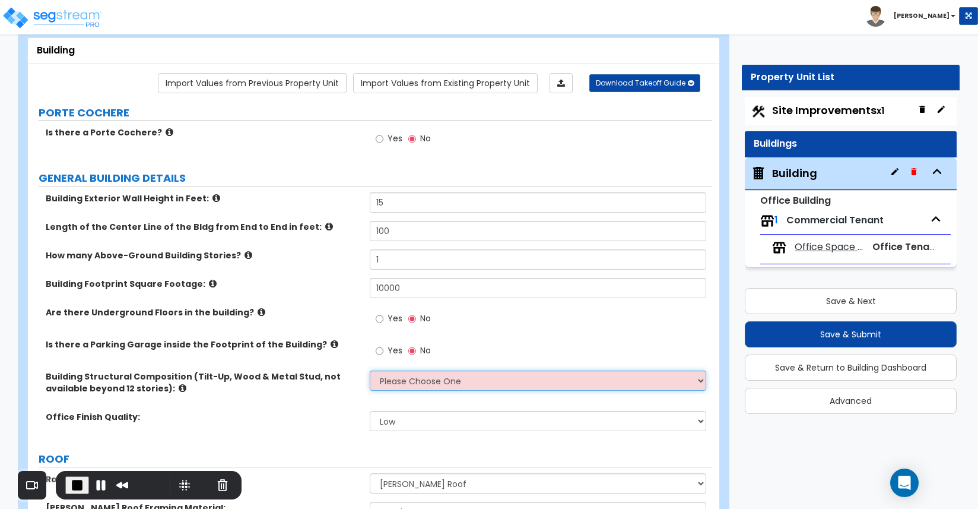
scroll to position [0, 0]
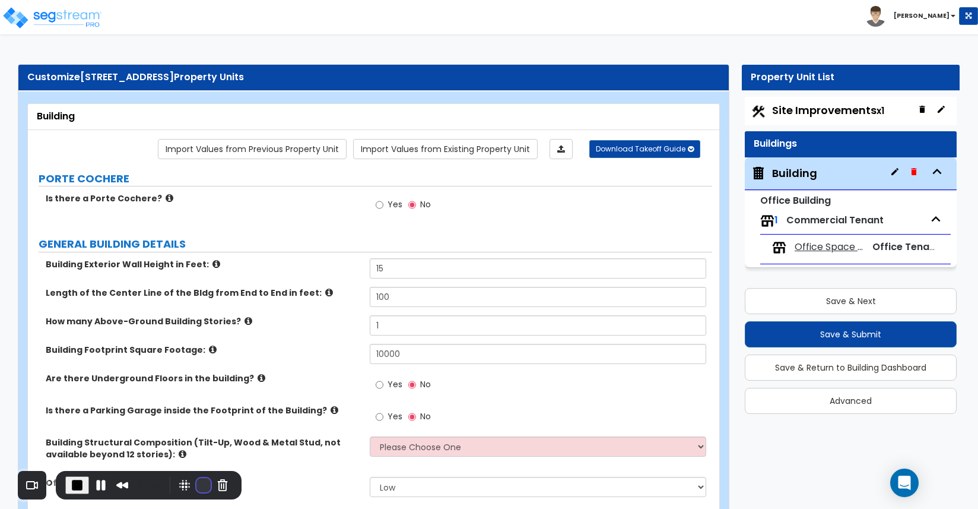
click at [198, 478] on button "Restart Recording" at bounding box center [204, 485] width 14 height 14
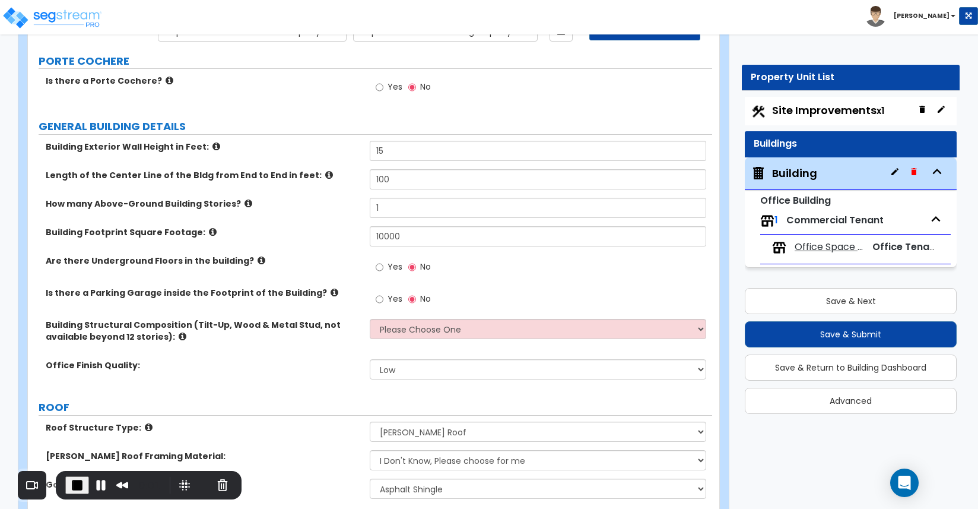
scroll to position [132, 0]
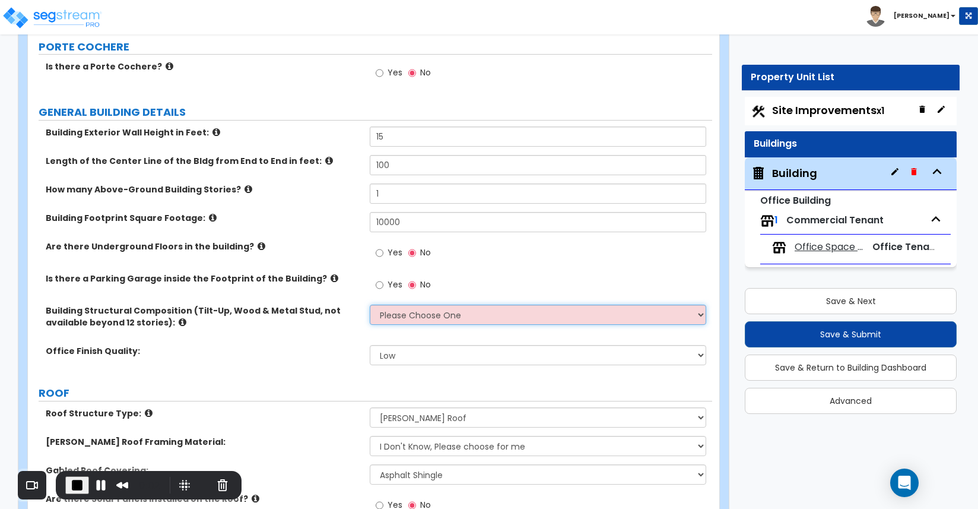
click at [573, 322] on select "Please Choose One Tilt-up Wall Construction Reinforced Concrete Structural Stee…" at bounding box center [538, 315] width 336 height 20
select select "7"
click at [370, 305] on select "Please Choose One Tilt-up Wall Construction Reinforced Concrete Structural Stee…" at bounding box center [538, 315] width 336 height 20
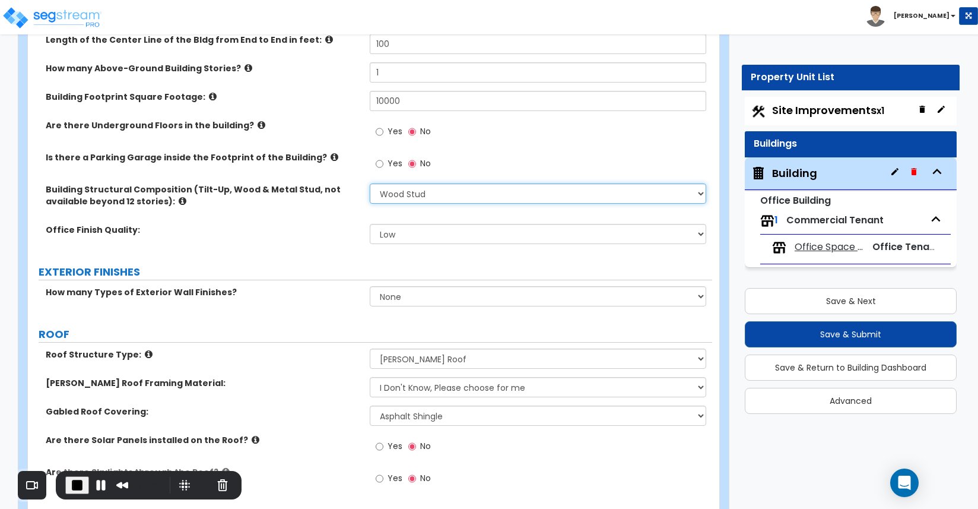
scroll to position [264, 0]
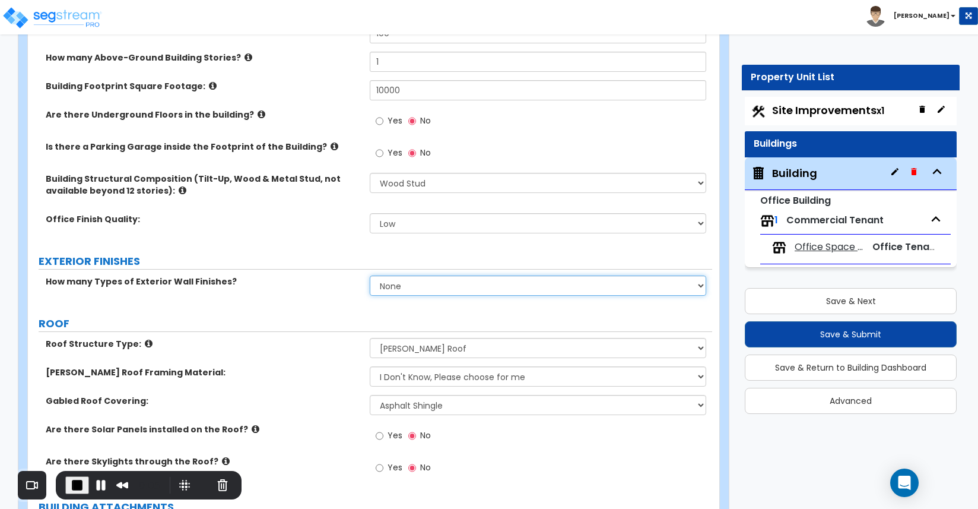
click at [465, 286] on select "None 1 2 3" at bounding box center [538, 285] width 336 height 20
select select "1"
click at [370, 275] on select "None 1 2 3" at bounding box center [538, 285] width 336 height 20
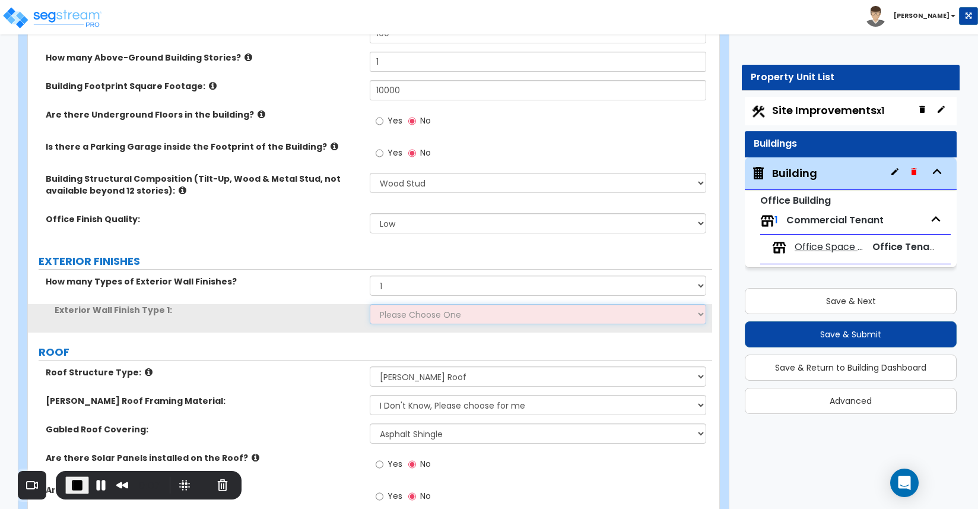
click at [444, 314] on select "Please Choose One No Finish/Shared Wall No Wall Brick Veneer Stone Veneer Wood …" at bounding box center [538, 314] width 336 height 20
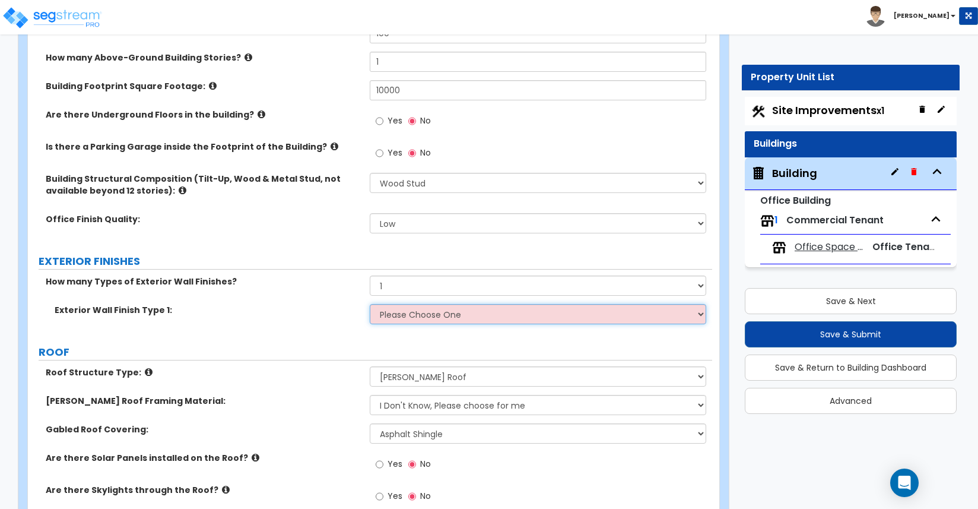
select select "7"
click at [370, 304] on select "Please Choose One No Finish/Shared Wall No Wall Brick Veneer Stone Veneer Wood …" at bounding box center [538, 314] width 336 height 20
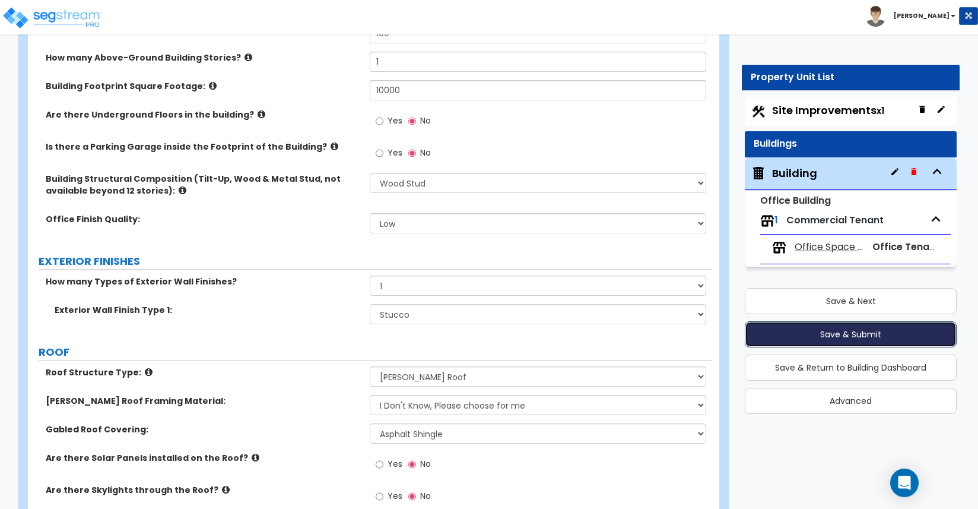
click at [793, 341] on button "Save & Submit" at bounding box center [851, 334] width 212 height 26
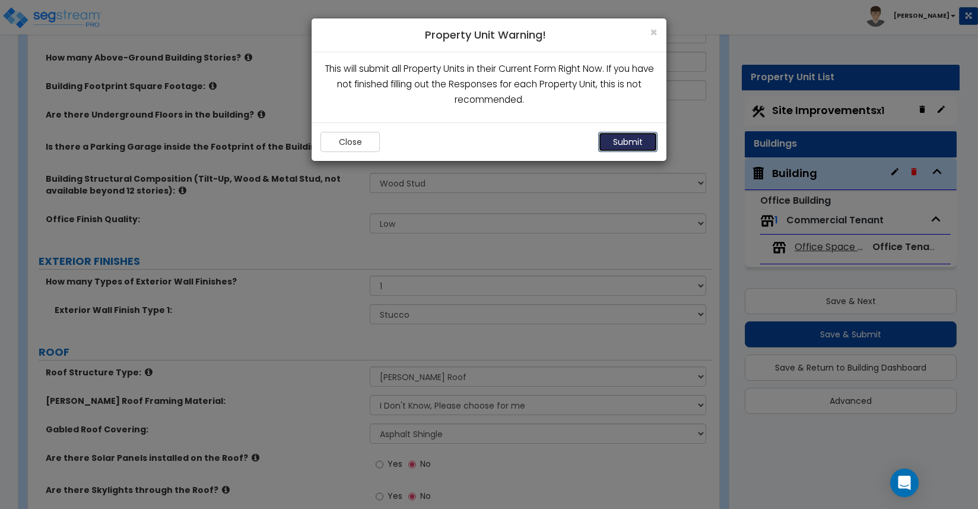
click at [642, 137] on button "Submit" at bounding box center [627, 142] width 59 height 20
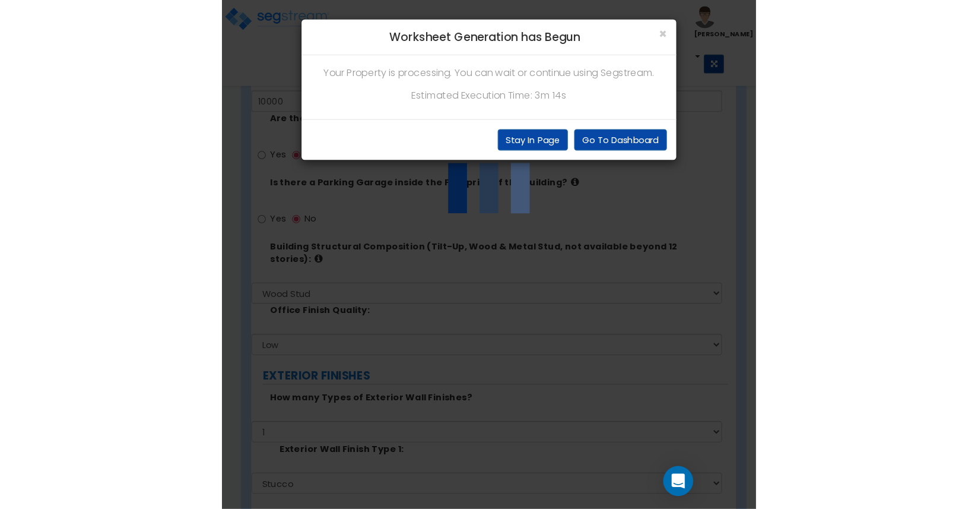
scroll to position [395, 0]
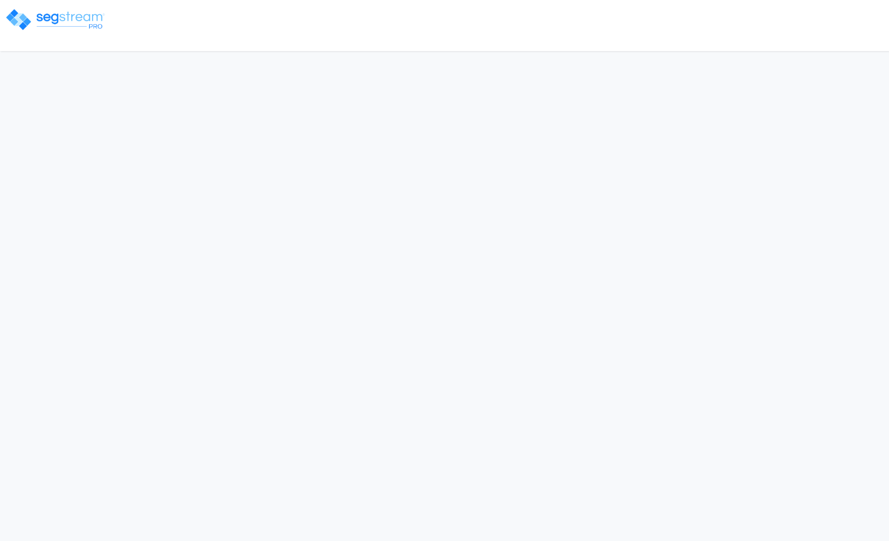
select select "CRM(_5"
select select "2025"
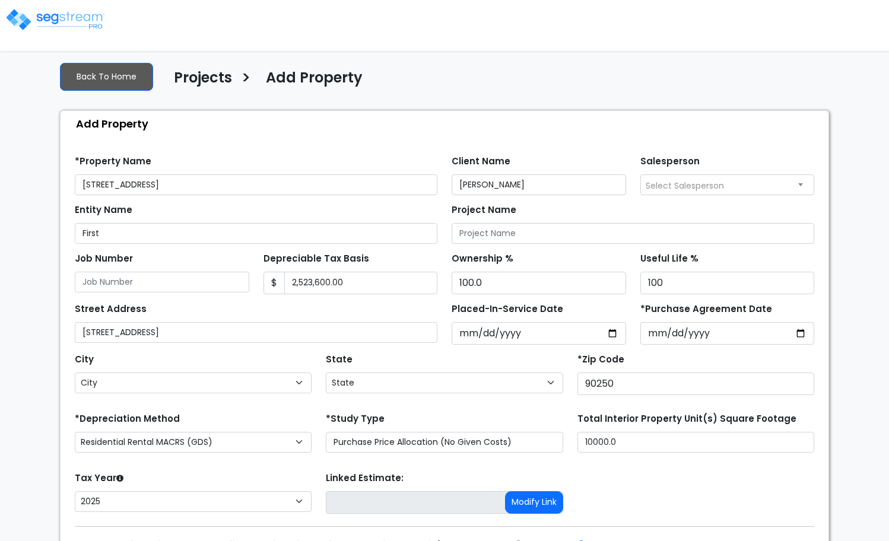
select select "CA"
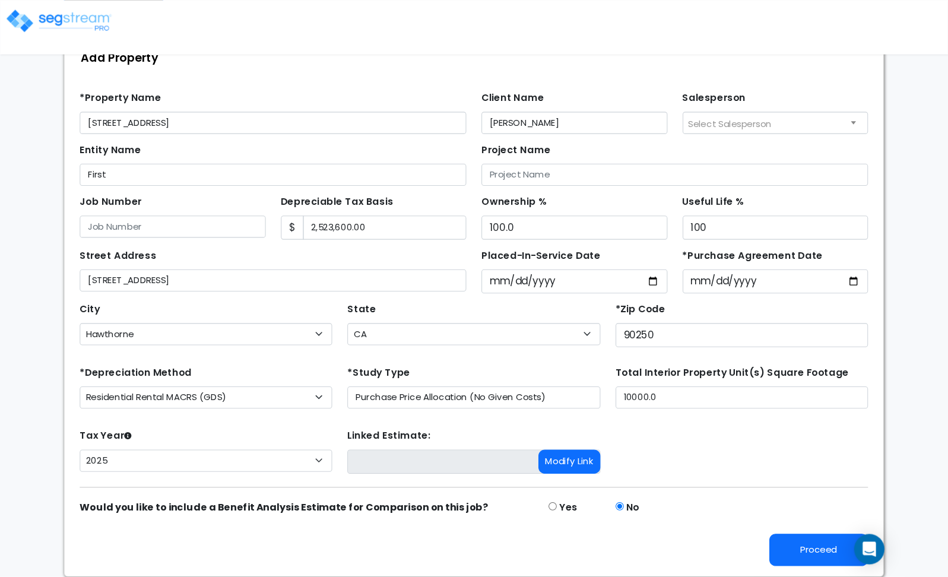
scroll to position [33, 0]
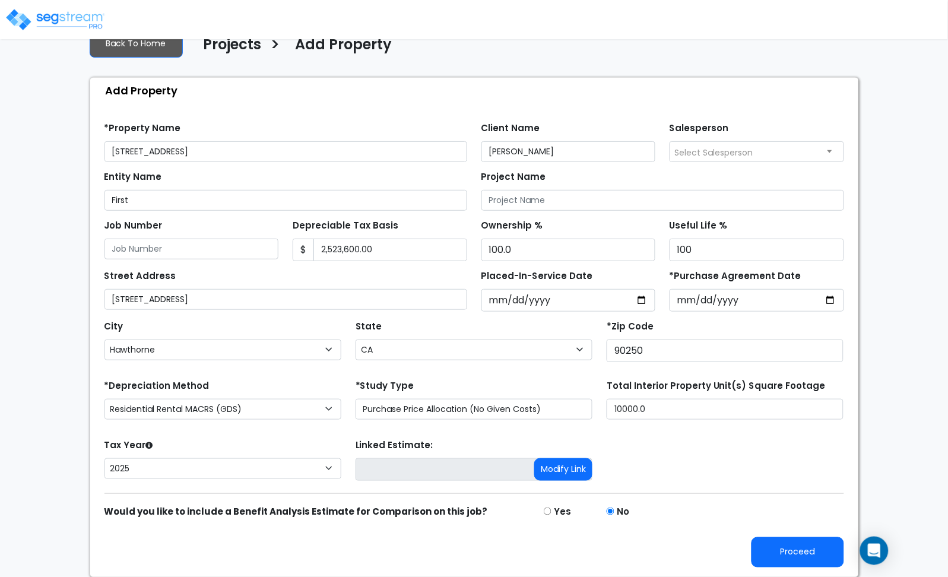
click at [900, 274] on div "We are Building your Property. So please grab a coffee and let us do the heavy …" at bounding box center [474, 298] width 948 height 559
click at [815, 541] on button "Proceed" at bounding box center [798, 552] width 93 height 30
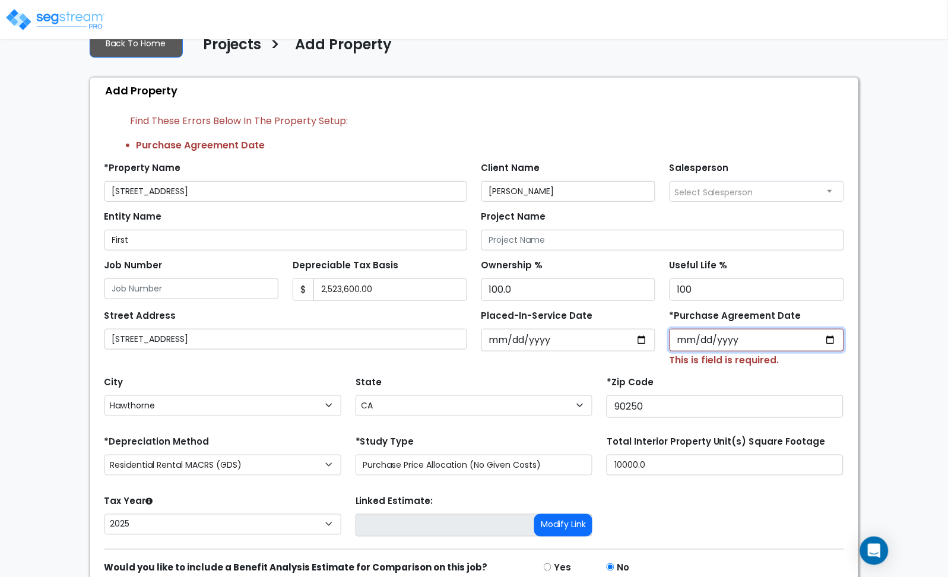
click at [833, 338] on input "*Purchase Agreement Date" at bounding box center [757, 340] width 175 height 23
type input "[DATE]"
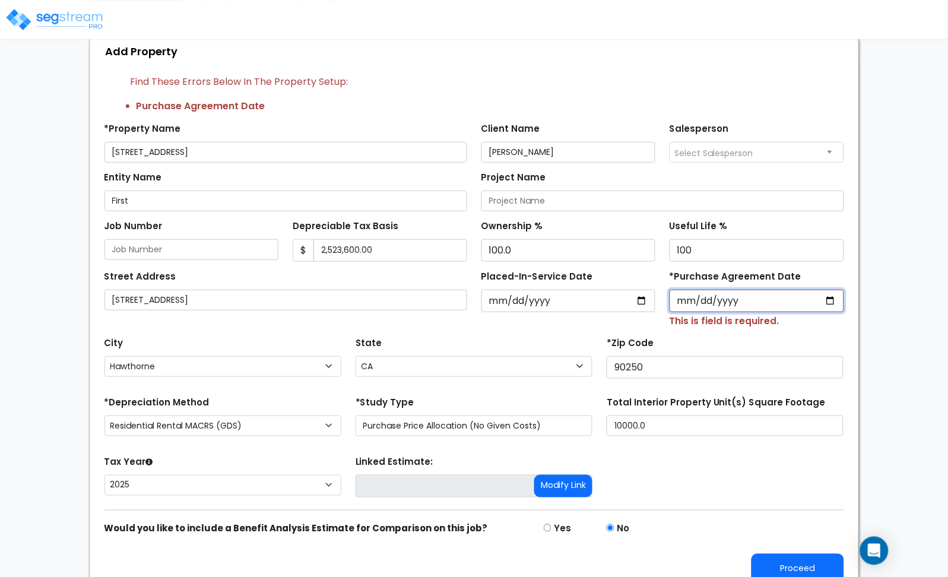
scroll to position [90, 0]
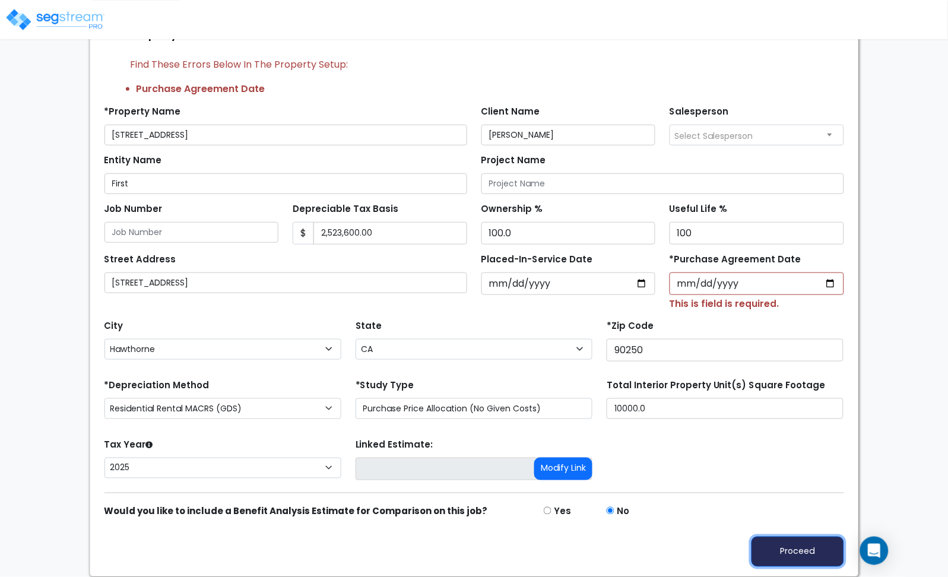
click at [802, 541] on button "Proceed" at bounding box center [798, 552] width 93 height 30
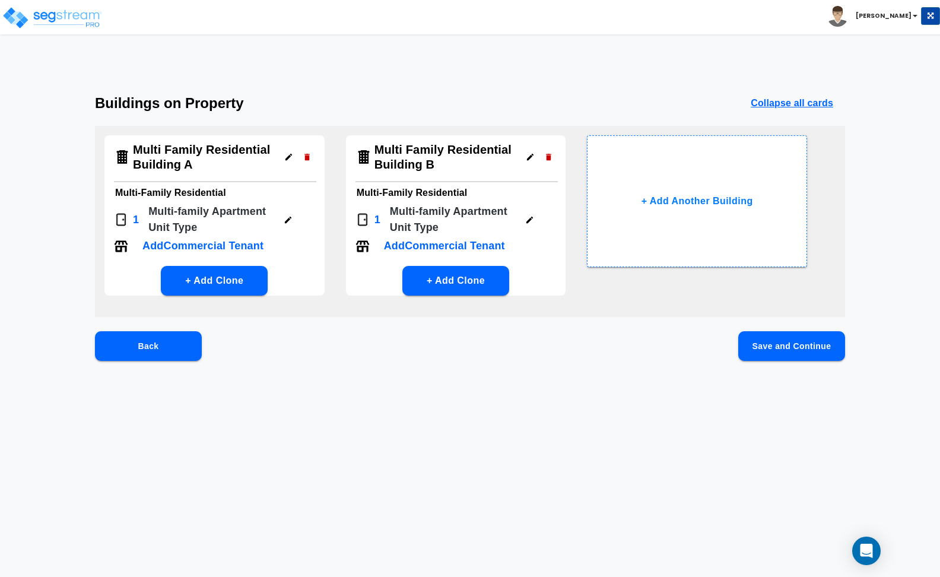
click at [891, 72] on html "Toggle navigation [PERSON_NAME] x" at bounding box center [470, 206] width 940 height 413
click at [939, 72] on html "Toggle navigation [PERSON_NAME] x" at bounding box center [470, 206] width 940 height 413
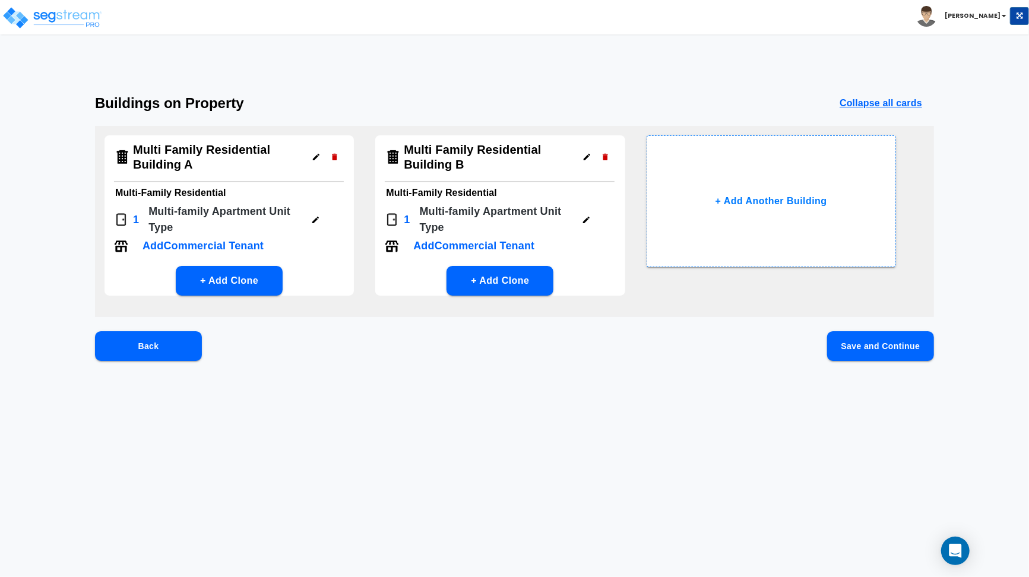
click at [858, 352] on button "Save and Continue" at bounding box center [880, 346] width 107 height 30
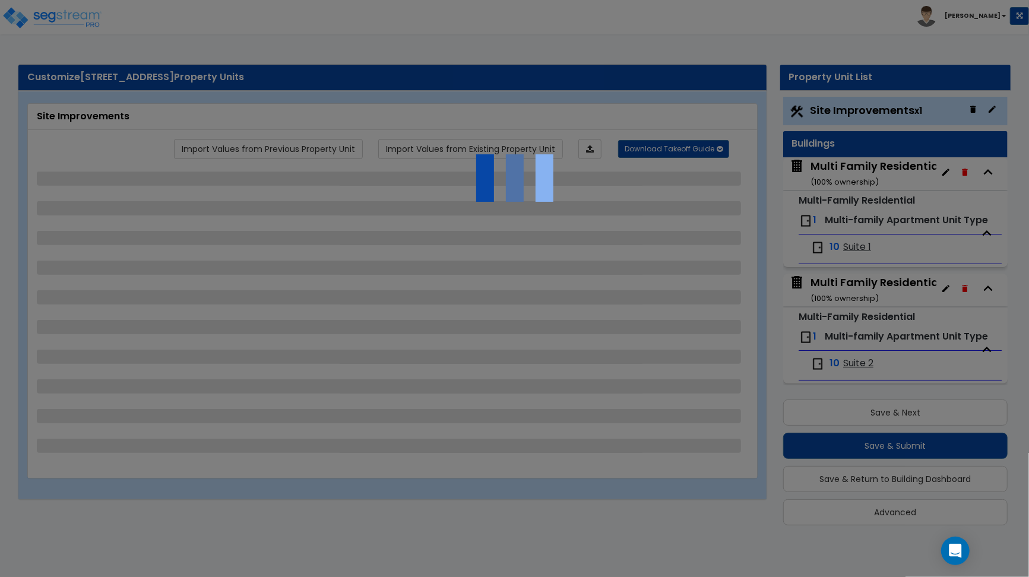
scroll to position [10, 0]
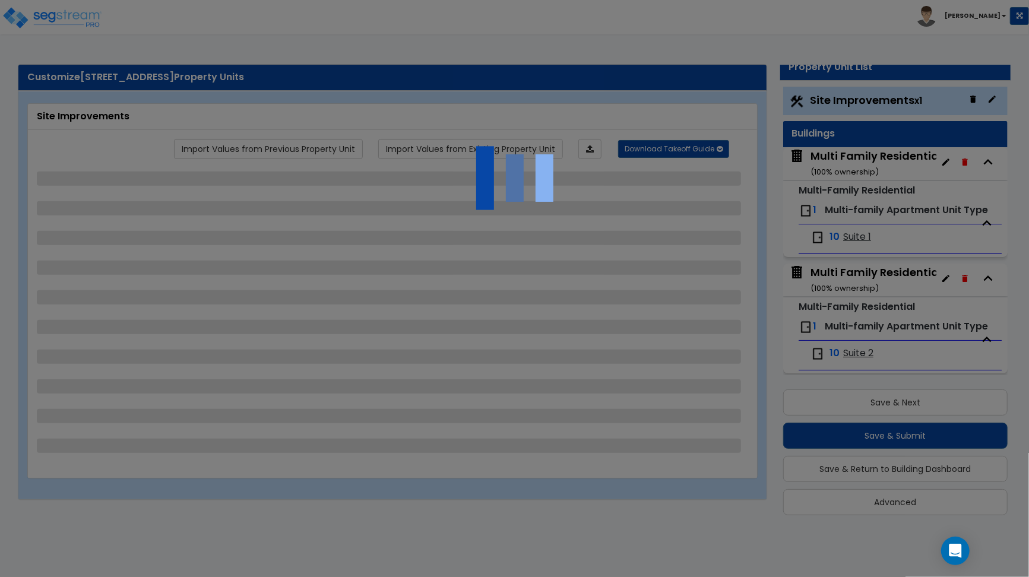
select select "2"
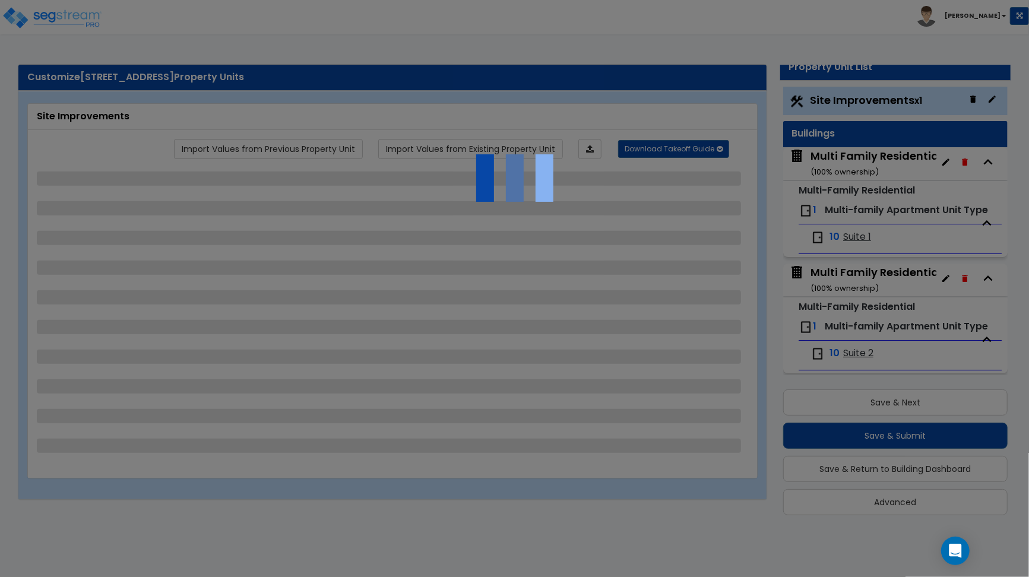
select select "1"
select select "2"
select select "3"
select select "1"
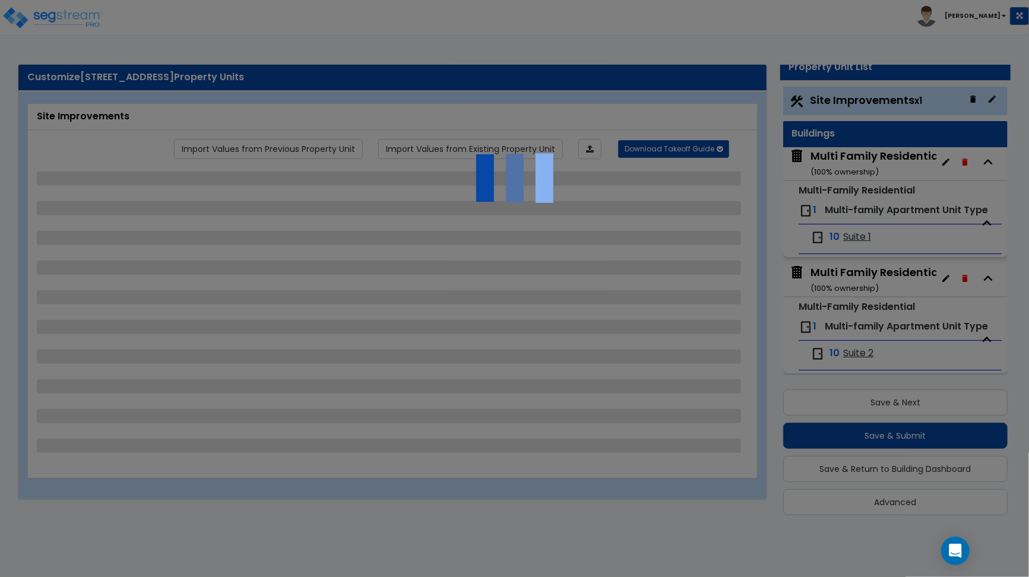
select select "1"
select select "2"
select select "4"
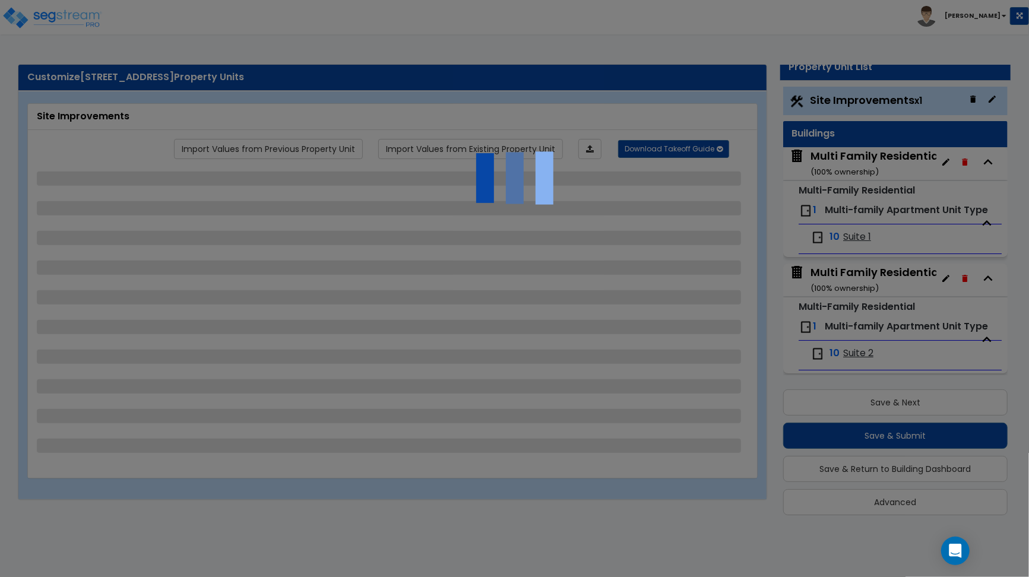
select select "4"
select select "1"
select select "2"
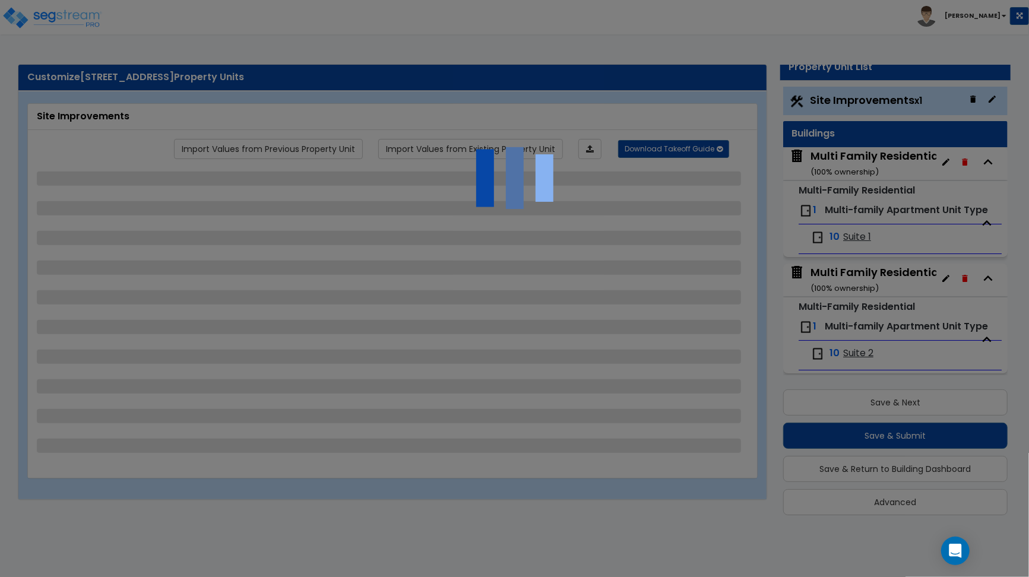
select select "2"
select select "1"
select select "2"
select select "1"
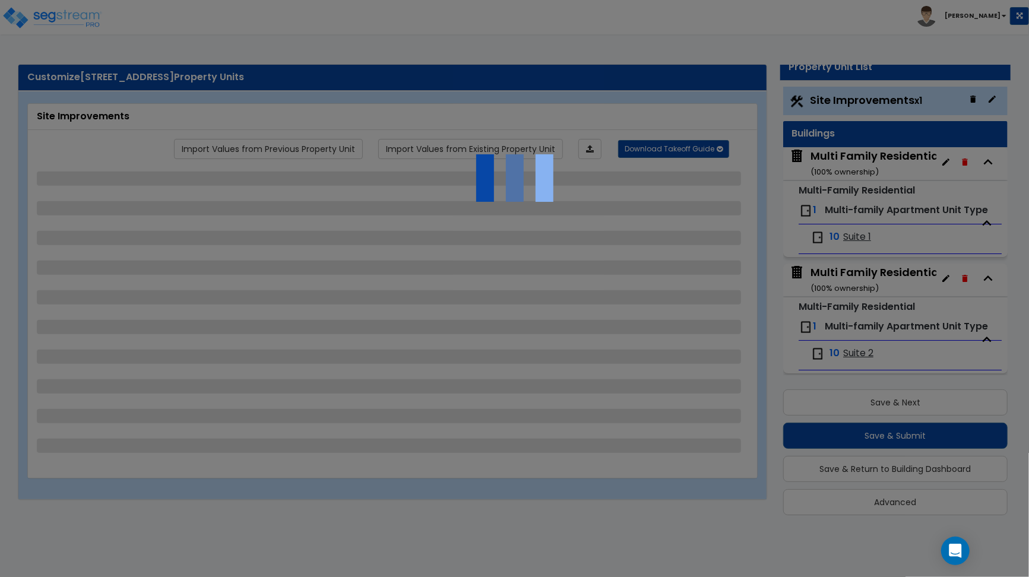
select select "1"
select select "2"
select select "4"
select select "3"
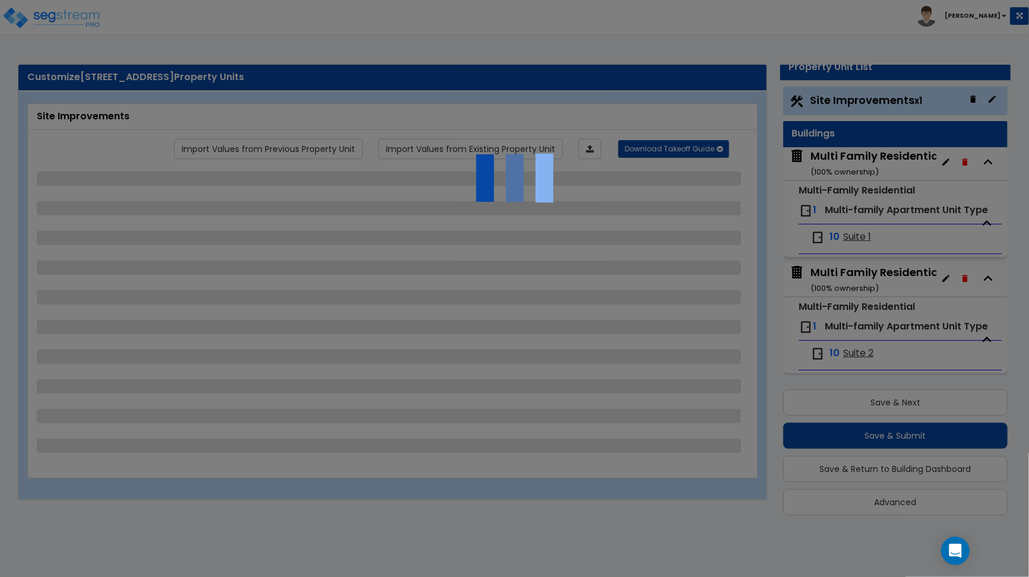
select select "2"
select select "3"
select select "2"
select select "1"
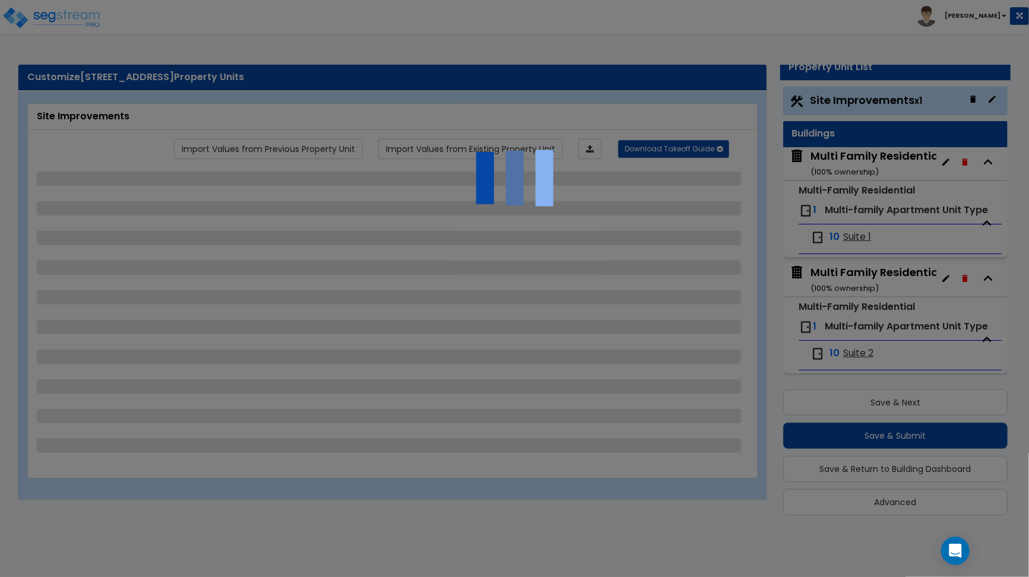
select select "2"
select select "1"
select select "2"
select select "1"
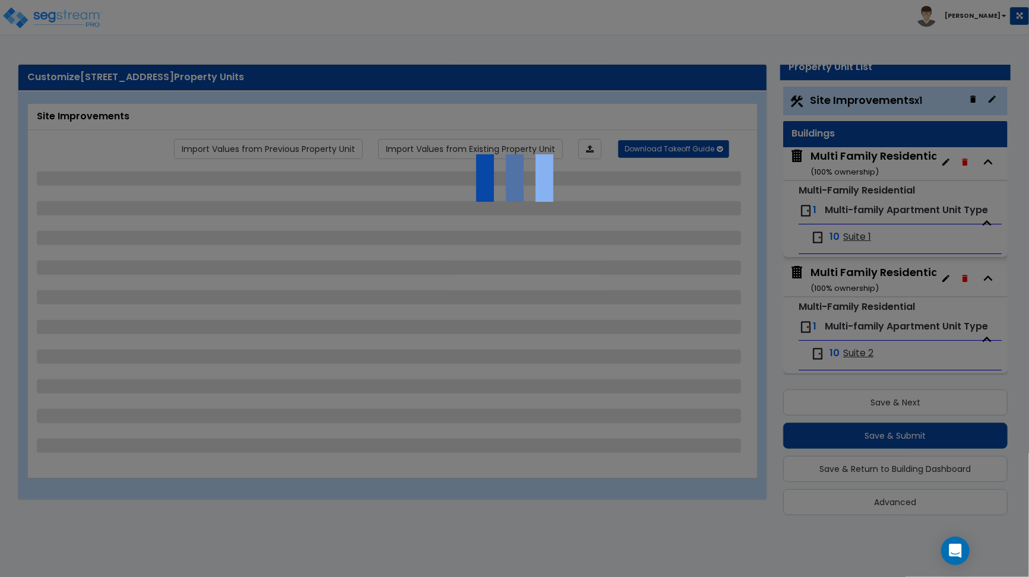
select select "2"
select select "7"
select select "1"
select select "2"
select select "1"
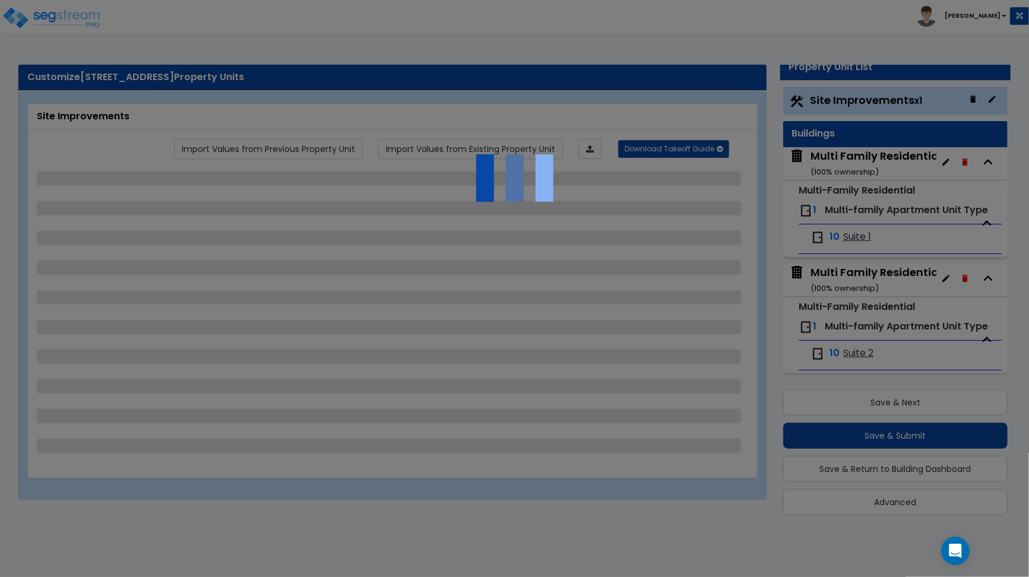
select select "1"
select select "13"
select select "2"
select select "1"
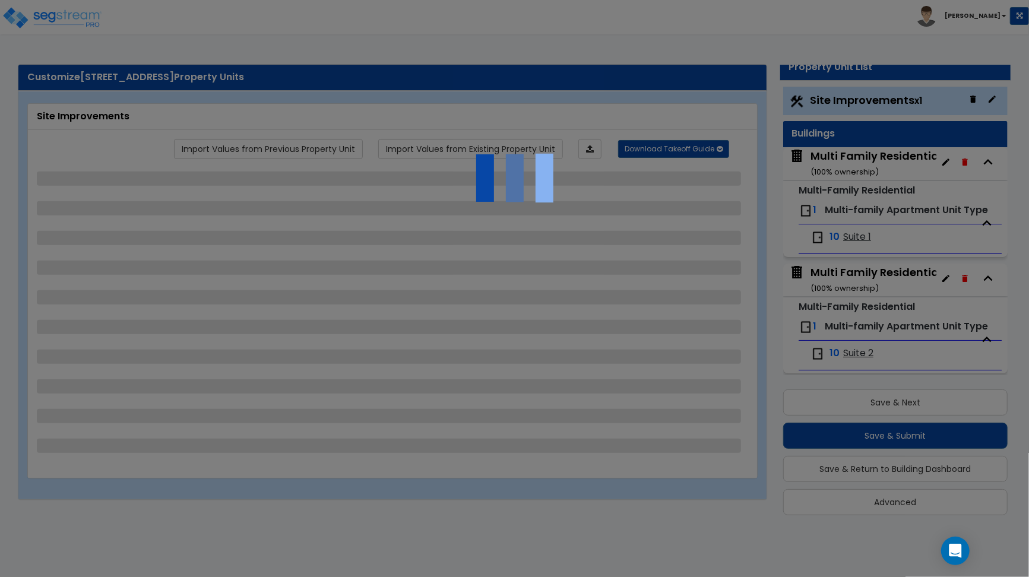
select select "2"
select select "3"
select select "1"
select select "3"
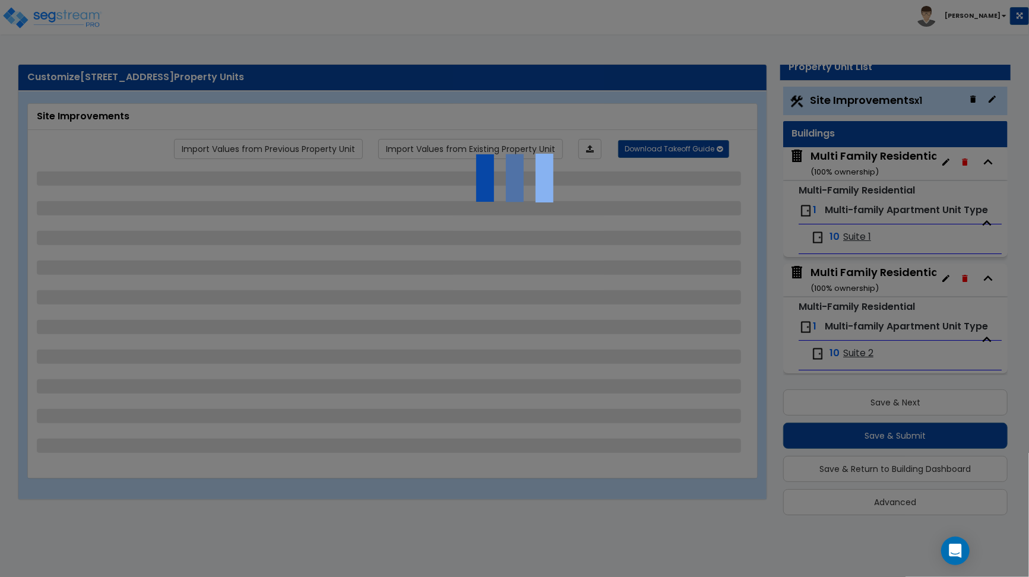
select select "3"
select select "2"
select select "1"
select select "2"
select select "1"
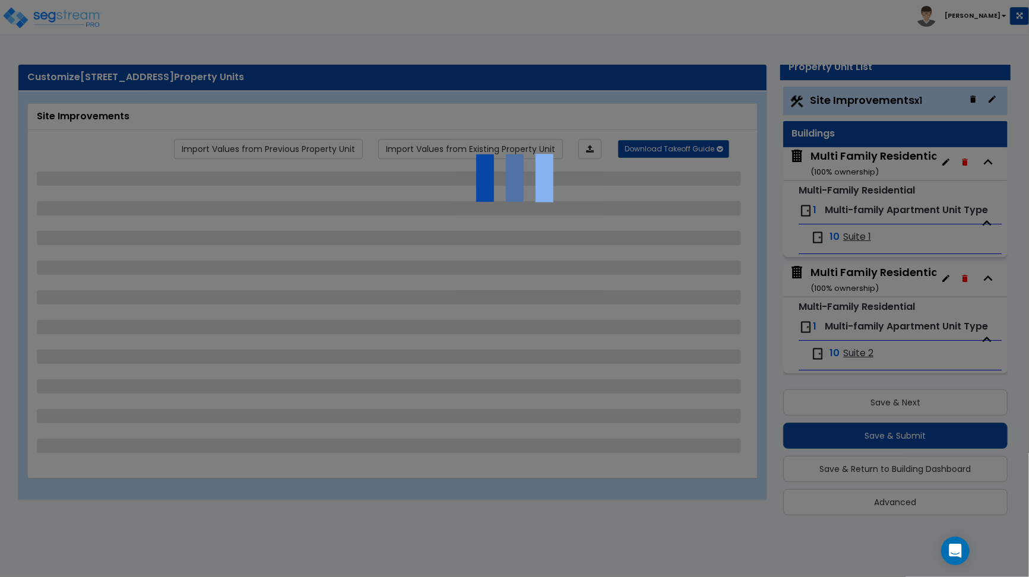
select select "1"
select select "4"
select select "1"
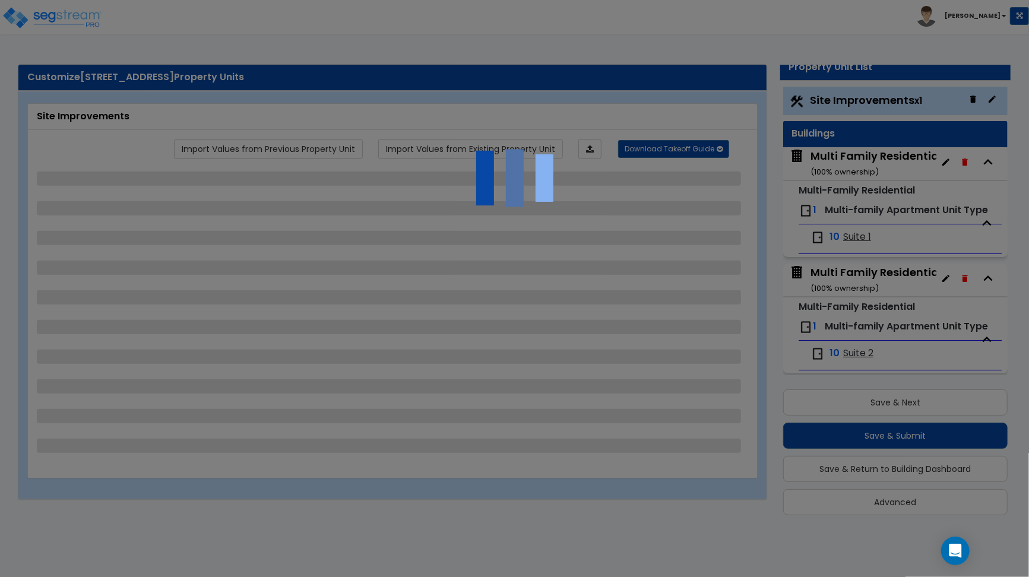
select select "1"
select select "2"
select select "3"
select select "2"
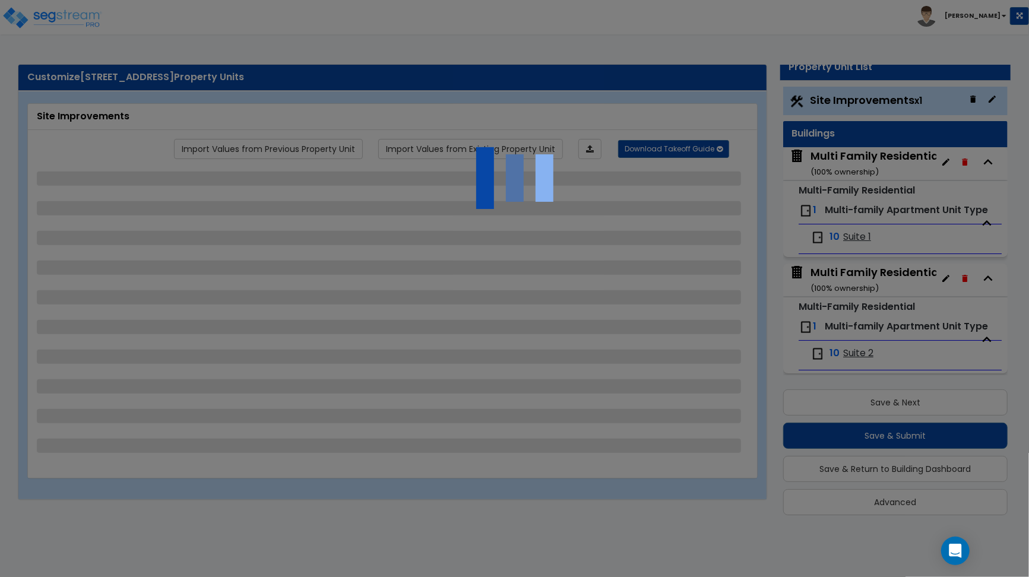
select select "2"
select select "1"
select select "3"
select select "2"
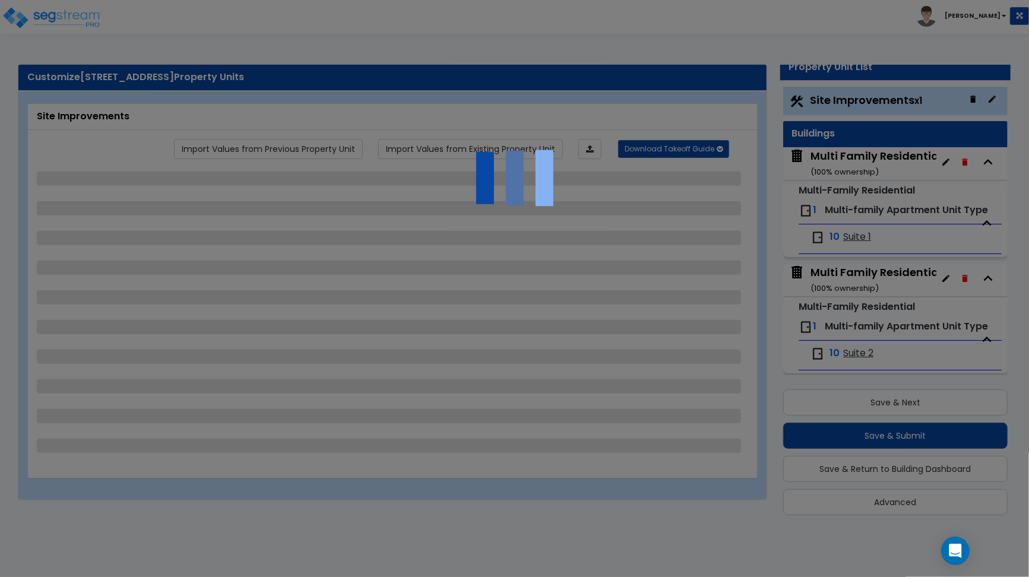
select select "1"
select select "3"
select select "11"
select select "8"
select select "5"
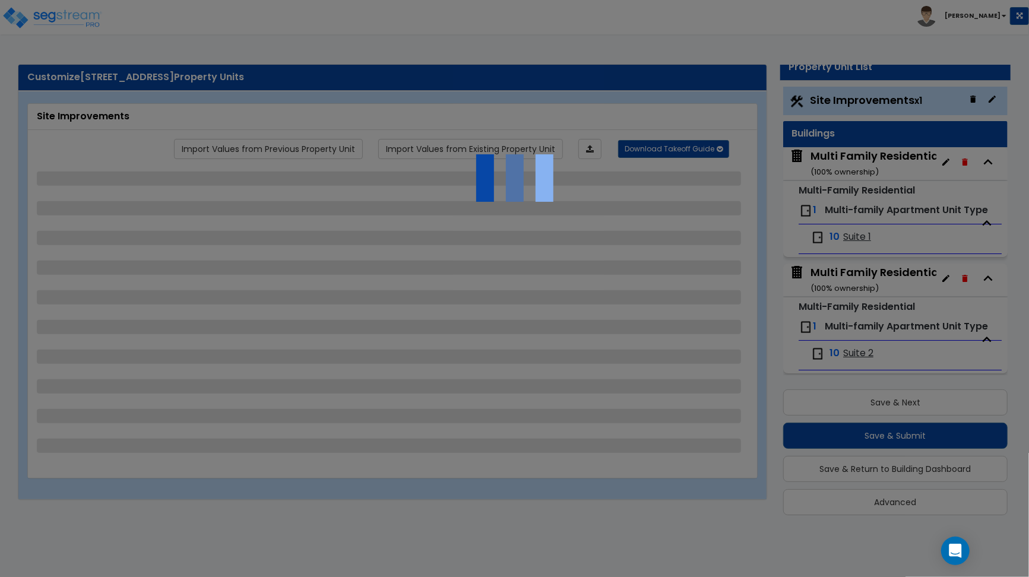
select select "3"
select select "1"
select select "5"
select select "7"
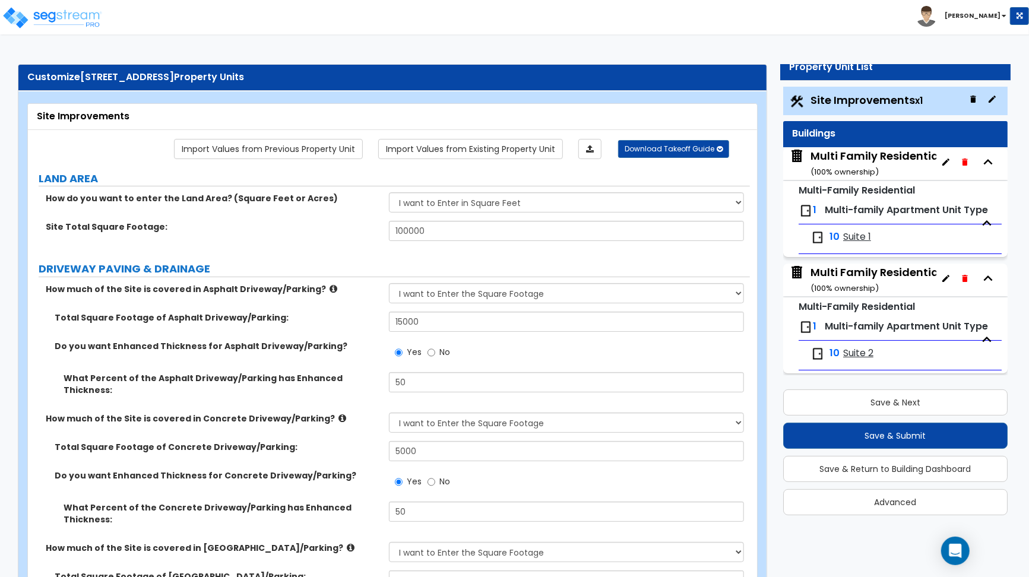
click at [843, 153] on div "Multi Family Residential Building A ( 100 % ownership)" at bounding box center [904, 163] width 189 height 30
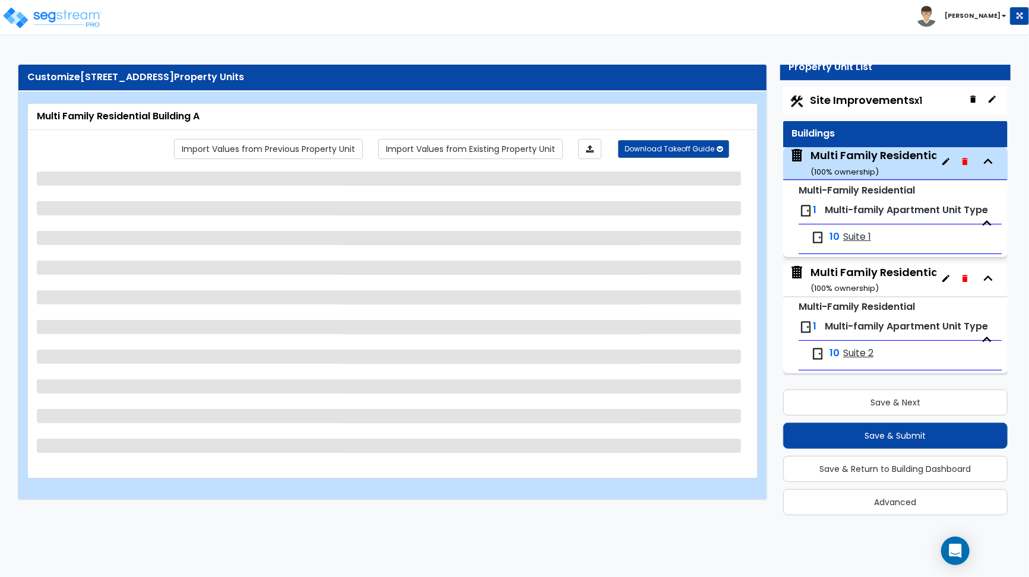
scroll to position [6, 0]
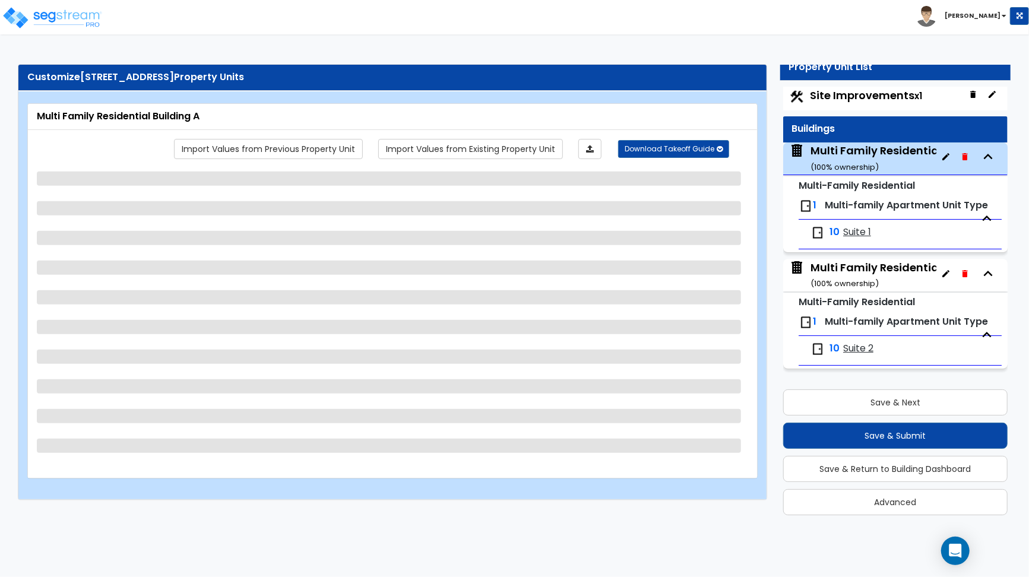
click at [571, 41] on html "Toggle navigation [PERSON_NAME] x" at bounding box center [514, 256] width 1029 height 512
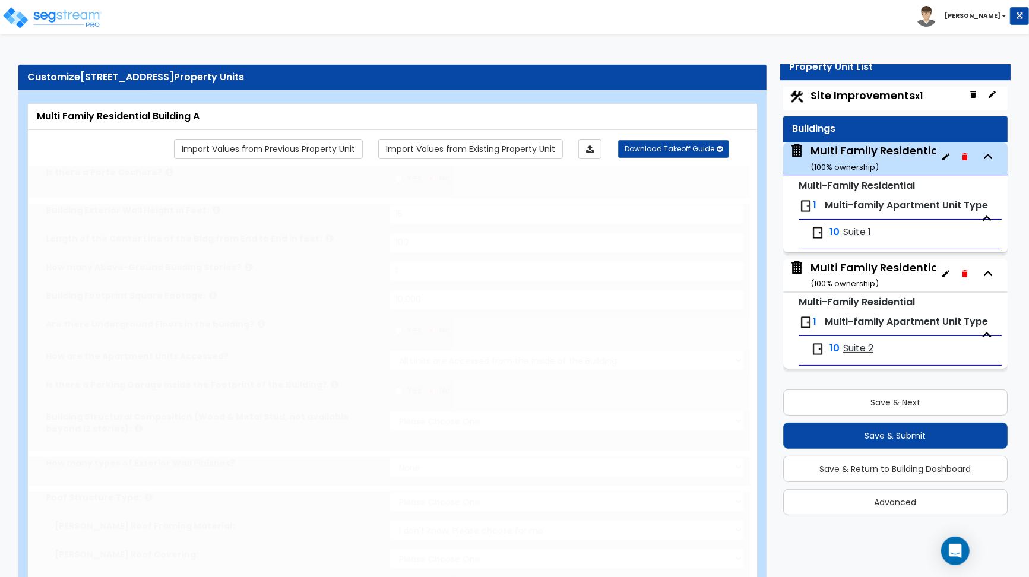
type input "15"
type input "100"
type input "1"
type input "10,000"
select select "7"
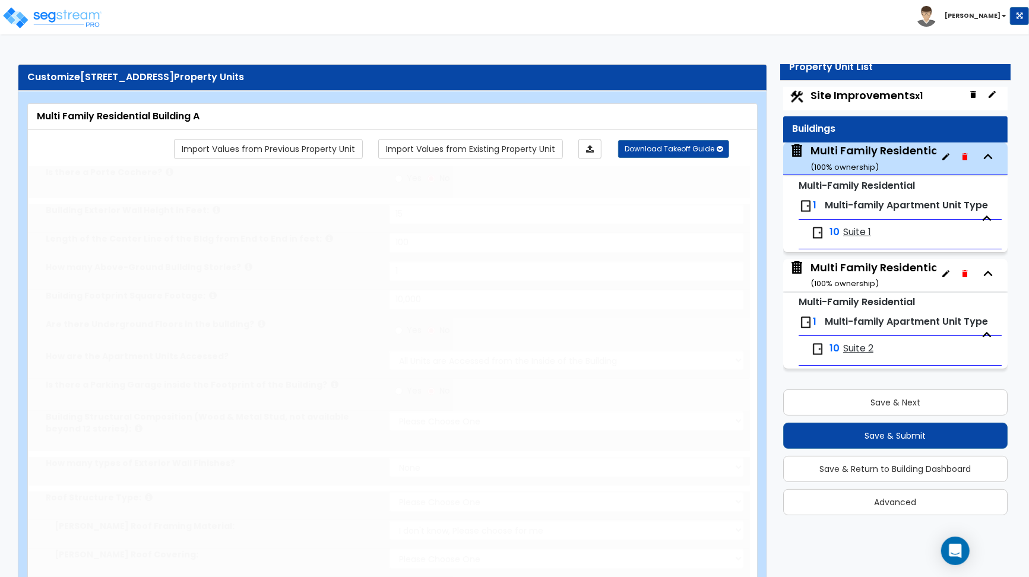
select select "1"
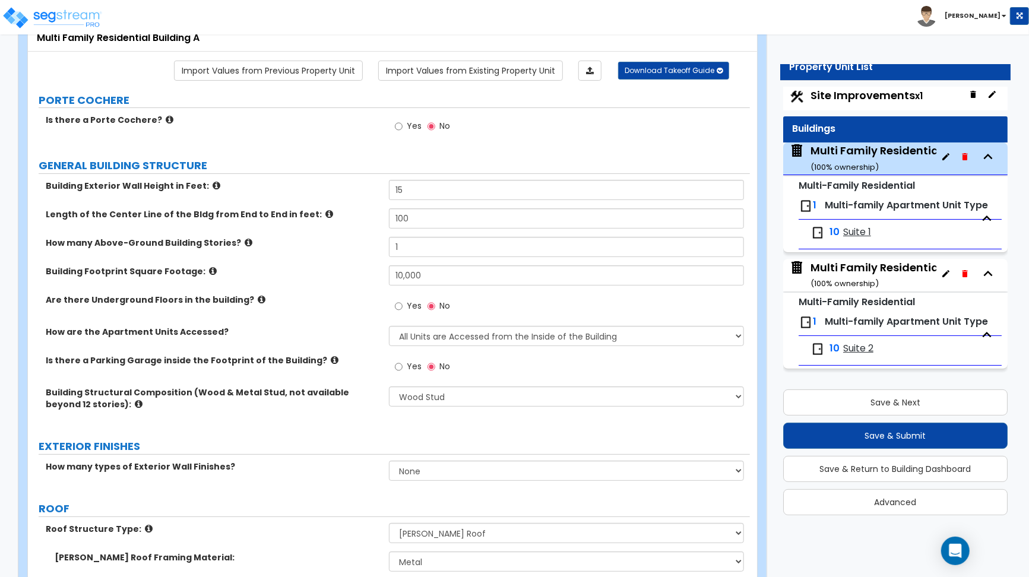
scroll to position [79, 0]
click at [430, 400] on select "Please Choose One Reinforced Concrete Structural Steel Brick Masonry CMU Masonr…" at bounding box center [566, 396] width 355 height 20
click at [389, 386] on select "Please Choose One Reinforced Concrete Structural Steel Brick Masonry CMU Masonr…" at bounding box center [566, 396] width 355 height 20
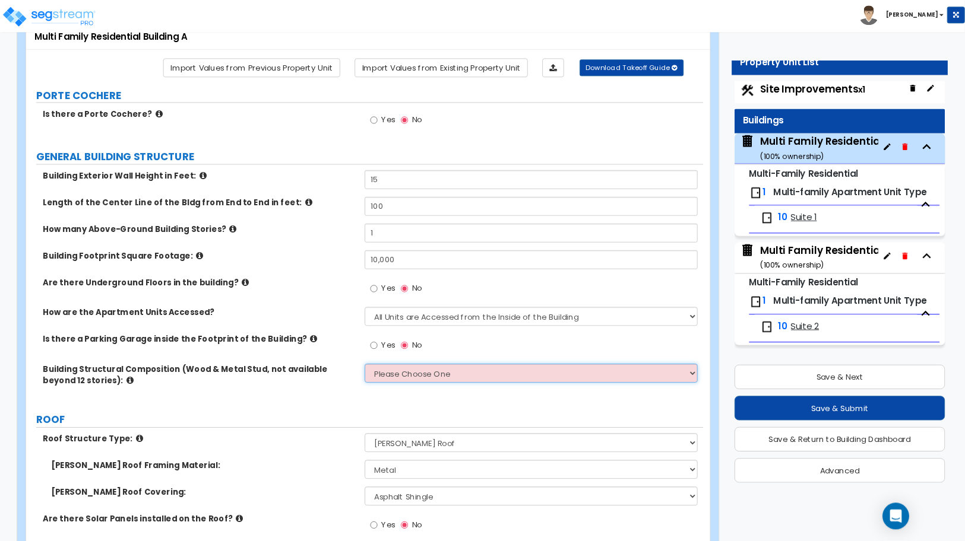
scroll to position [0, 0]
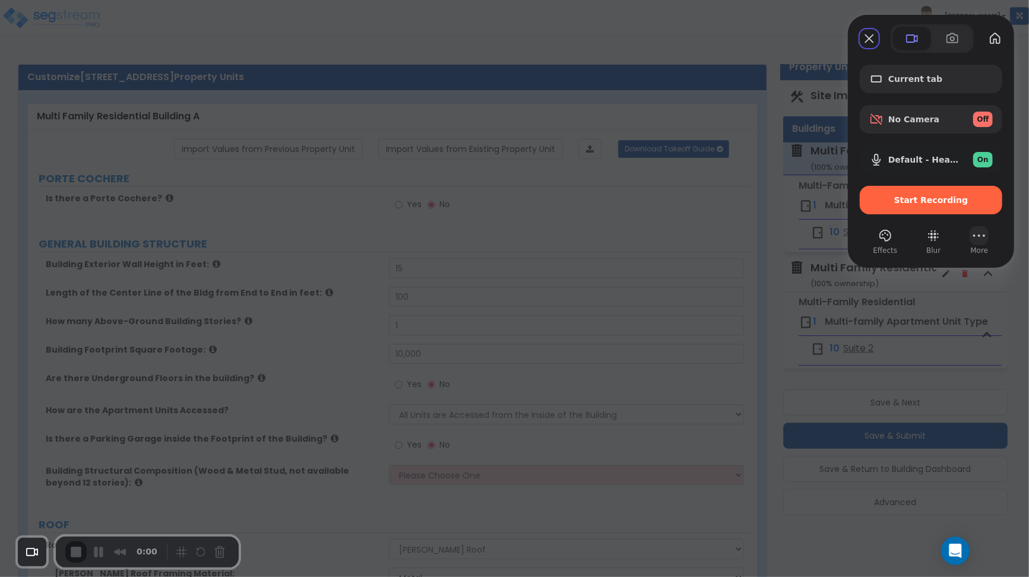
click at [981, 236] on button "More" at bounding box center [978, 235] width 19 height 19
click at [917, 78] on ul "Settings Notifications About Help Switch to light Close" at bounding box center [921, 154] width 92 height 153
click at [972, 240] on button "More" at bounding box center [978, 235] width 19 height 19
click at [929, 92] on span "Settings" at bounding box center [918, 97] width 39 height 11
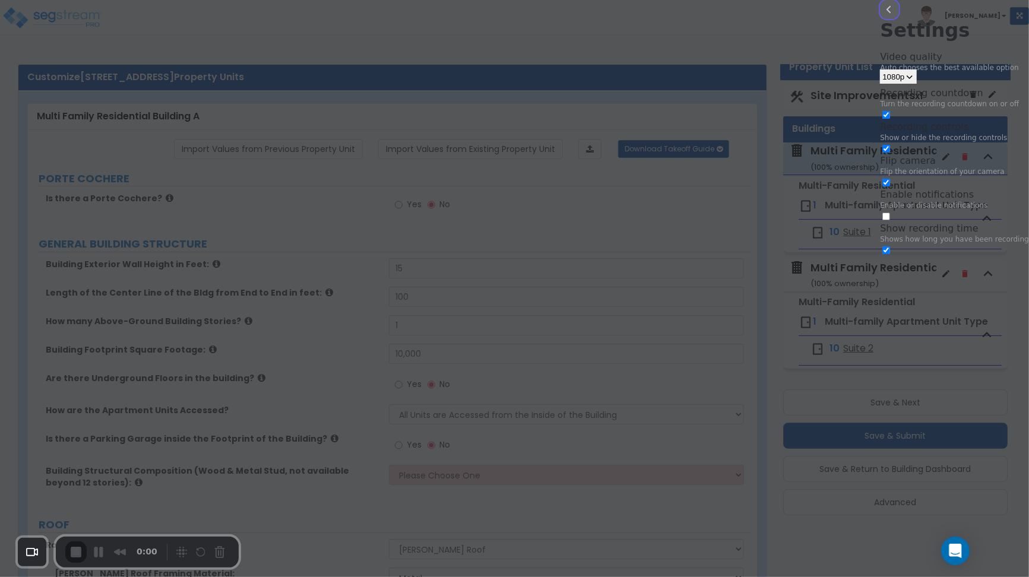
click at [880, 19] on button "back" at bounding box center [889, 9] width 19 height 19
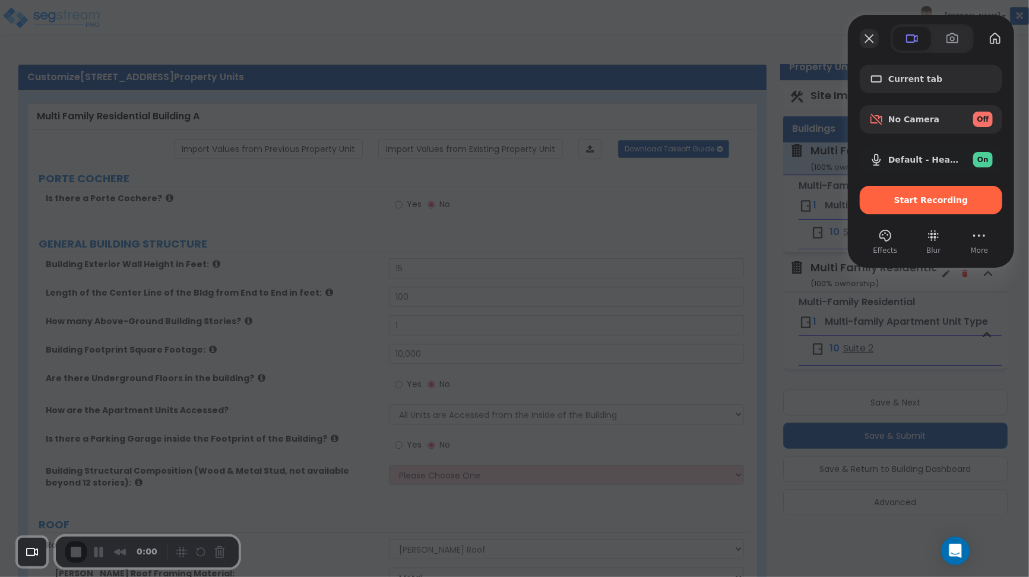
click at [868, 42] on button "Close" at bounding box center [869, 38] width 19 height 19
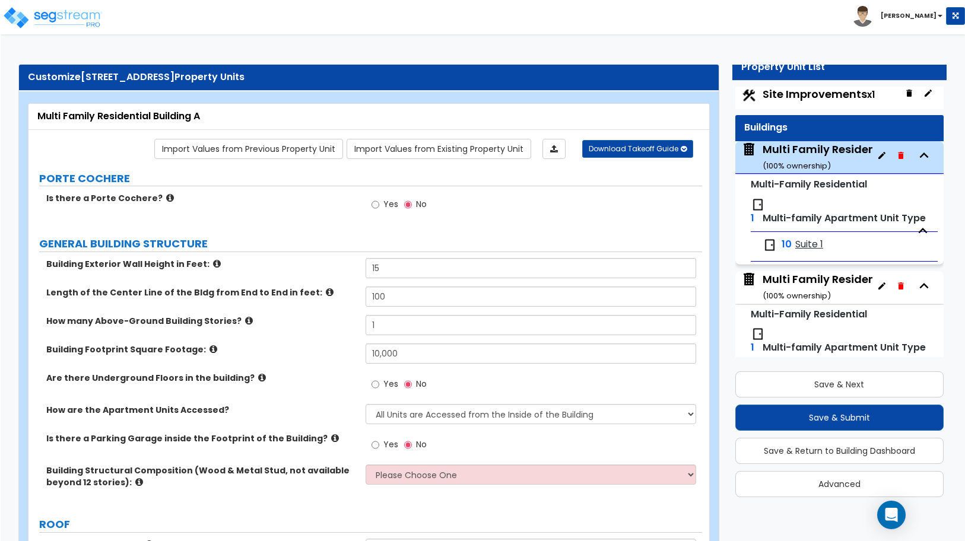
scroll to position [7, 0]
click at [622, 220] on div "Yes No" at bounding box center [533, 208] width 337 height 32
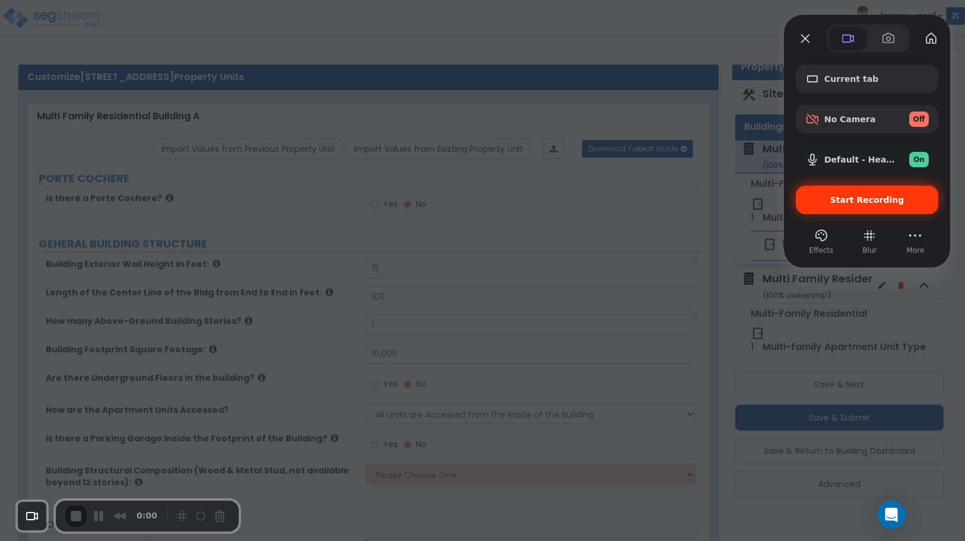
click at [841, 197] on span "Start Recording" at bounding box center [867, 199] width 74 height 9
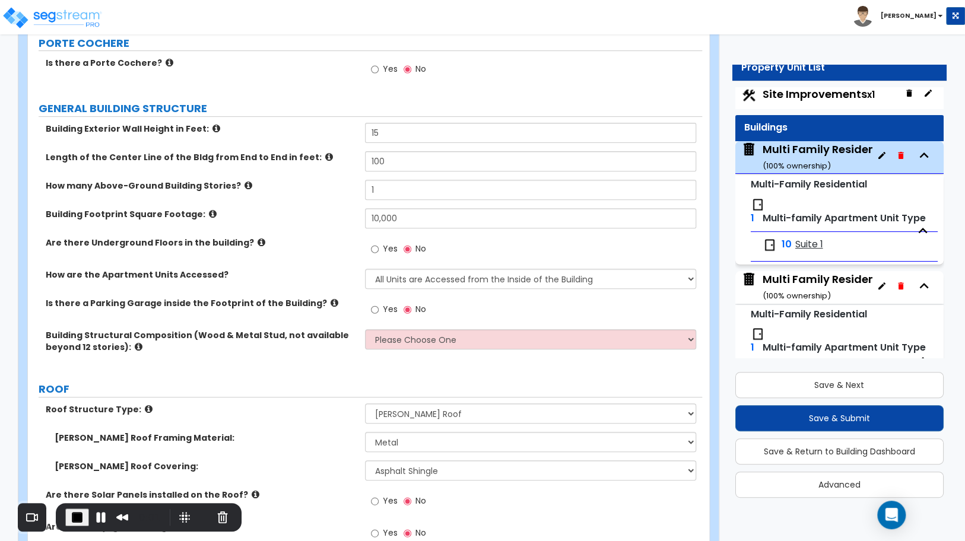
scroll to position [148, 0]
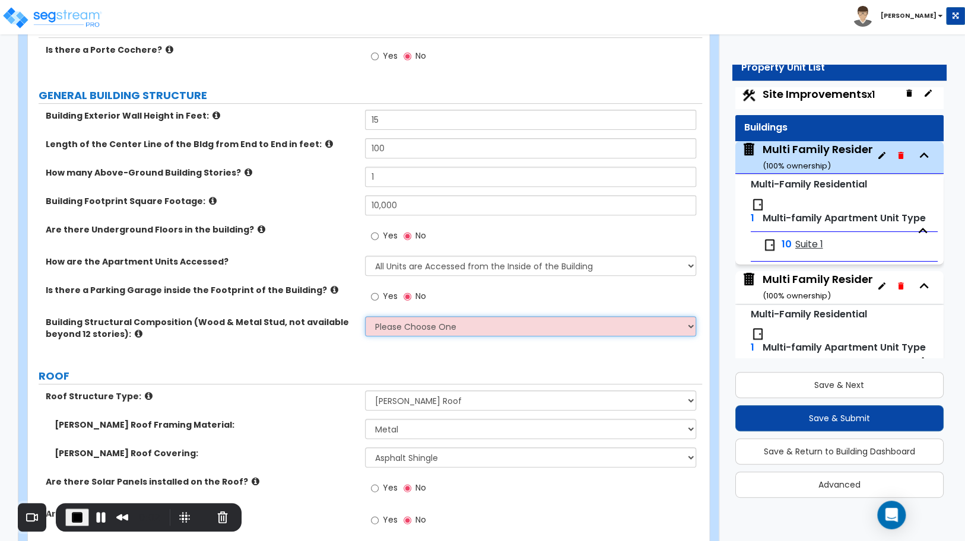
click at [639, 330] on select "Please Choose One Reinforced Concrete Structural Steel Brick Masonry CMU Masonr…" at bounding box center [530, 326] width 331 height 20
select select "7"
click at [365, 316] on select "Please Choose One Reinforced Concrete Structural Steel Brick Masonry CMU Masonr…" at bounding box center [530, 326] width 331 height 20
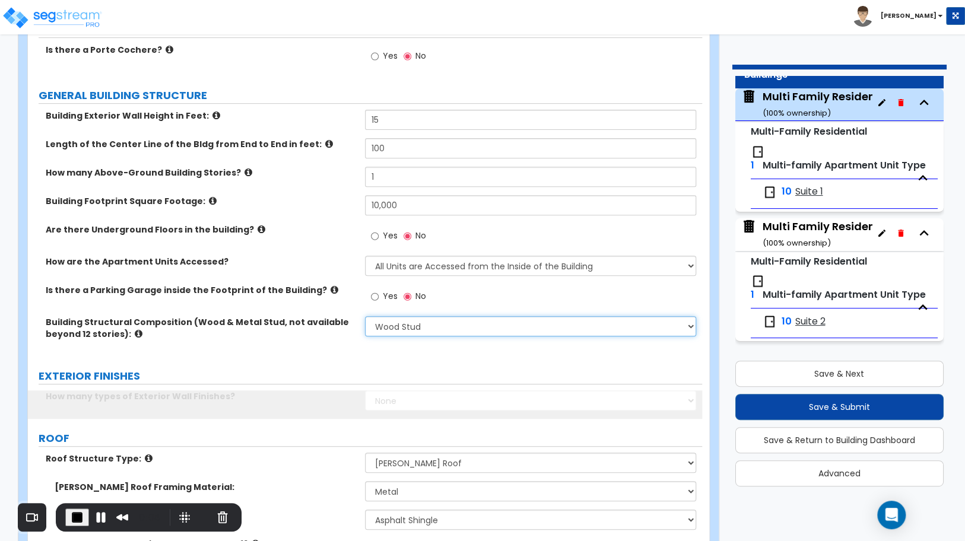
scroll to position [49, 0]
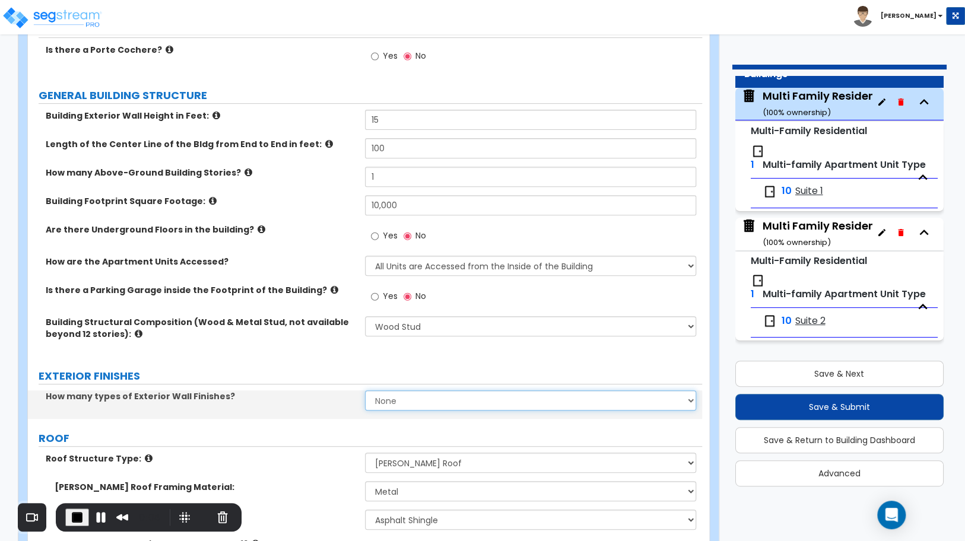
click at [479, 407] on select "None 1 2 3" at bounding box center [530, 401] width 331 height 20
select select "1"
click at [365, 391] on select "None 1 2 3" at bounding box center [530, 401] width 331 height 20
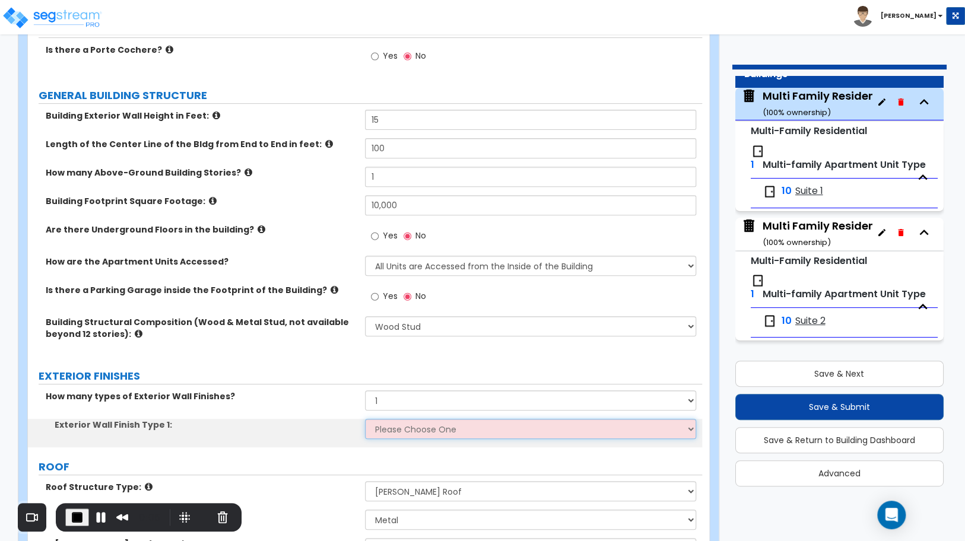
click at [417, 431] on select "Please Choose One No Finish/Shared Wall No Wall Brick Veneer Stone Veneer Wood …" at bounding box center [530, 429] width 331 height 20
select select "7"
click at [365, 419] on select "Please Choose One No Finish/Shared Wall No Wall Brick Veneer Stone Veneer Wood …" at bounding box center [530, 429] width 331 height 20
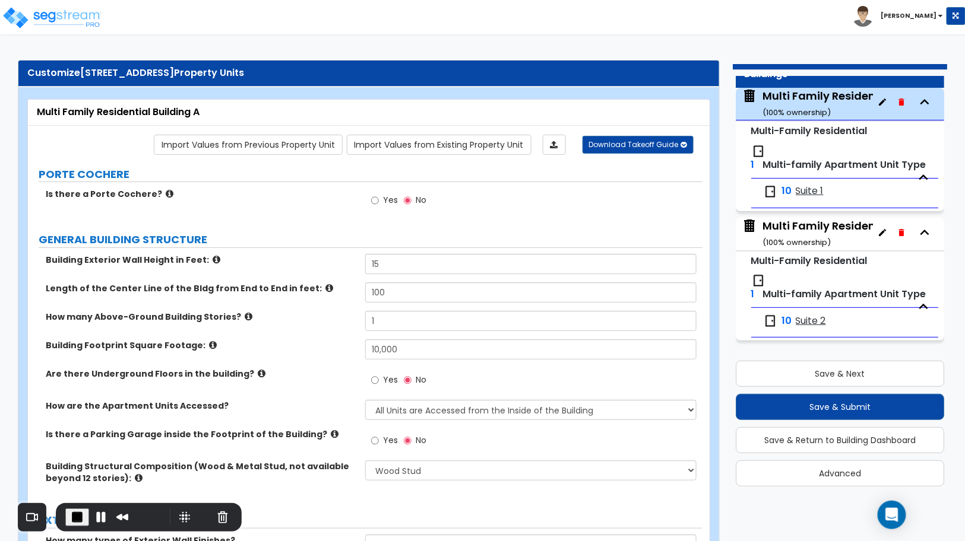
scroll to position [0, 0]
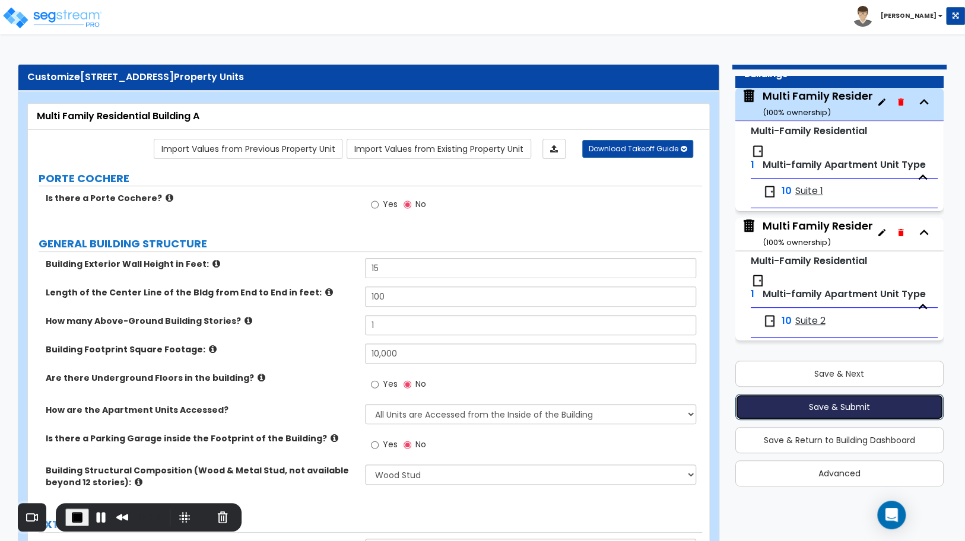
click at [795, 399] on button "Save & Submit" at bounding box center [840, 407] width 209 height 26
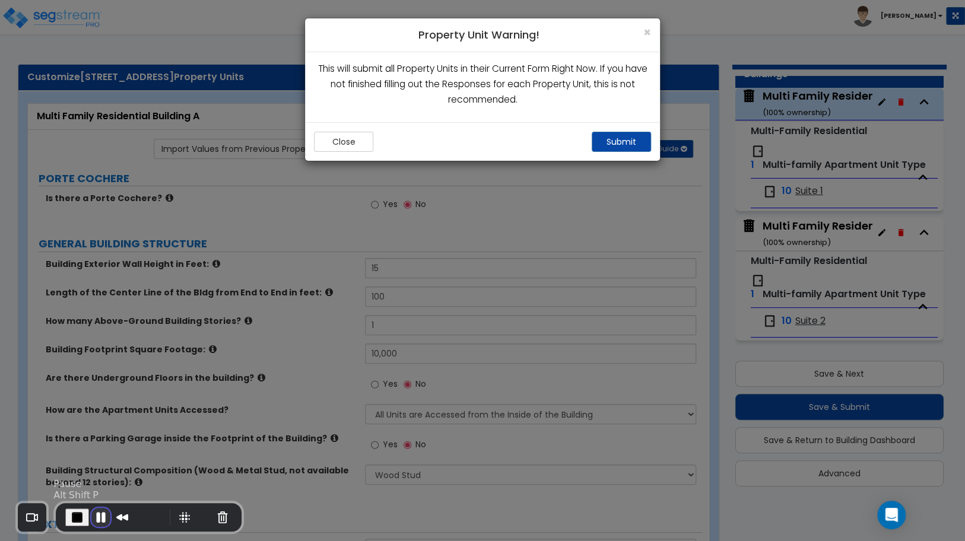
click at [97, 523] on button "Pause Recording" at bounding box center [100, 517] width 19 height 19
click at [97, 523] on span "Play Recording" at bounding box center [98, 518] width 14 height 14
click at [599, 147] on button "Submit" at bounding box center [621, 142] width 59 height 20
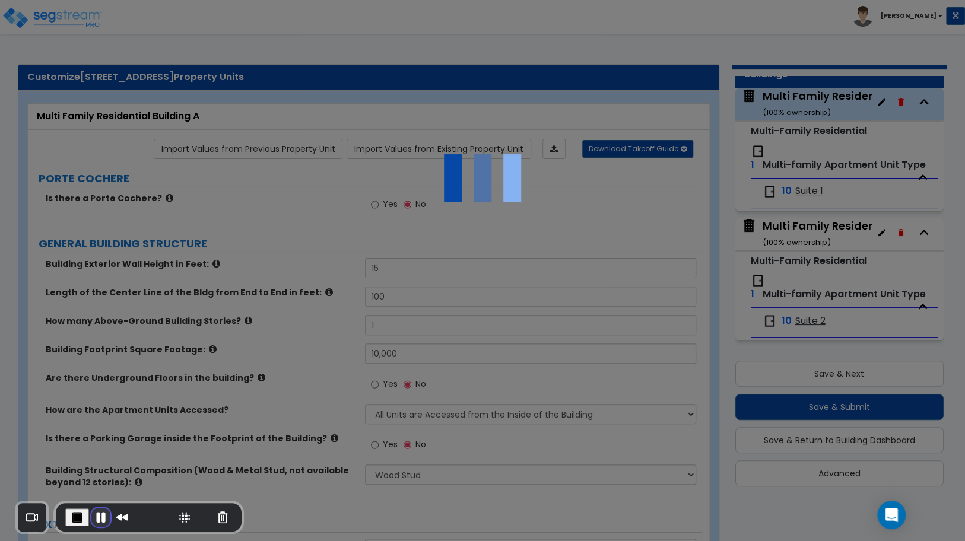
click at [92, 524] on button "Pause Recording" at bounding box center [100, 517] width 19 height 19
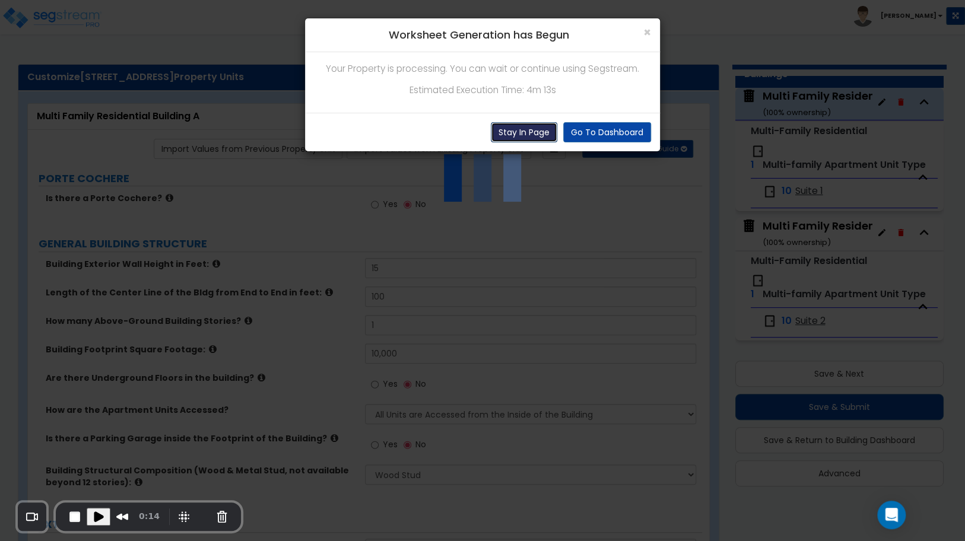
click at [514, 137] on button "Stay In Page" at bounding box center [524, 132] width 66 height 20
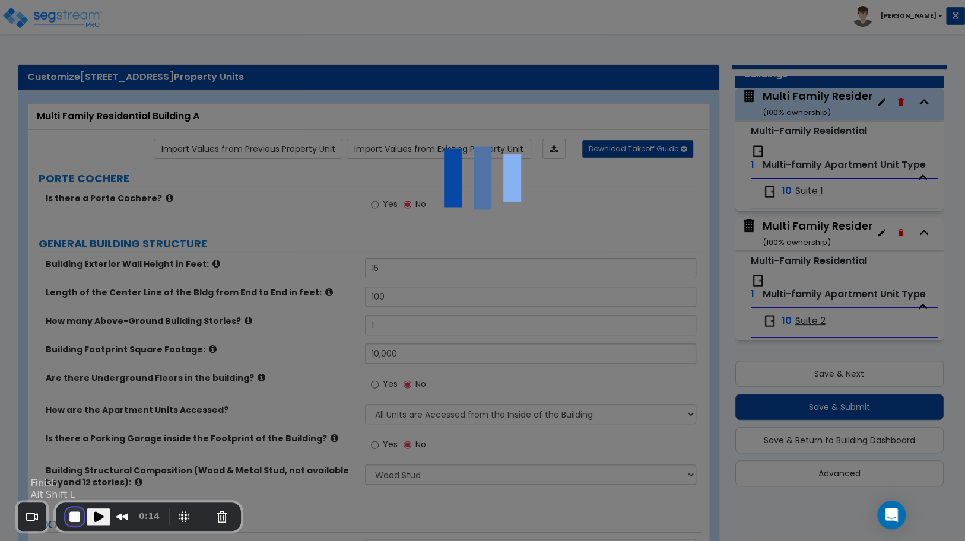
click at [77, 519] on button "End Recording" at bounding box center [74, 517] width 19 height 19
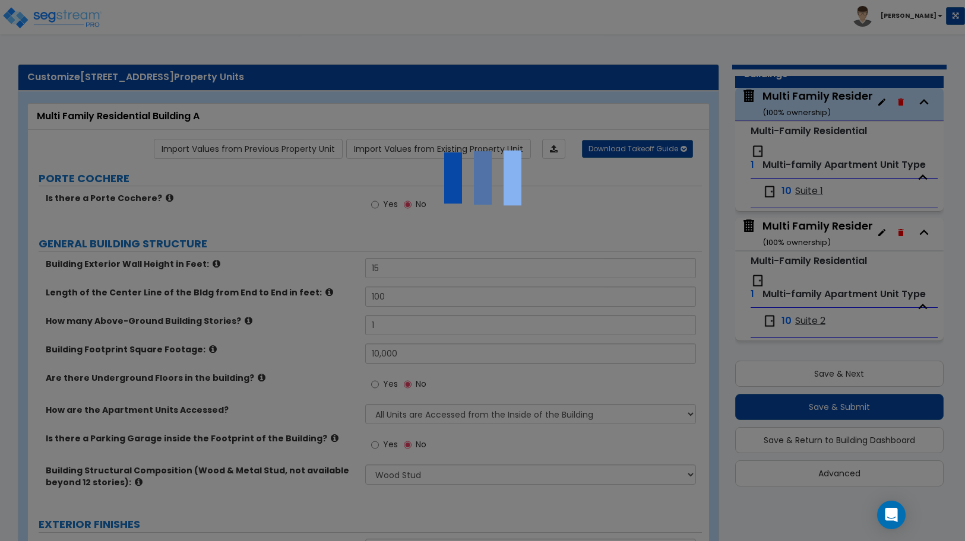
scroll to position [23, 0]
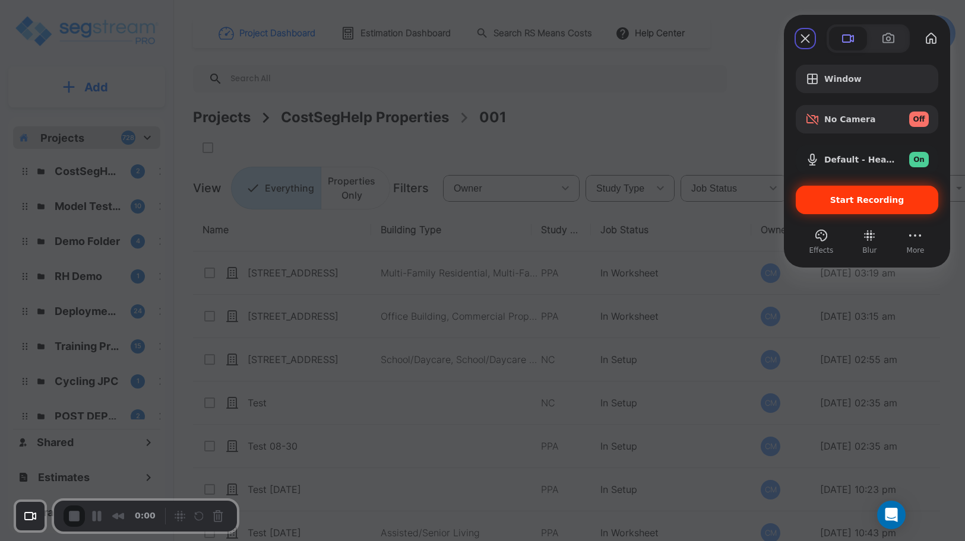
click at [826, 202] on span "Start Recording" at bounding box center [866, 199] width 123 height 9
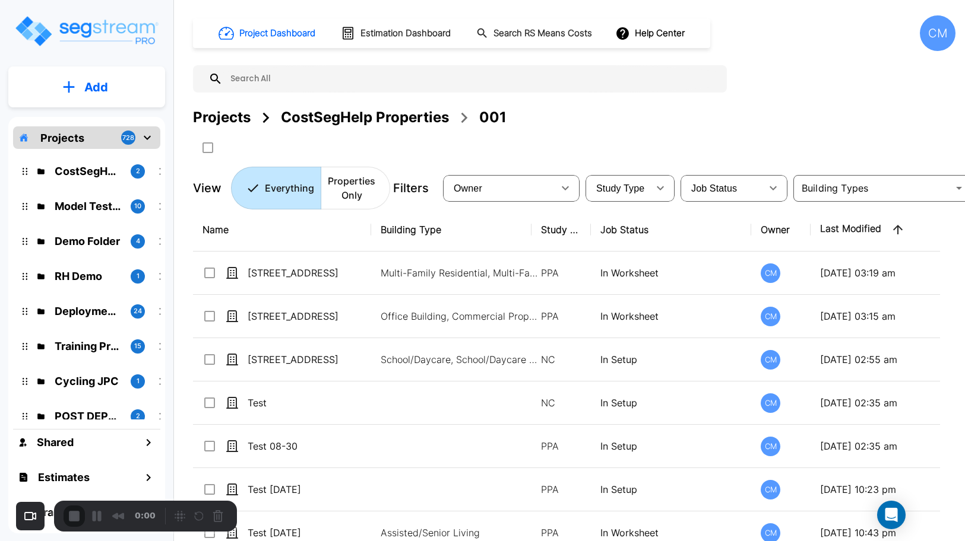
click at [100, 87] on p "Add" at bounding box center [96, 87] width 24 height 18
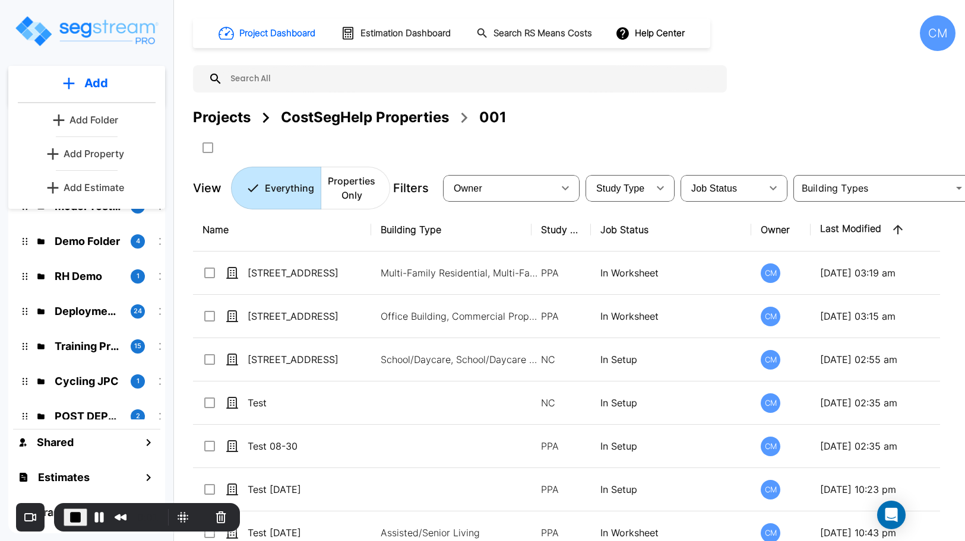
drag, startPoint x: 87, startPoint y: 185, endPoint x: 97, endPoint y: 509, distance: 324.3
click at [87, 185] on p "Add Estimate" at bounding box center [94, 187] width 61 height 14
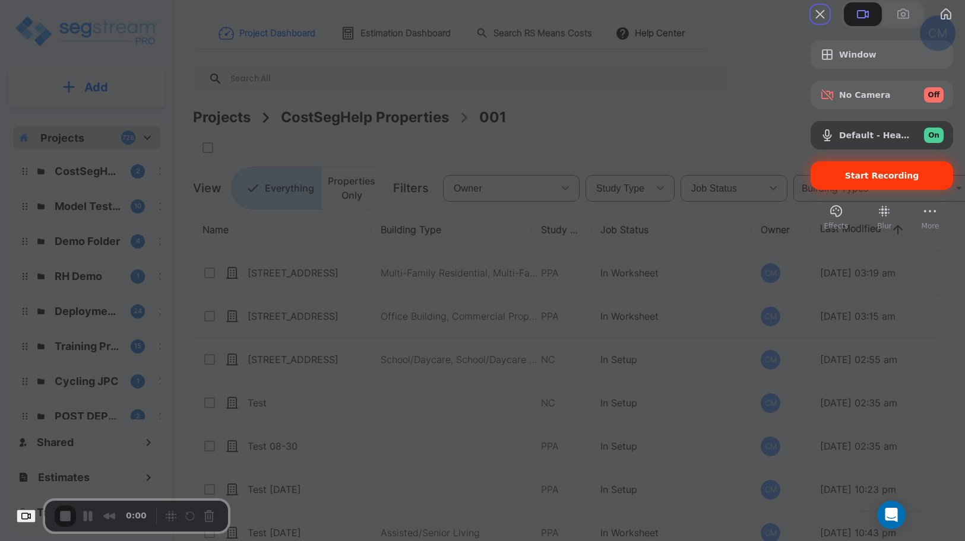
click at [836, 190] on div "Start Recording" at bounding box center [881, 175] width 142 height 28
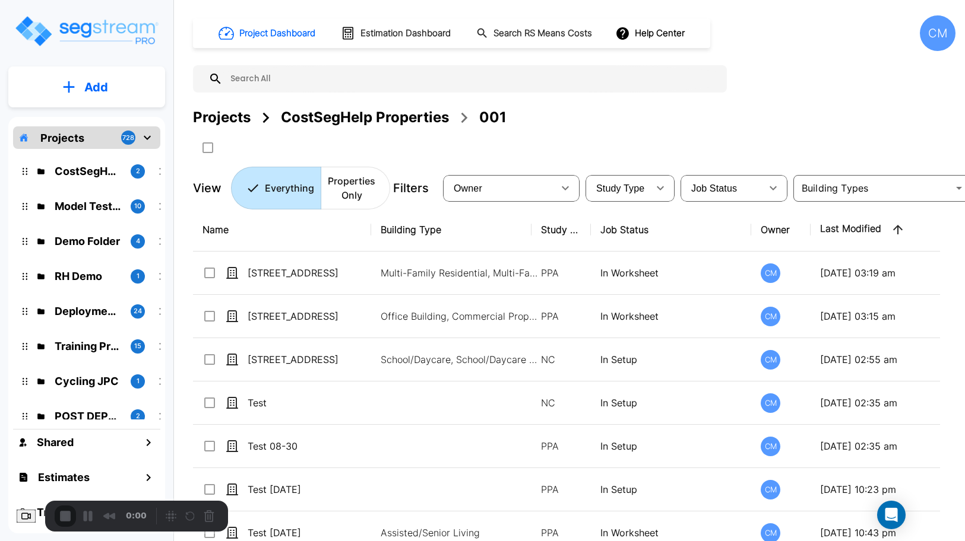
click at [86, 87] on p "Add" at bounding box center [96, 87] width 24 height 18
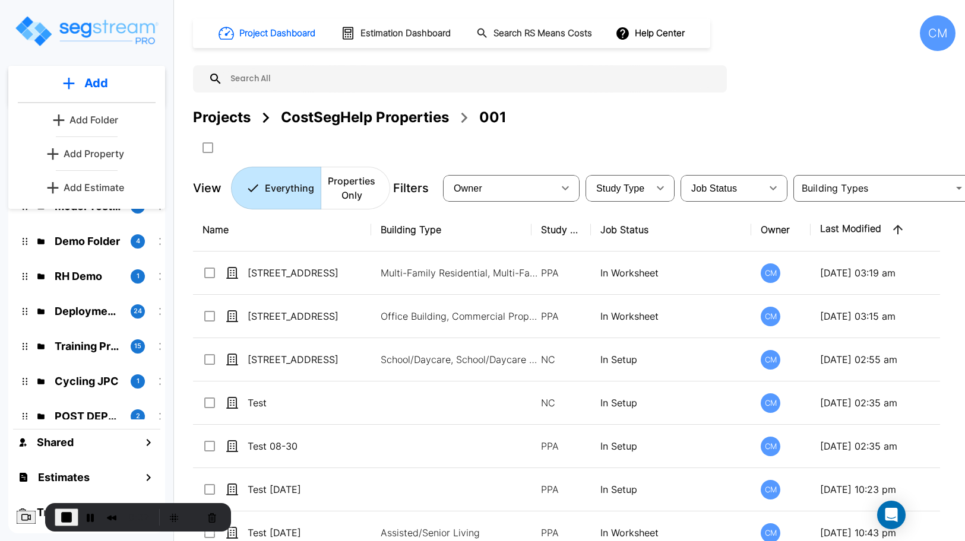
click at [93, 186] on p "Add Estimate" at bounding box center [94, 187] width 61 height 14
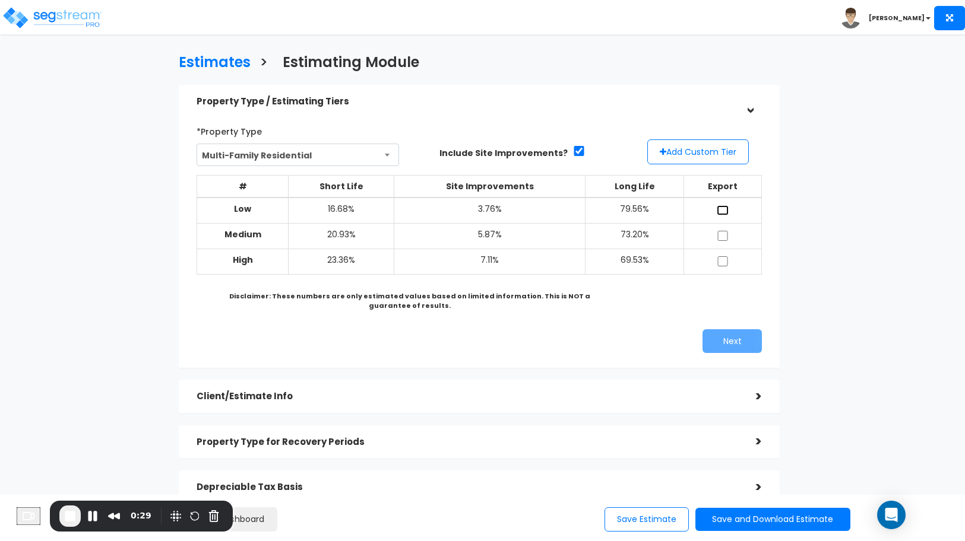
click at [721, 208] on input "checkbox" at bounding box center [723, 210] width 12 height 10
checkbox input "true"
click at [722, 235] on input "checkbox" at bounding box center [723, 236] width 12 height 10
checkbox input "true"
click at [723, 258] on input "checkbox" at bounding box center [723, 261] width 12 height 10
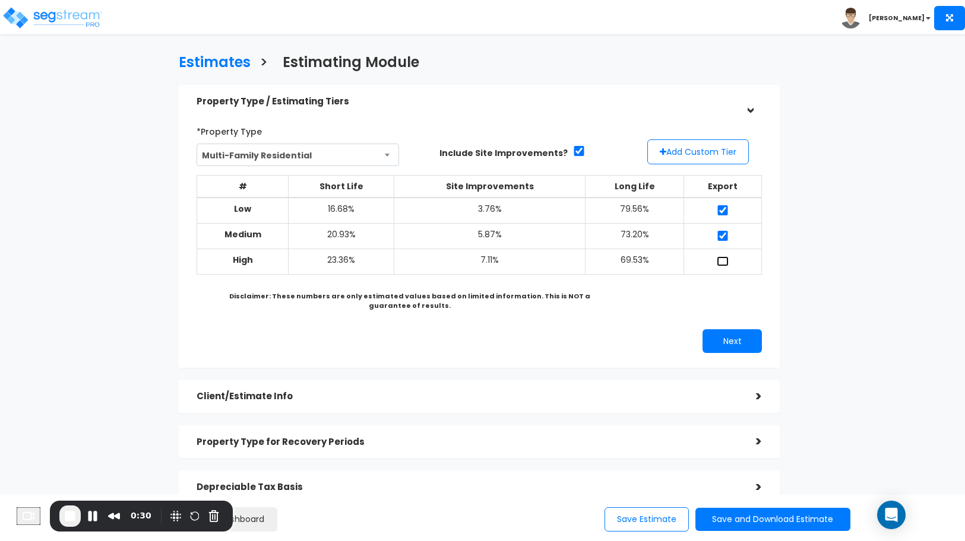
checkbox input "true"
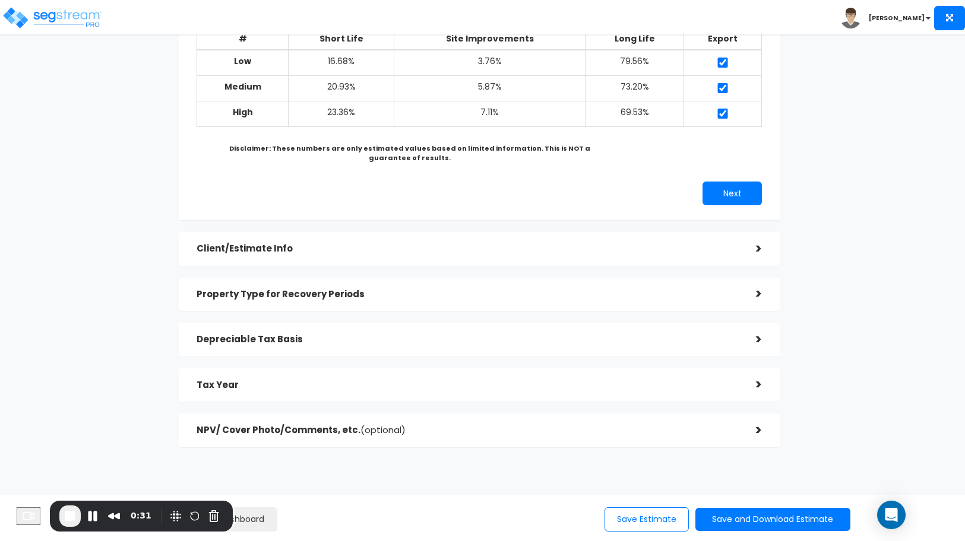
click at [746, 244] on div ">" at bounding box center [750, 249] width 24 height 18
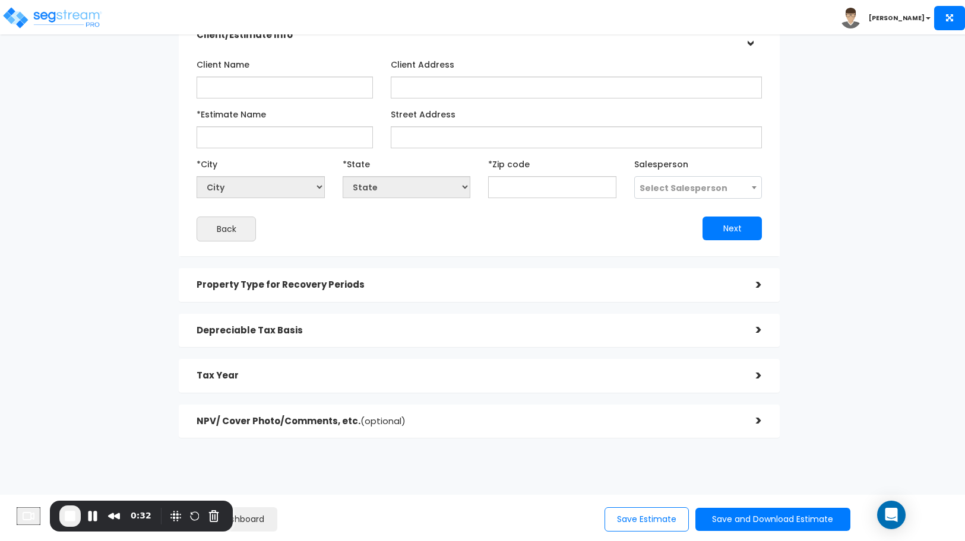
scroll to position [112, 0]
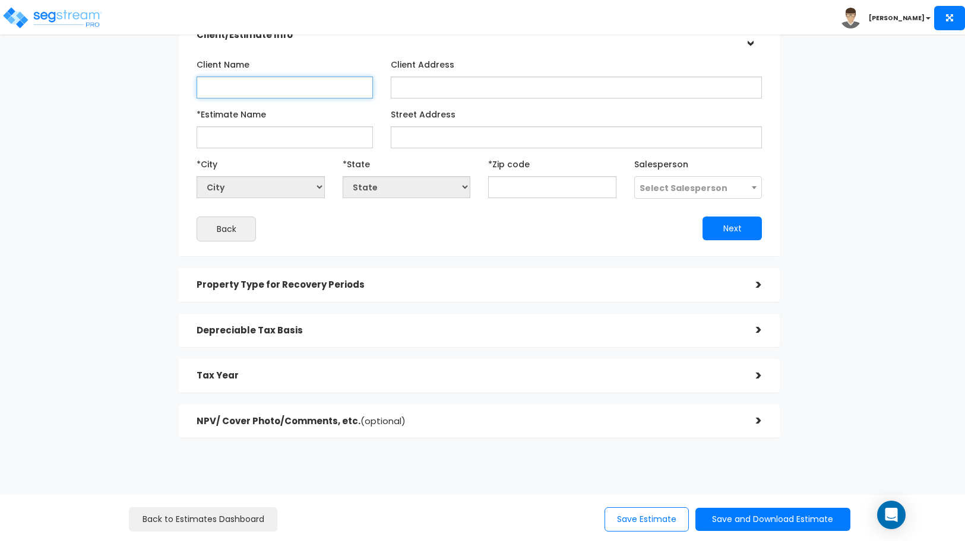
click at [338, 87] on input "Client Name" at bounding box center [285, 88] width 176 height 22
type input "Sample Client"
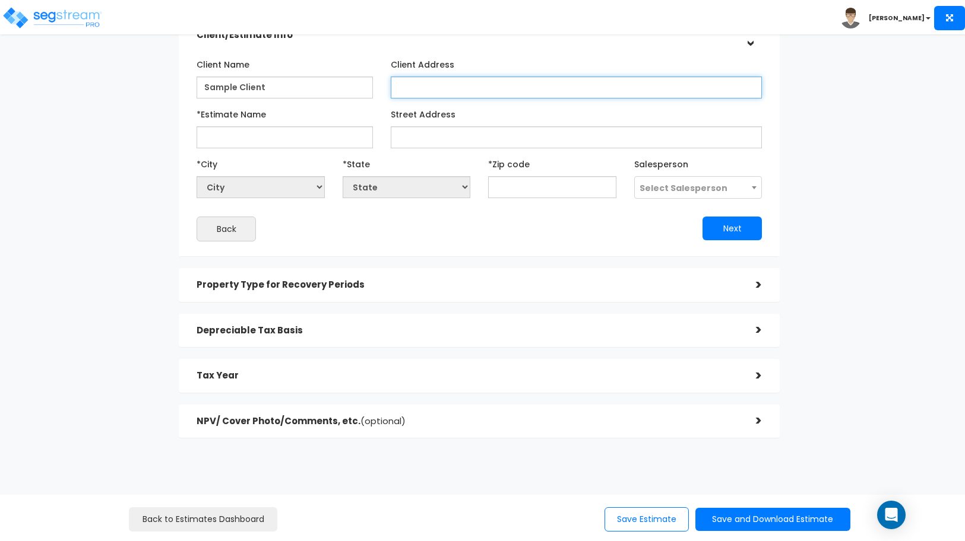
click at [468, 85] on input "Client Address" at bounding box center [576, 88] width 371 height 22
click at [480, 88] on input "Sample Address" at bounding box center [576, 88] width 371 height 22
type input "Sample Address"
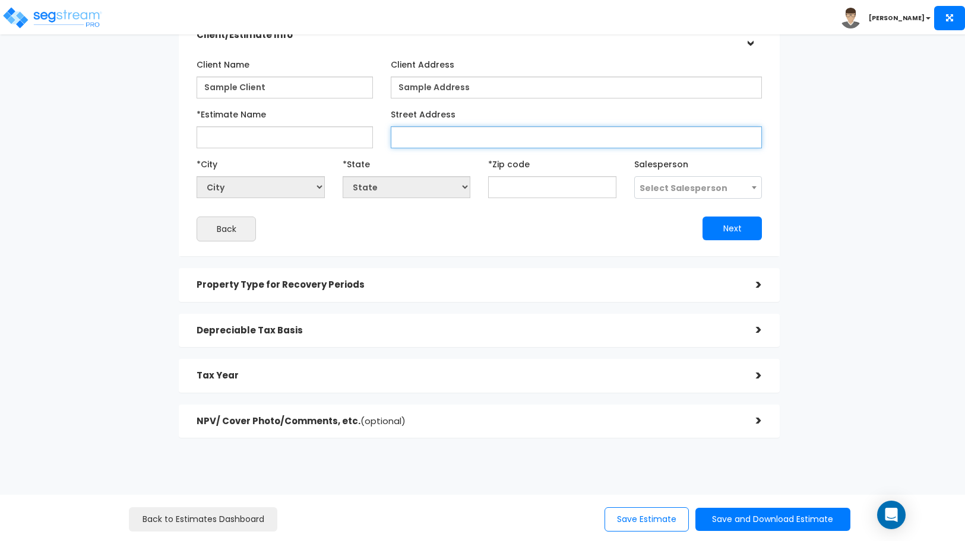
click at [477, 126] on input "Street Address" at bounding box center [576, 137] width 371 height 22
paste input "Sample Address"
type input "Sample Address"
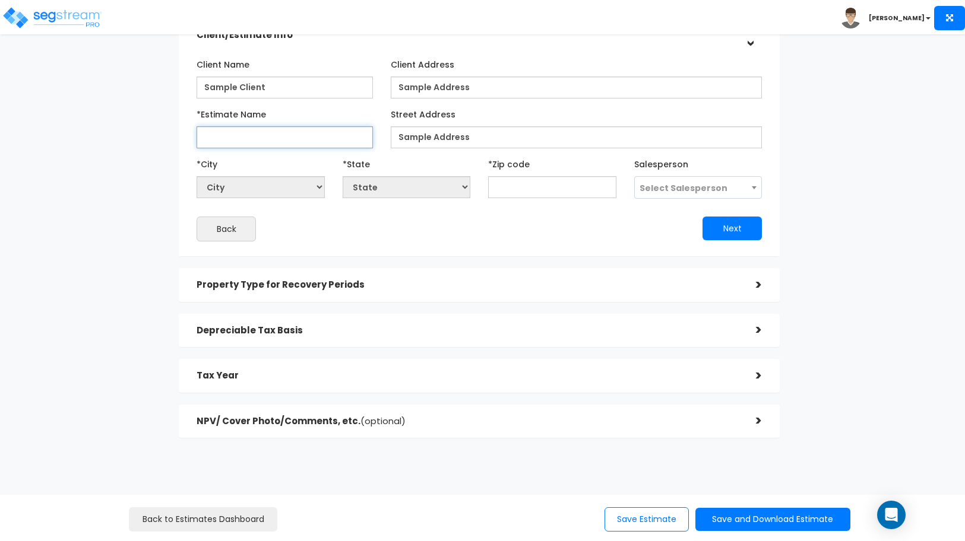
click at [315, 138] on input "*Estimate Name" at bounding box center [285, 137] width 176 height 22
type input "001"
click at [581, 189] on input "text" at bounding box center [552, 187] width 128 height 22
type input "90"
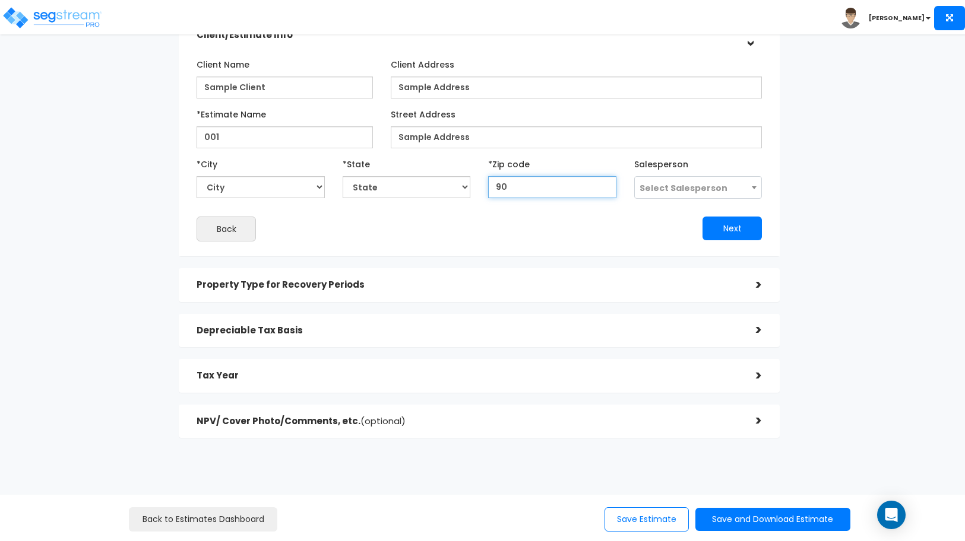
select select "CA"
type input "90250"
click at [723, 223] on button "Next" at bounding box center [731, 229] width 59 height 24
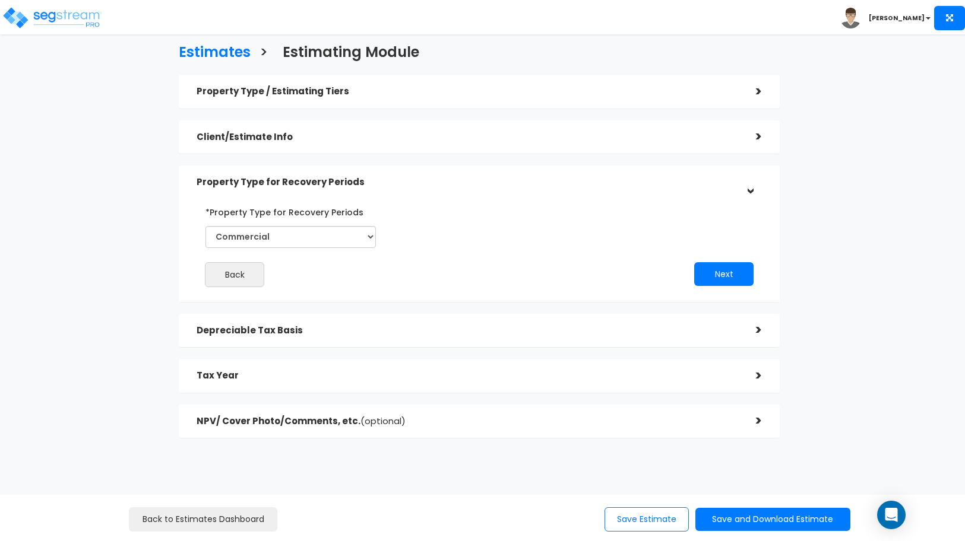
scroll to position [10, 0]
click at [256, 241] on select "Commercial Residential" at bounding box center [290, 237] width 170 height 22
select select "Residential"
click at [205, 226] on select "Commercial Residential" at bounding box center [290, 237] width 170 height 22
click at [722, 279] on button "Next" at bounding box center [723, 274] width 59 height 24
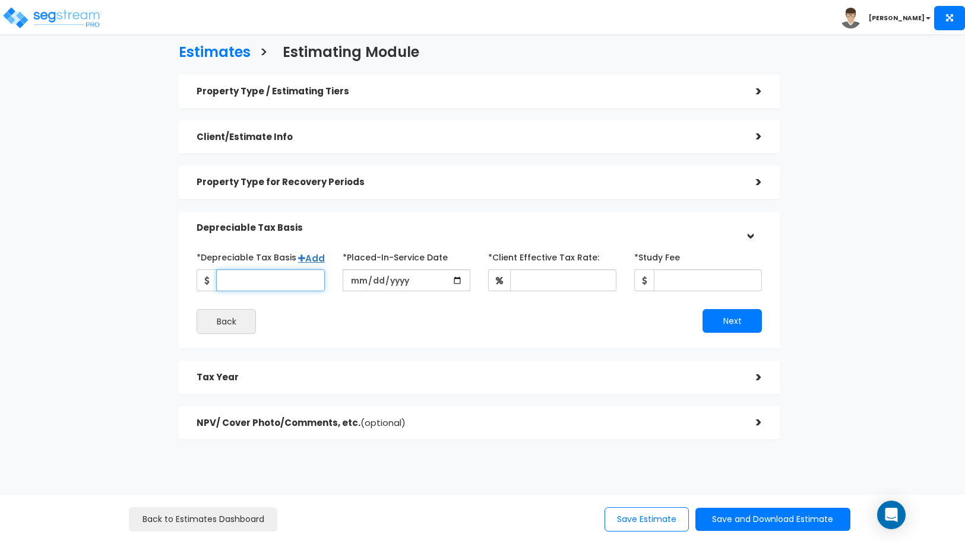
click at [283, 278] on input "*Depreciable Tax Basis" at bounding box center [270, 281] width 109 height 22
type input "1,234,567"
click at [455, 282] on input "date" at bounding box center [407, 281] width 128 height 22
type input "[DATE]"
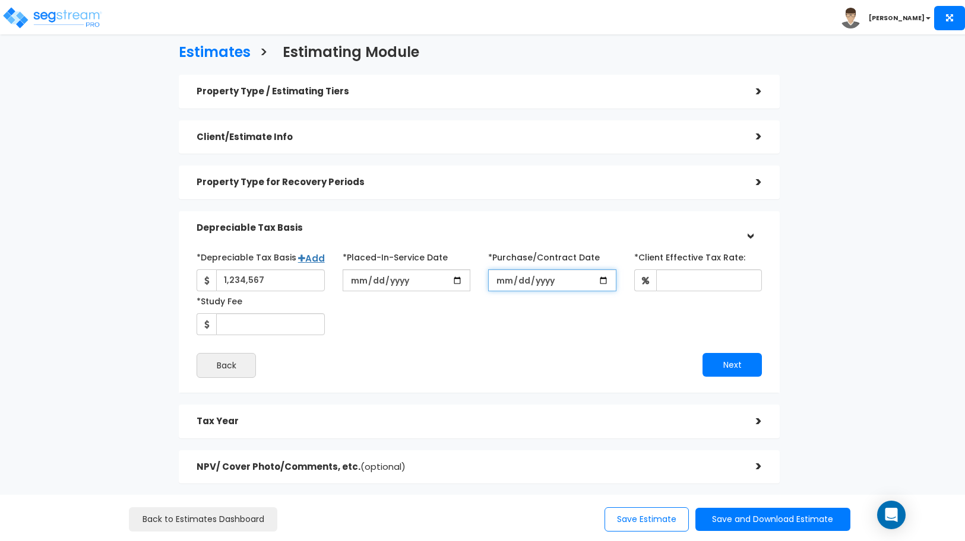
click at [604, 281] on input "*Purchase/Contract Date" at bounding box center [552, 281] width 128 height 22
type input "2025-09-15"
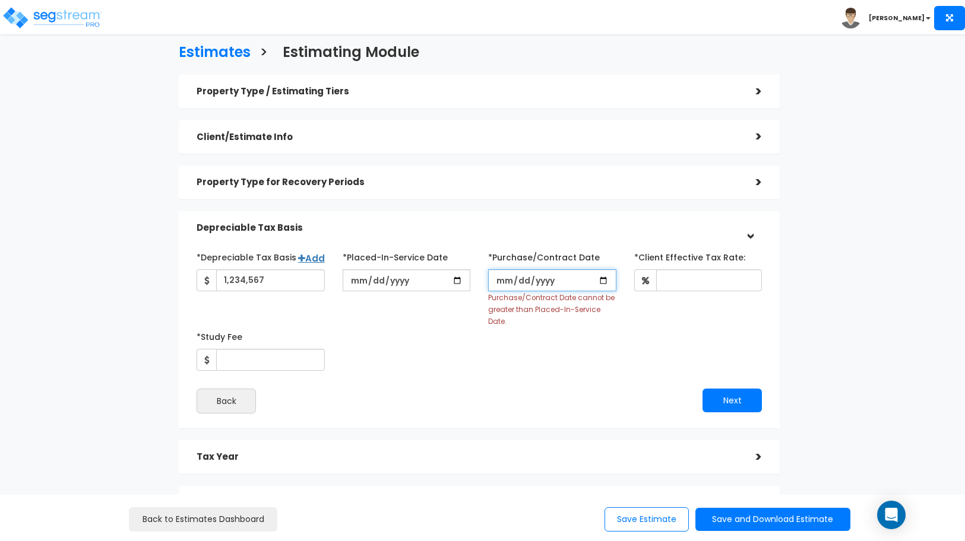
click at [603, 280] on input "*Purchase/Contract Date" at bounding box center [552, 281] width 128 height 22
type input "[DATE]"
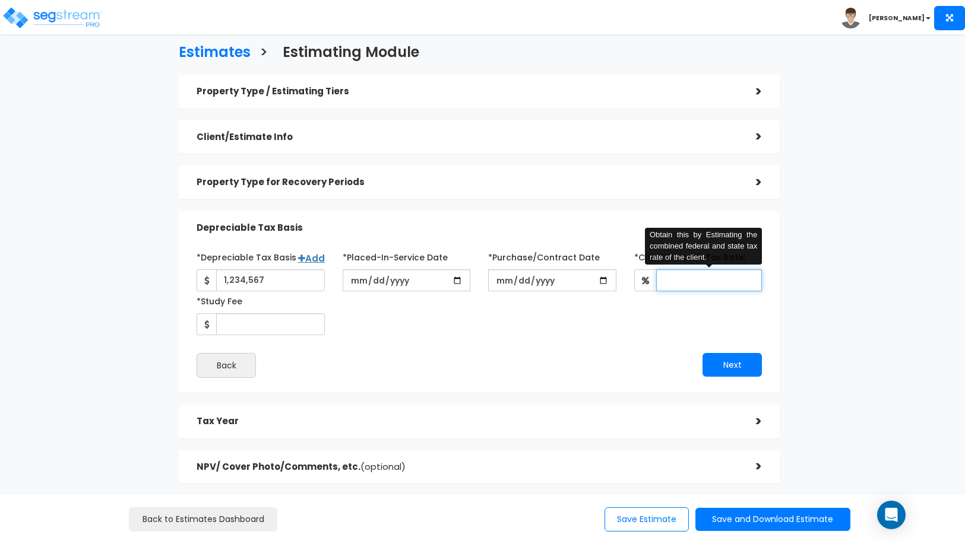
click at [699, 285] on input "*Client Effective Tax Rate:" at bounding box center [709, 281] width 106 height 22
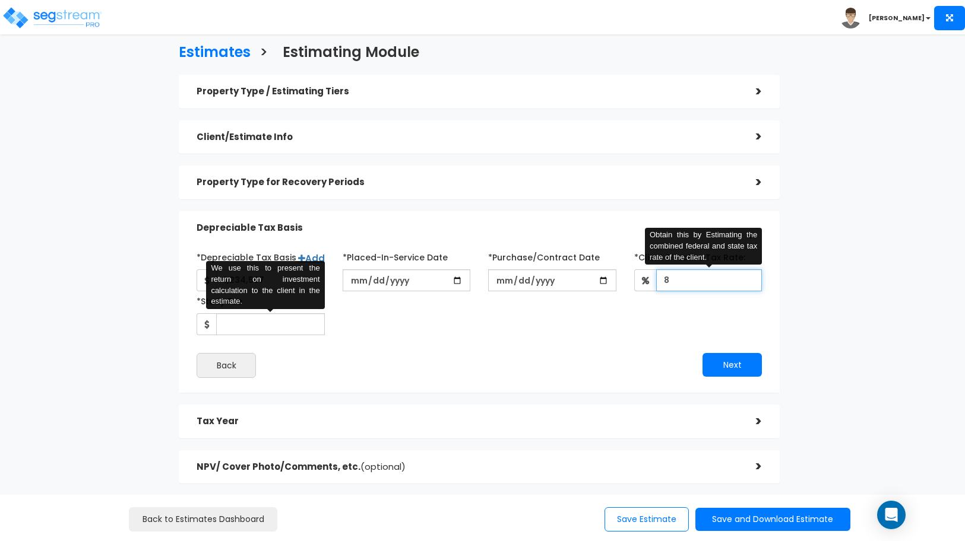
type input "8"
click at [297, 326] on input "*Study Fee" at bounding box center [270, 324] width 109 height 22
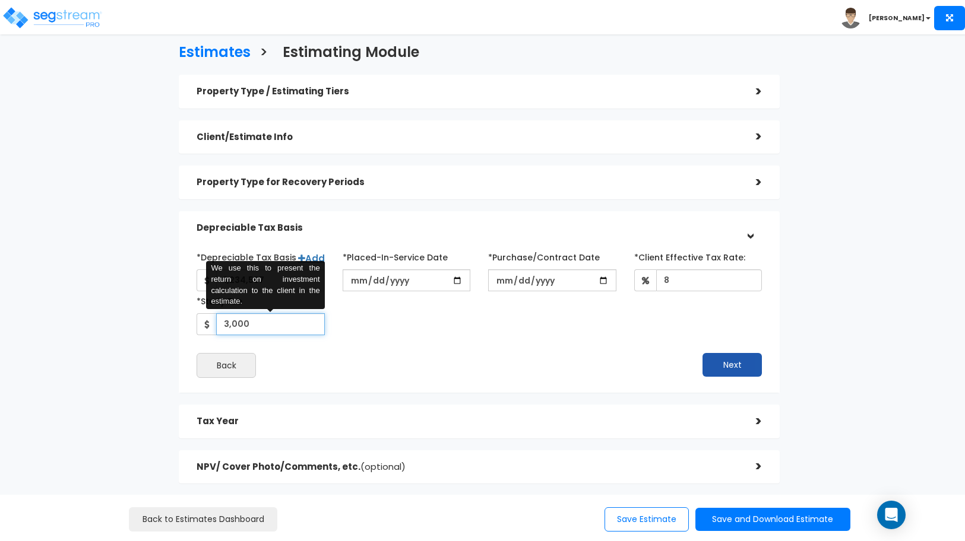
type input "3,000"
click at [721, 365] on button "Next" at bounding box center [731, 365] width 59 height 24
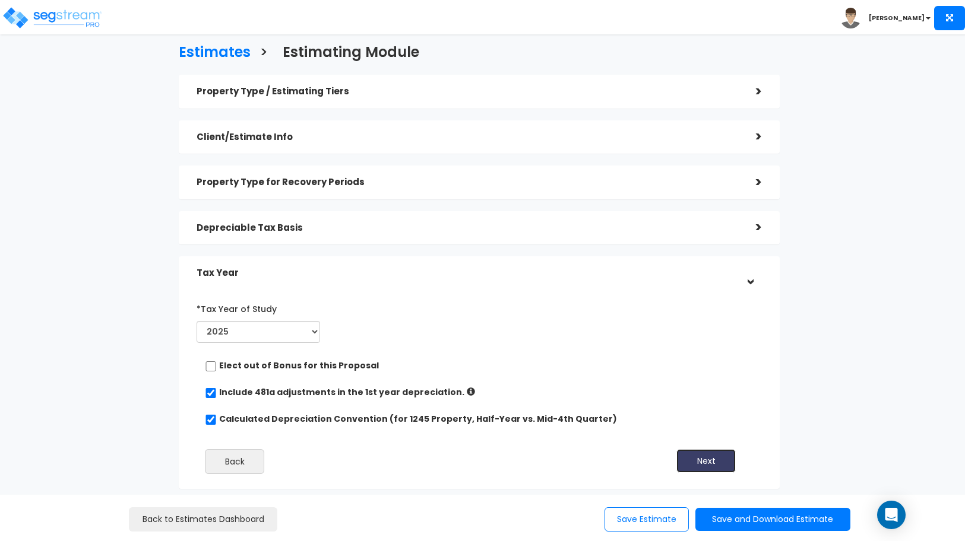
click at [696, 463] on button "Next" at bounding box center [705, 461] width 59 height 24
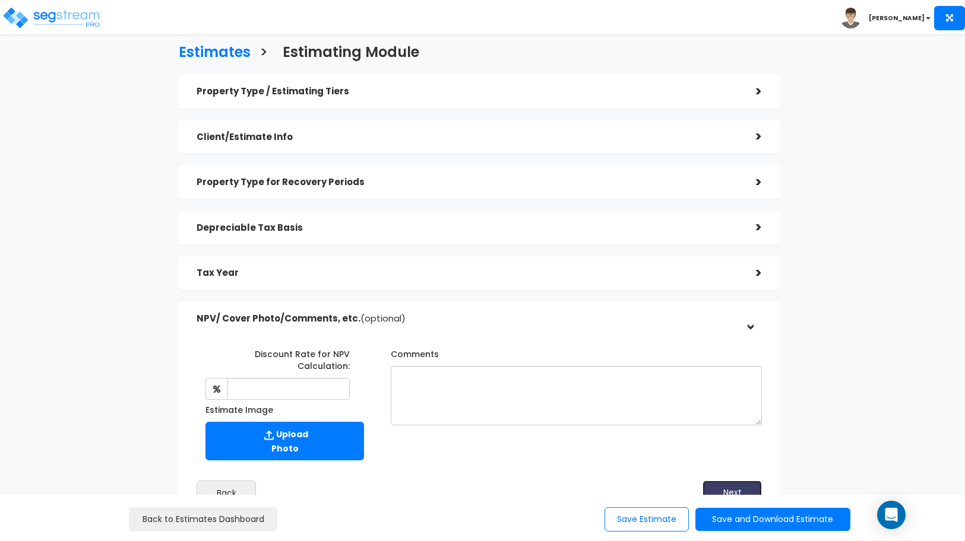
click at [730, 481] on button "Next" at bounding box center [731, 493] width 59 height 24
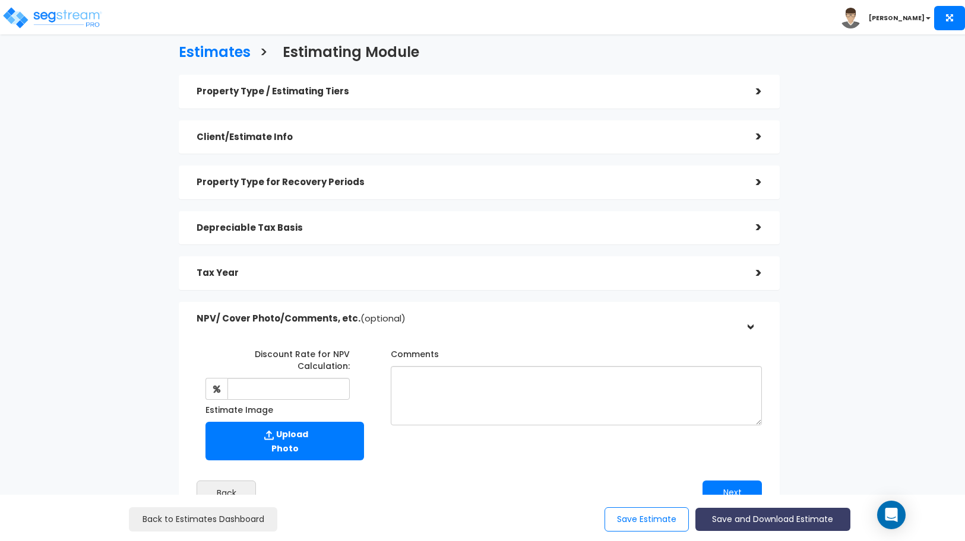
click at [737, 515] on button "Save and Download Estimate" at bounding box center [772, 519] width 155 height 23
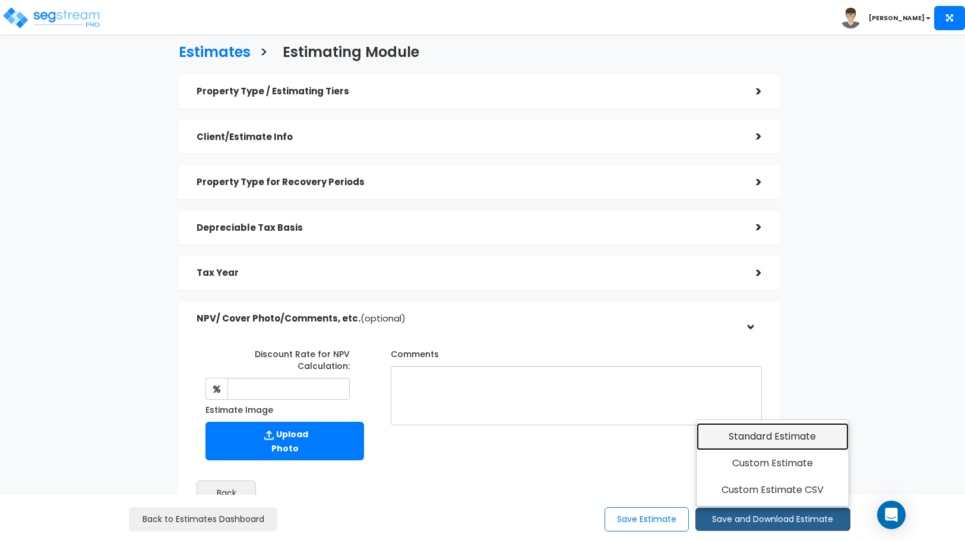
click at [753, 440] on link "Standard Estimate" at bounding box center [772, 436] width 153 height 27
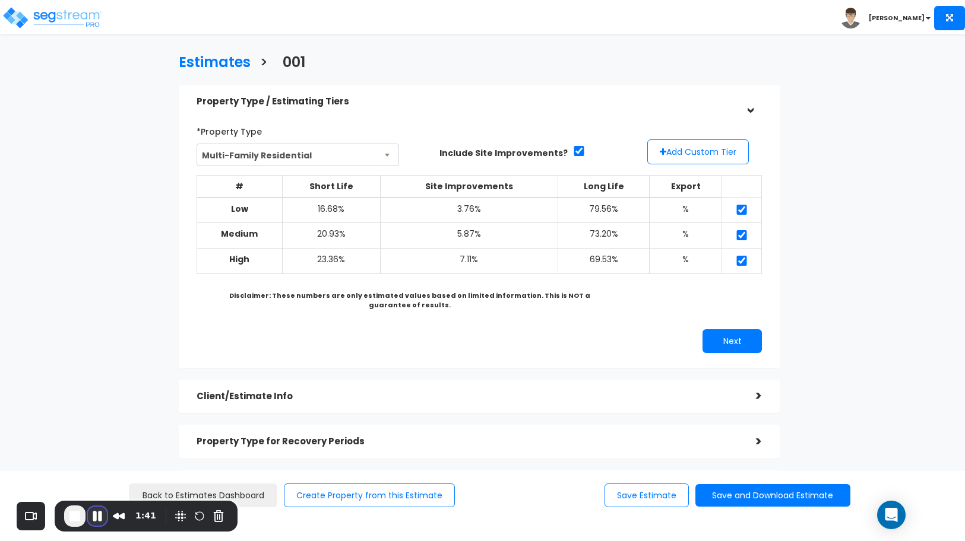
click at [101, 516] on button "Pause Recording" at bounding box center [97, 516] width 19 height 19
click at [76, 518] on button "End Recording" at bounding box center [73, 517] width 19 height 19
